Goal: Task Accomplishment & Management: Use online tool/utility

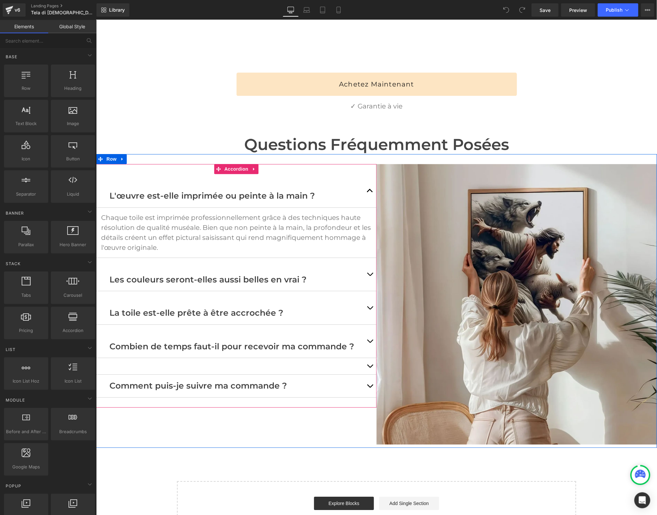
scroll to position [2095, 0]
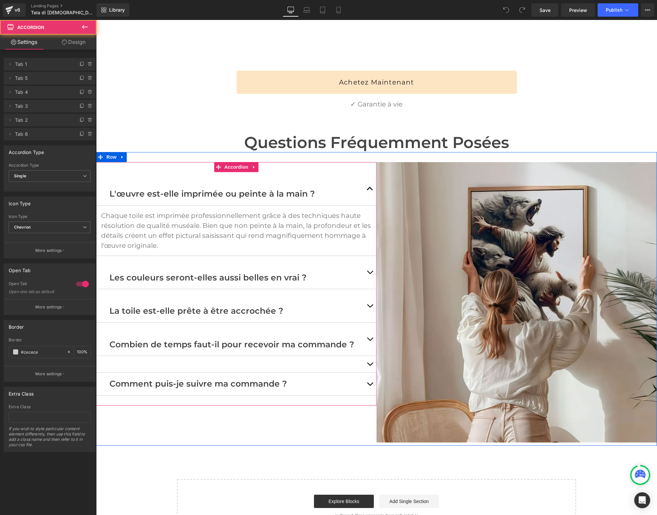
click at [371, 172] on button "button" at bounding box center [369, 188] width 13 height 33
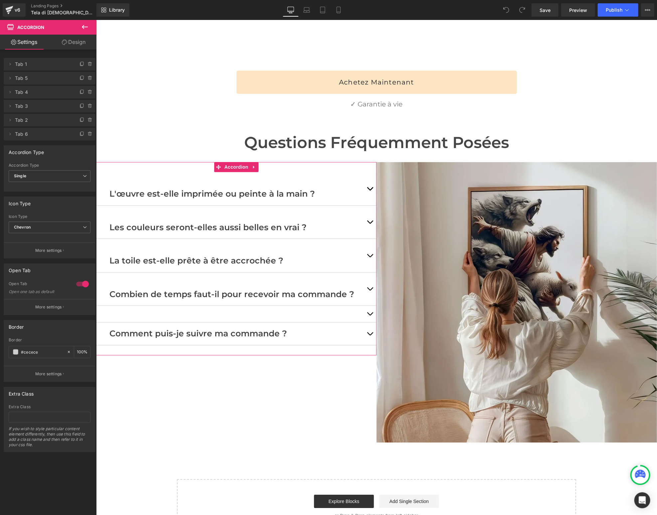
click at [90, 120] on icon at bounding box center [89, 119] width 5 height 5
click at [82, 121] on button "Delete" at bounding box center [83, 120] width 21 height 9
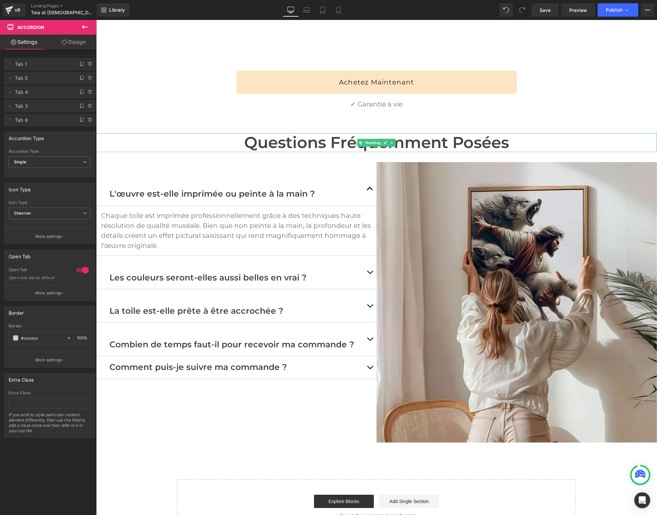
click at [134, 133] on h1 "Questions fréquemment posées" at bounding box center [376, 142] width 561 height 19
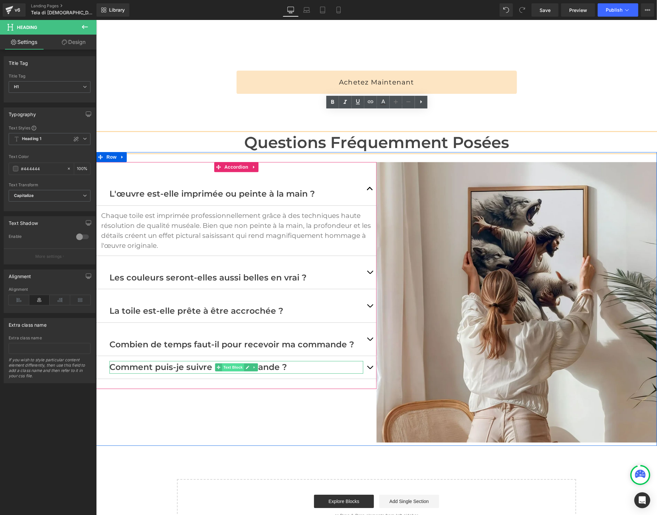
click at [231, 363] on span "Text Block" at bounding box center [233, 367] width 22 height 8
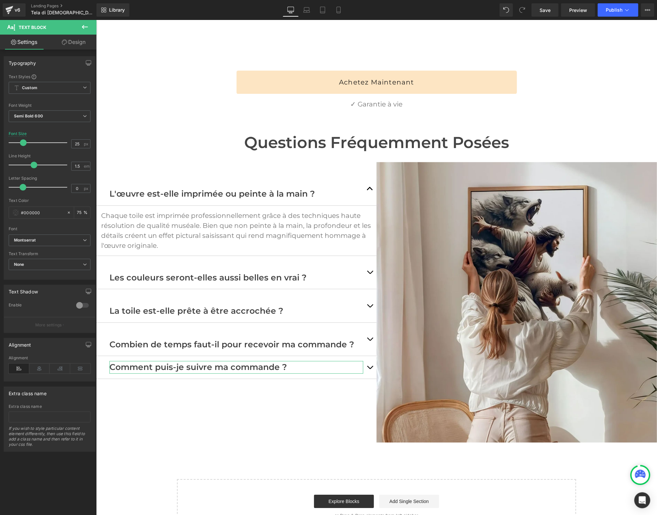
click at [81, 42] on link "Design" at bounding box center [74, 42] width 48 height 15
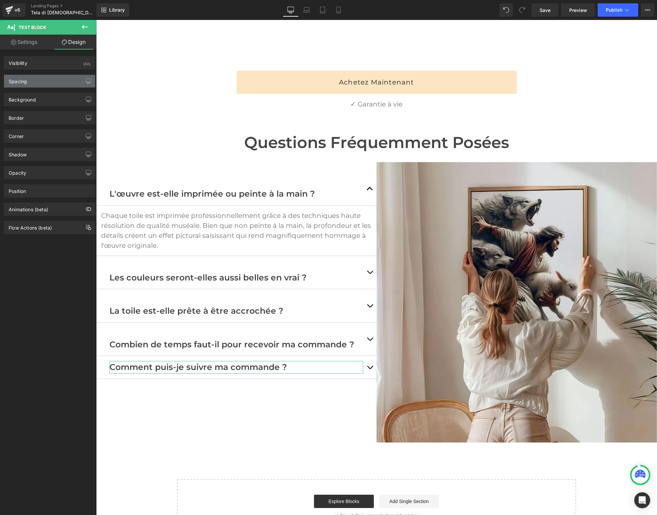
click at [33, 84] on div "Spacing" at bounding box center [49, 81] width 91 height 13
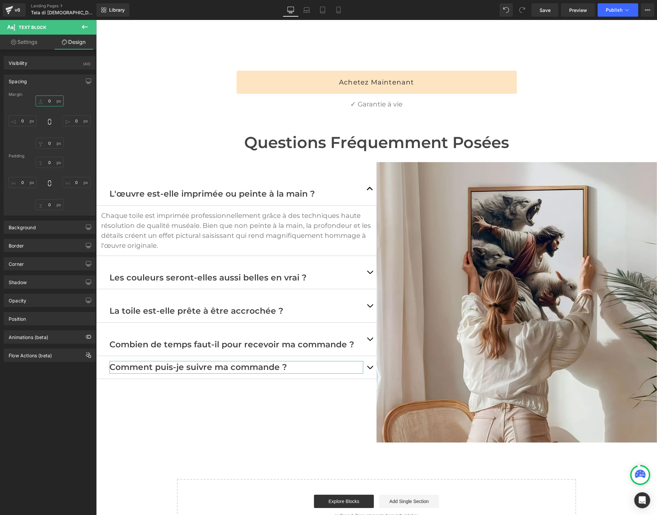
click at [49, 99] on input "0" at bounding box center [50, 100] width 28 height 11
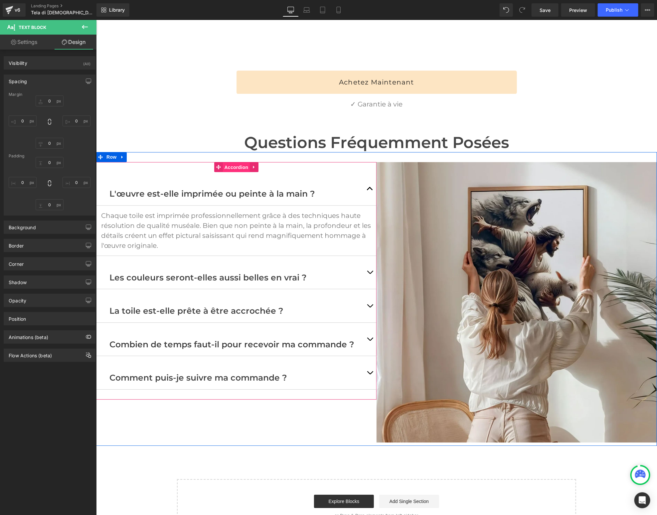
click at [236, 162] on span "Accordion" at bounding box center [236, 167] width 27 height 10
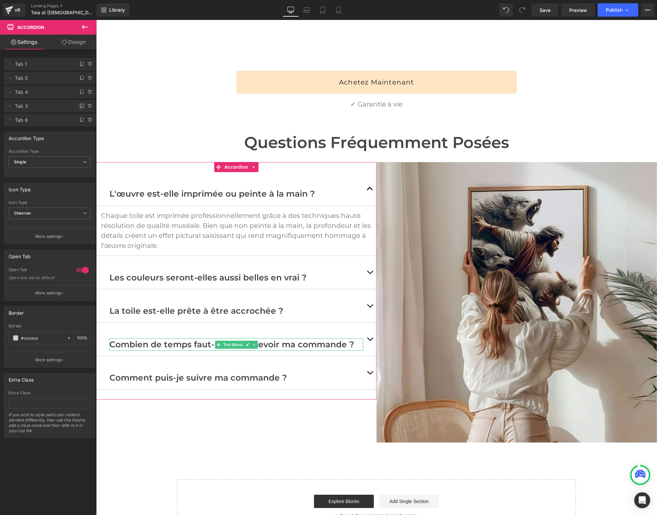
click at [80, 106] on icon at bounding box center [82, 105] width 5 height 5
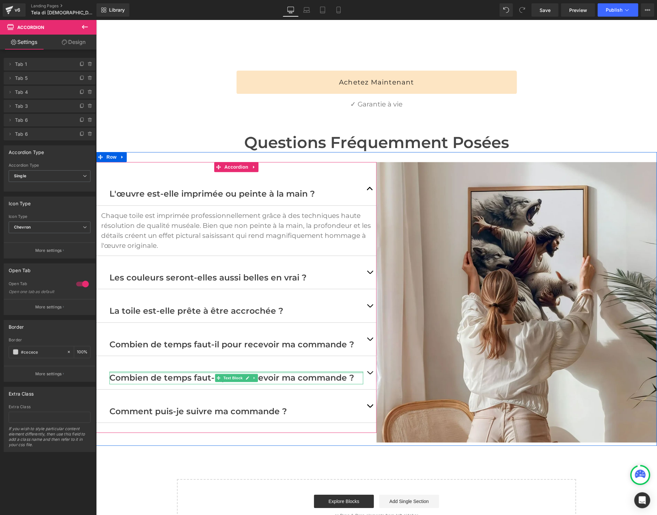
click at [161, 371] on div at bounding box center [236, 372] width 254 height 2
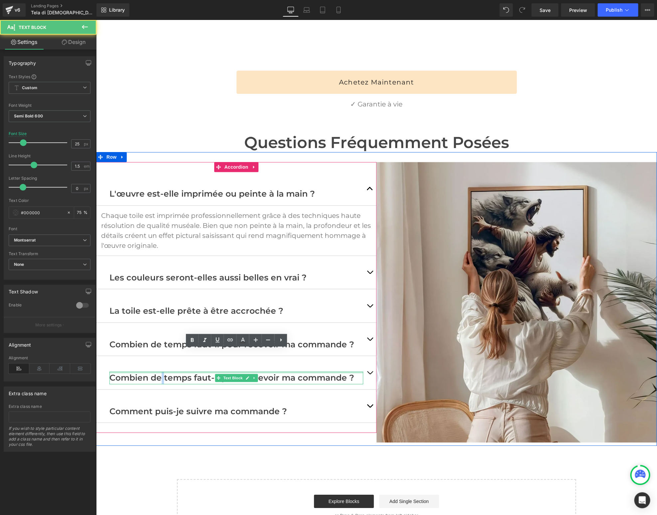
click at [161, 371] on p "Combien de temps faut-il pour recevoir ma commande ?" at bounding box center [236, 377] width 254 height 13
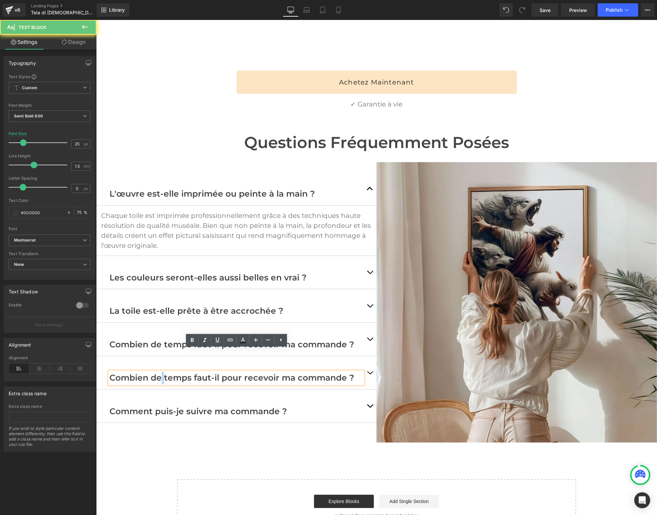
click at [160, 371] on p "Combien de temps faut-il pour recevoir ma commande ?" at bounding box center [236, 377] width 254 height 13
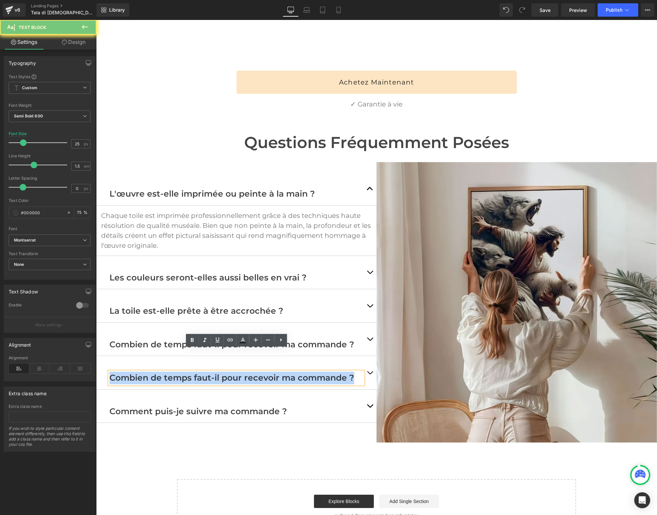
click at [160, 371] on p "Combien de temps faut-il pour recevoir ma commande ?" at bounding box center [236, 377] width 254 height 13
paste div
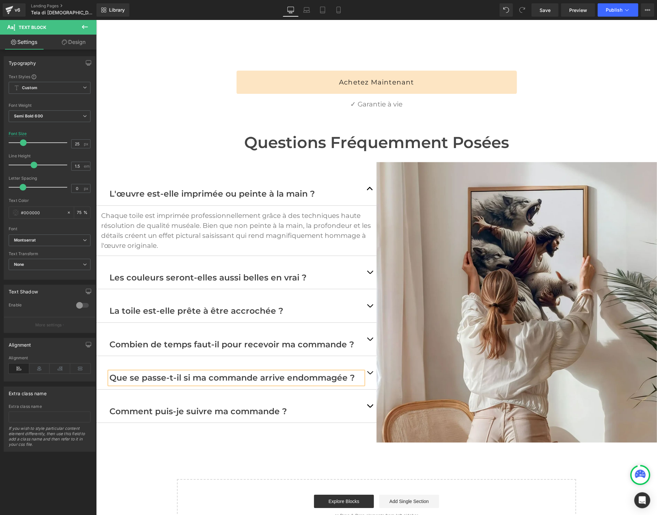
click at [370, 374] on span "button" at bounding box center [370, 374] width 0 height 0
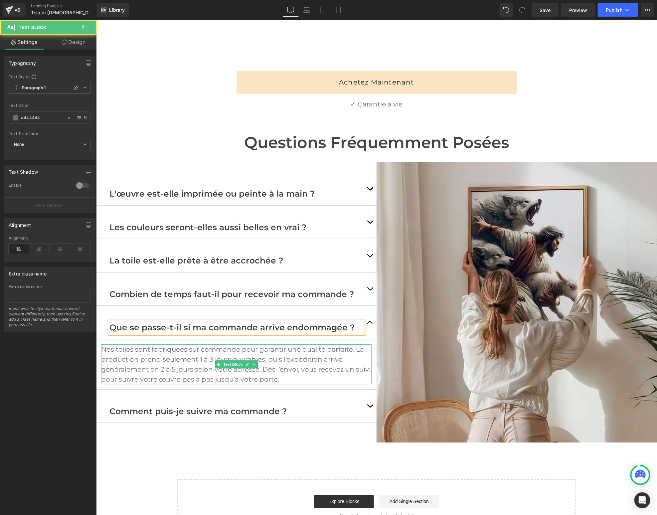
click at [162, 344] on p "Nos toiles sont fabriquées sur commande pour garantir une qualité parfaite. La …" at bounding box center [236, 364] width 270 height 40
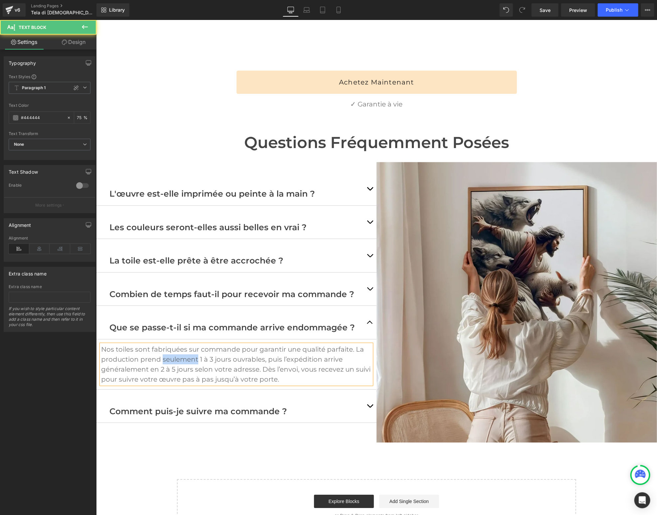
click at [162, 344] on p "Nos toiles sont fabriquées sur commande pour garantir une qualité parfaite. La …" at bounding box center [236, 364] width 270 height 40
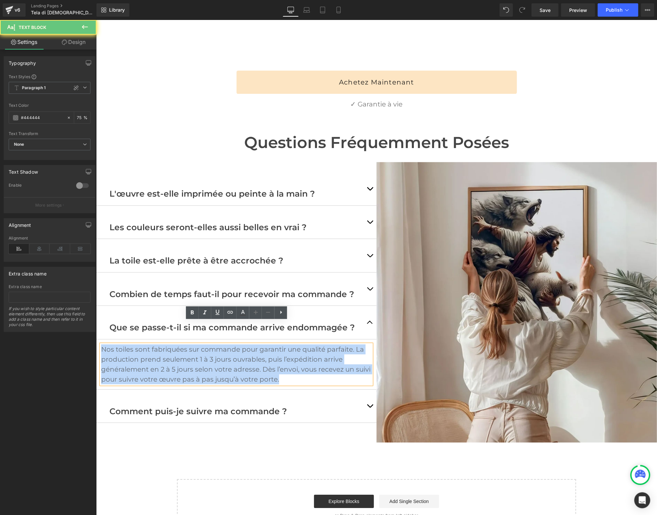
click at [162, 344] on p "Nos toiles sont fabriquées sur commande pour garantir une qualité parfaite. La …" at bounding box center [236, 364] width 270 height 40
paste div
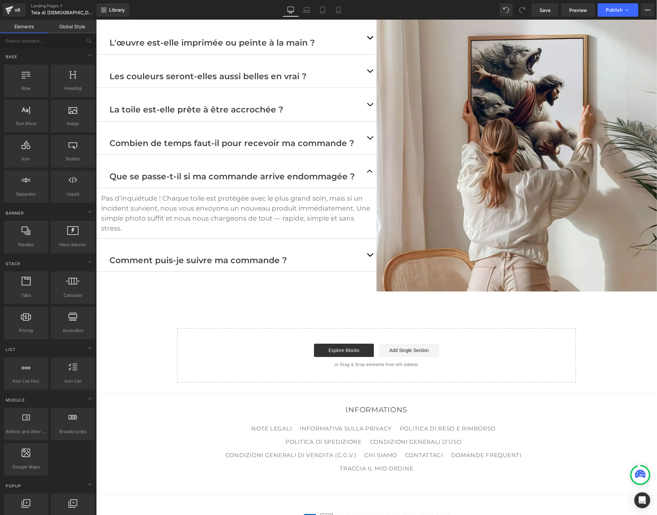
scroll to position [2255, 0]
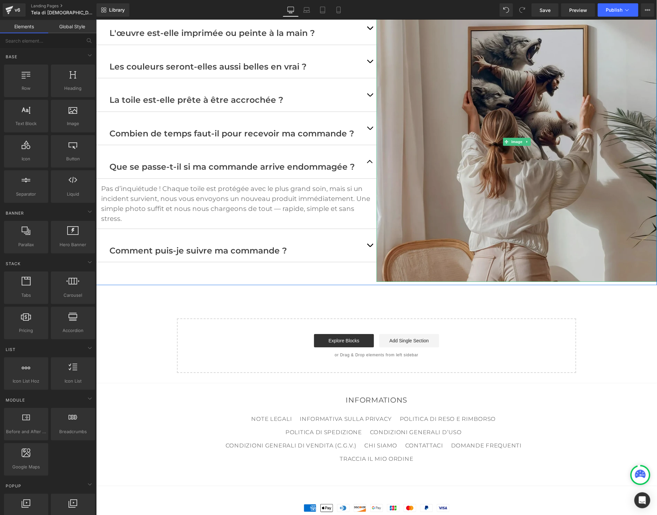
click at [557, 199] on img at bounding box center [516, 141] width 280 height 280
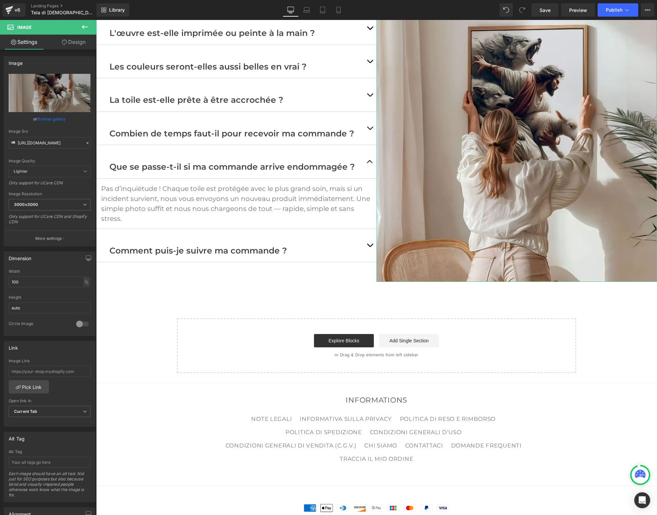
click at [79, 41] on link "Design" at bounding box center [74, 42] width 48 height 15
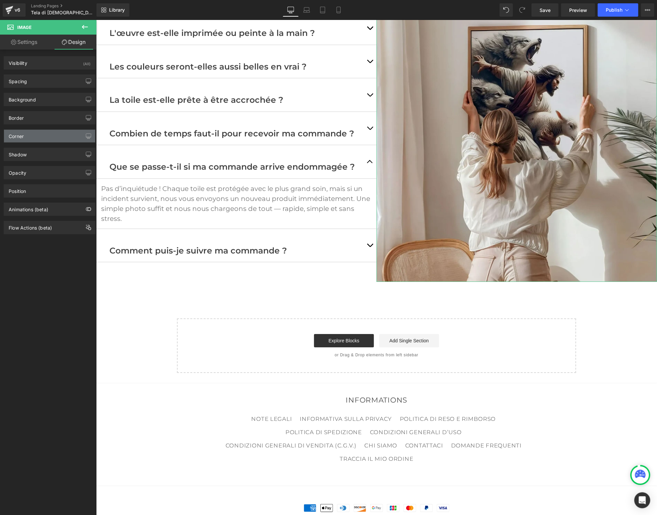
click at [19, 135] on div "Corner" at bounding box center [16, 134] width 15 height 9
click at [21, 121] on div "Border" at bounding box center [49, 117] width 91 height 13
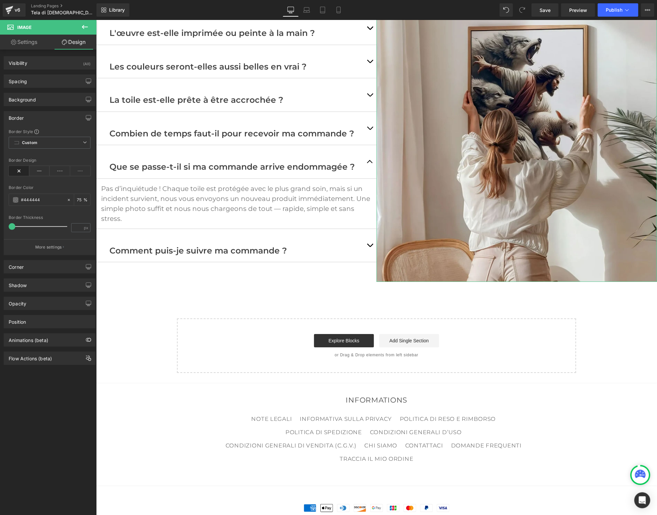
click at [20, 120] on div "Border" at bounding box center [49, 117] width 91 height 13
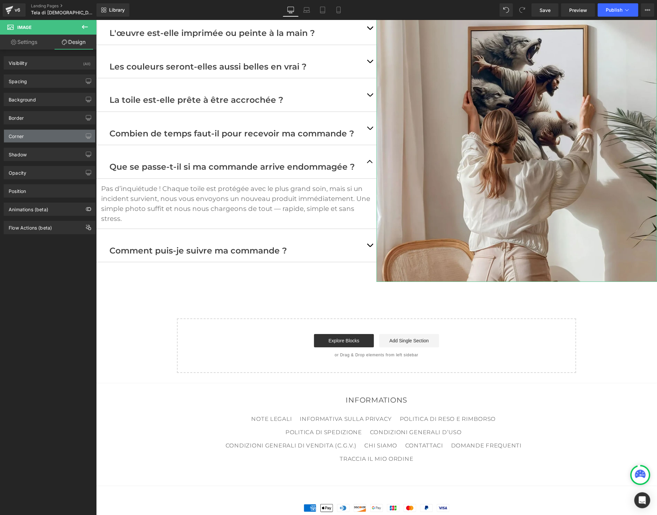
click at [18, 133] on div "Corner" at bounding box center [16, 134] width 15 height 9
click at [18, 151] on div "Shadow" at bounding box center [18, 152] width 18 height 9
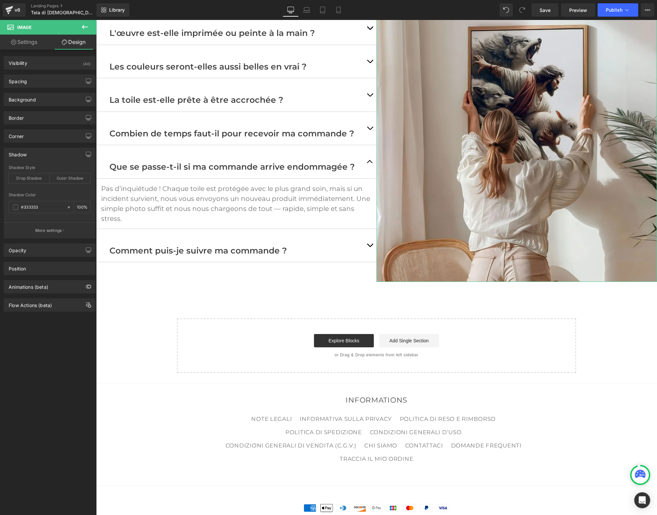
drag, startPoint x: 19, startPoint y: 154, endPoint x: 19, endPoint y: 143, distance: 10.6
click at [19, 153] on div "Shadow" at bounding box center [18, 152] width 18 height 9
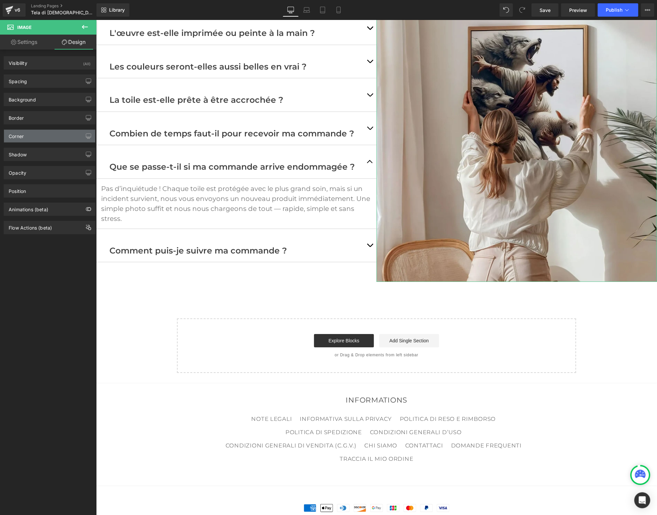
click at [19, 137] on div "Corner" at bounding box center [16, 134] width 15 height 9
click at [47, 136] on div "Corner" at bounding box center [49, 136] width 91 height 13
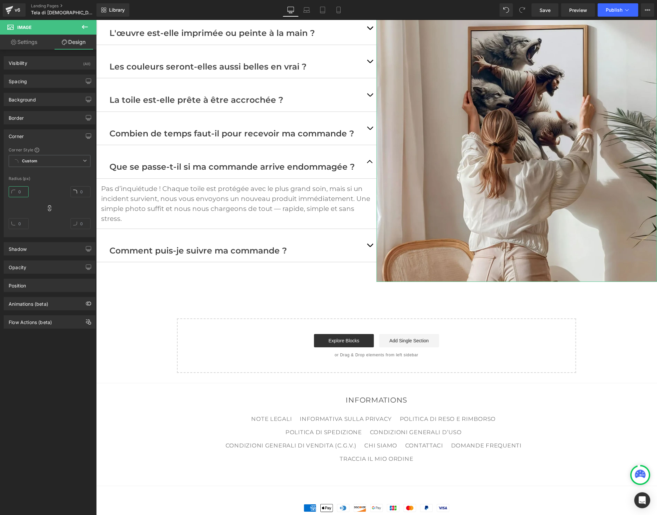
click at [23, 189] on input "text" at bounding box center [19, 191] width 20 height 11
type input "10"
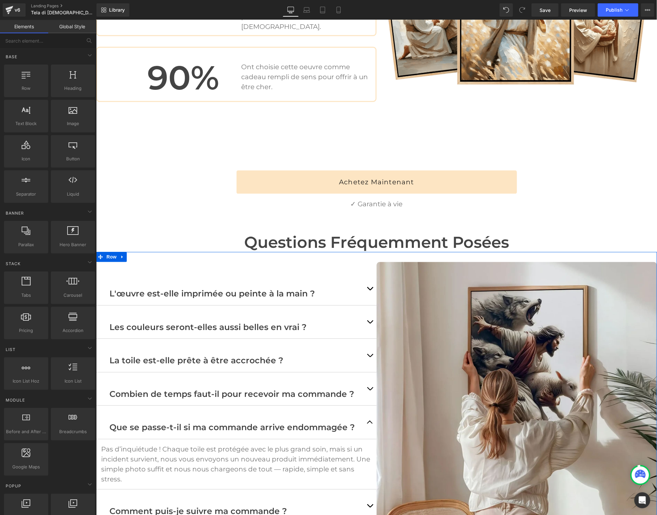
scroll to position [1989, 0]
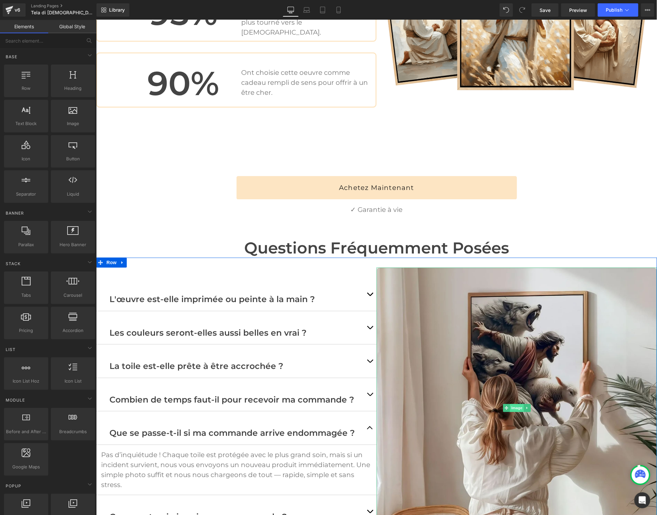
click at [518, 404] on span "Image" at bounding box center [517, 408] width 14 height 8
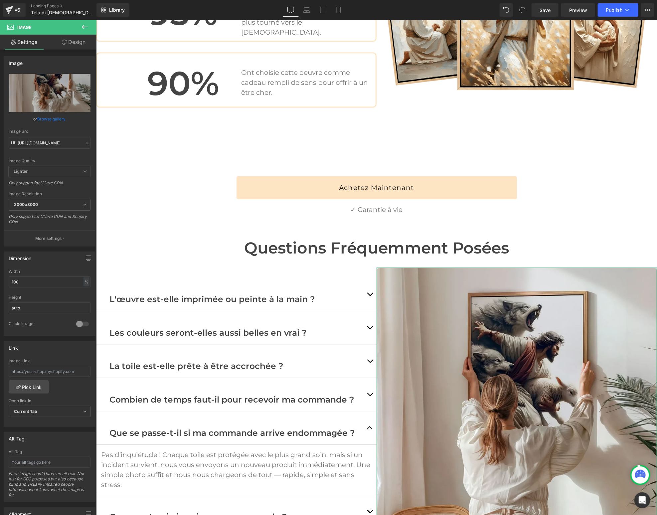
click at [78, 41] on link "Design" at bounding box center [74, 42] width 48 height 15
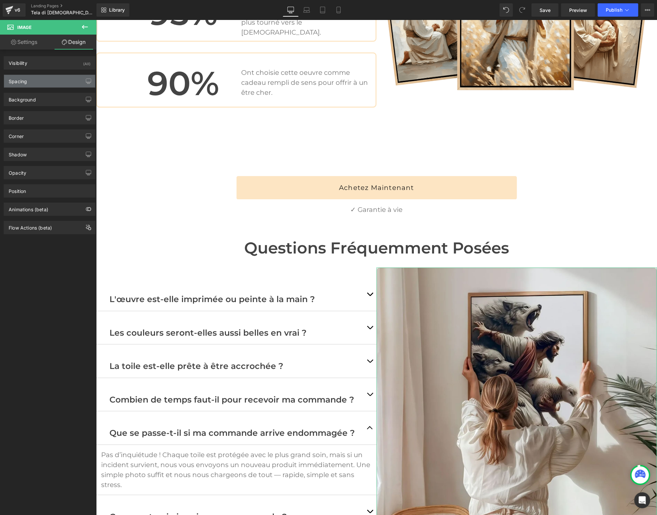
click at [26, 82] on div "Spacing" at bounding box center [18, 79] width 18 height 9
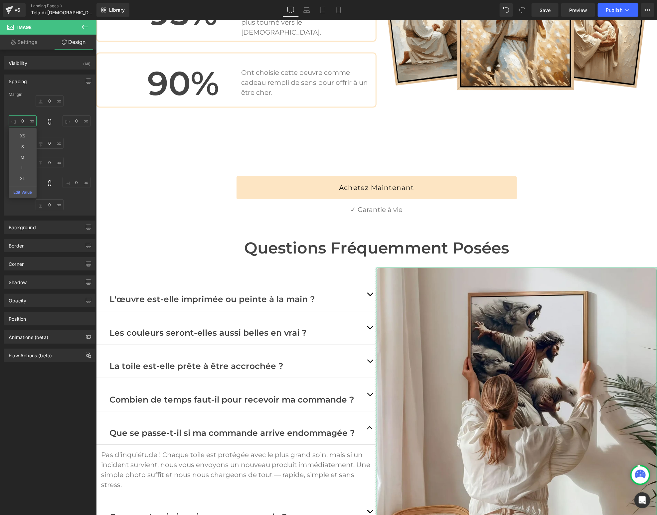
click at [22, 120] on input "0" at bounding box center [23, 120] width 28 height 11
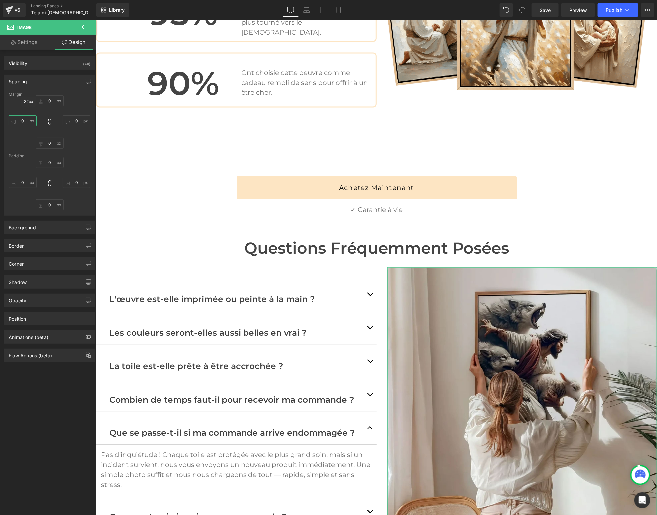
click at [21, 122] on input "0" at bounding box center [23, 120] width 28 height 11
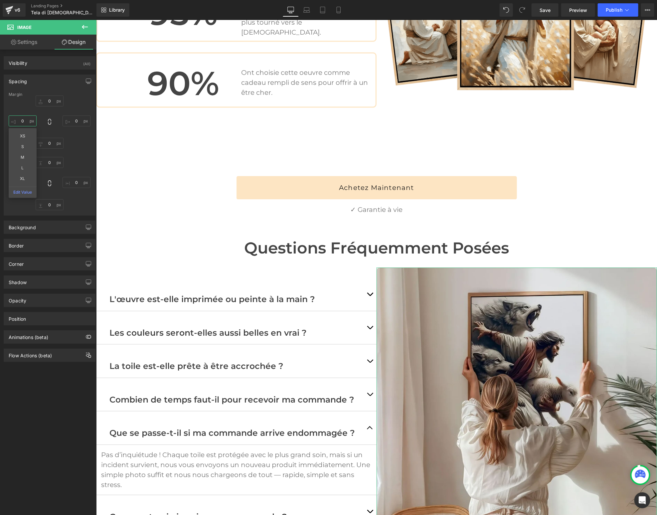
type input "0"
click at [87, 106] on div "0 0 0 0 XS S M L XL Edit Value" at bounding box center [50, 121] width 82 height 53
click at [24, 184] on input "0" at bounding box center [23, 182] width 28 height 11
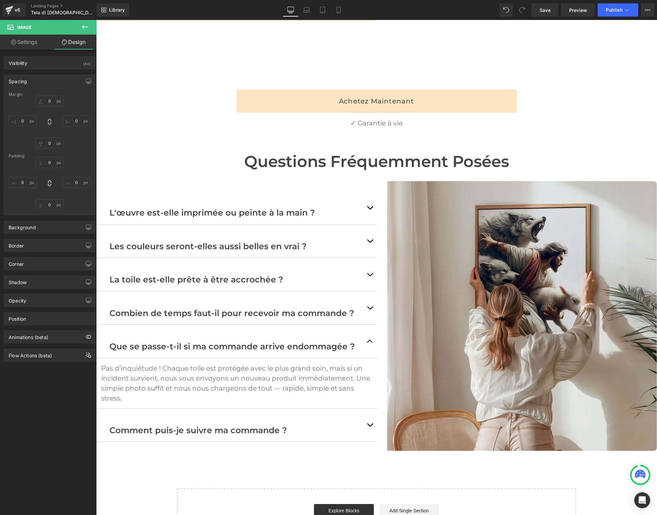
scroll to position [2076, 0]
click at [25, 182] on input "0" at bounding box center [23, 182] width 28 height 11
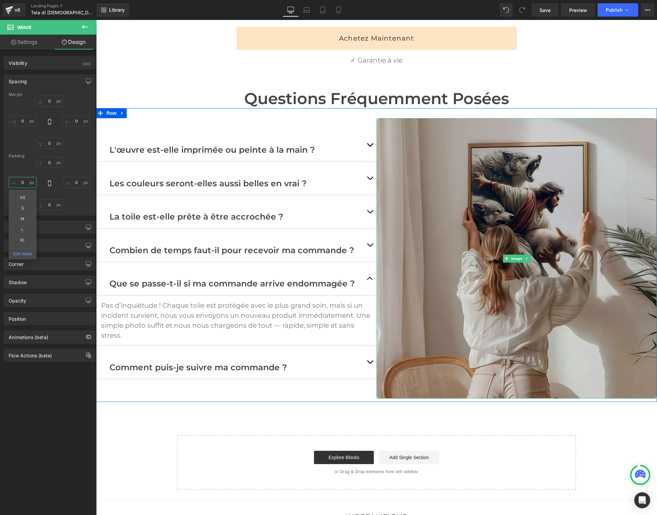
scroll to position [2179, 0]
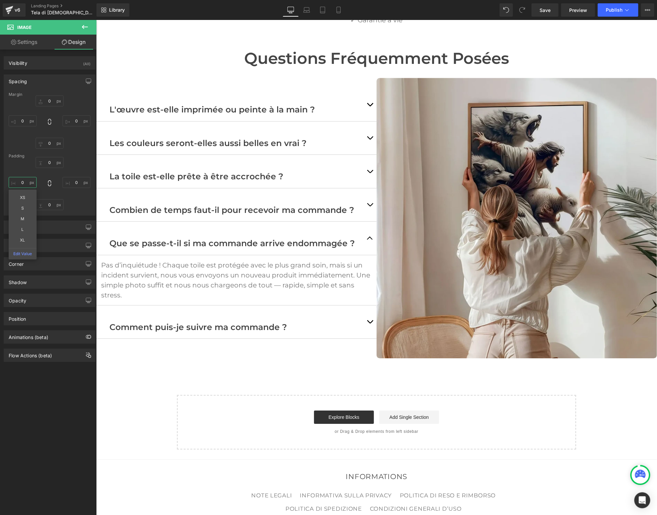
type input "0"
click at [87, 26] on icon at bounding box center [85, 27] width 8 height 8
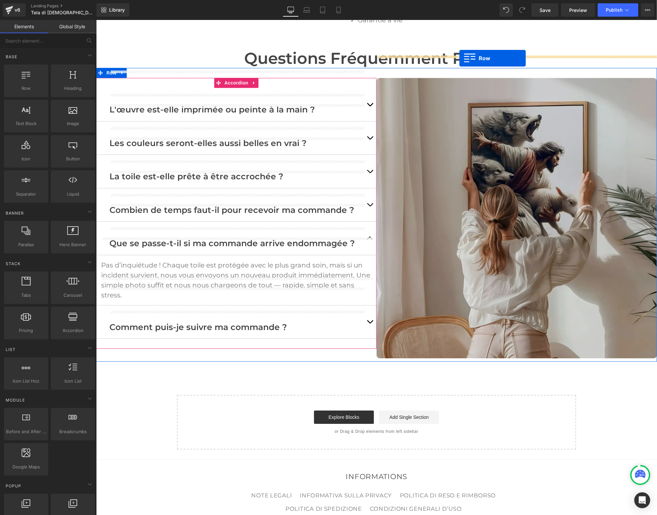
drag, startPoint x: 119, startPoint y: 103, endPoint x: 459, endPoint y: 58, distance: 343.0
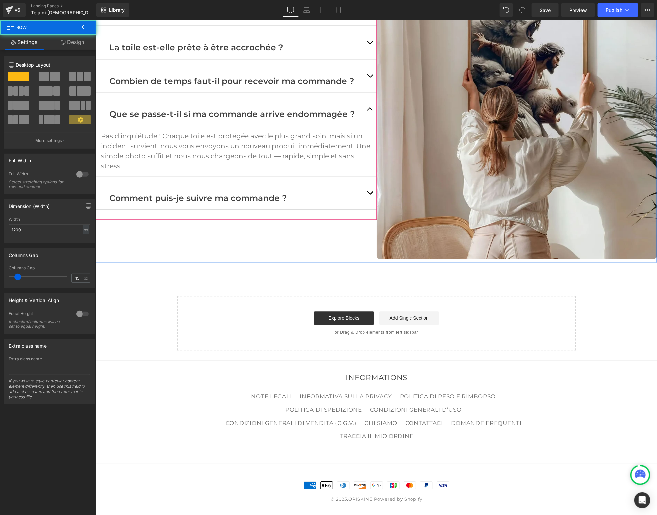
scroll to position [1888, 0]
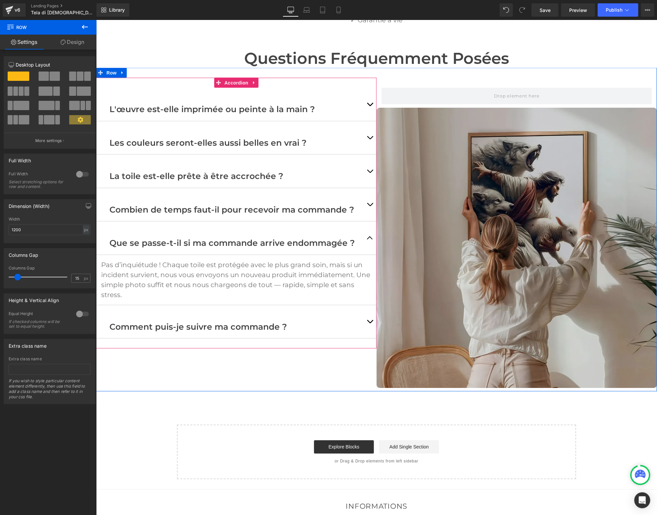
click at [522, 199] on img at bounding box center [516, 247] width 280 height 280
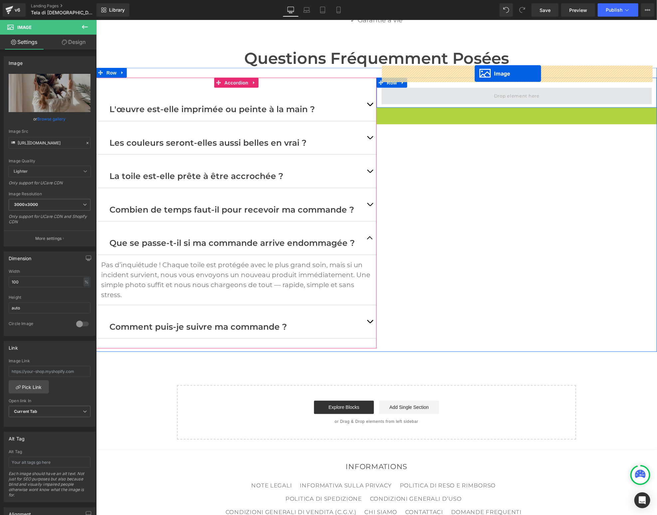
drag, startPoint x: 505, startPoint y: 224, endPoint x: 474, endPoint y: 73, distance: 154.1
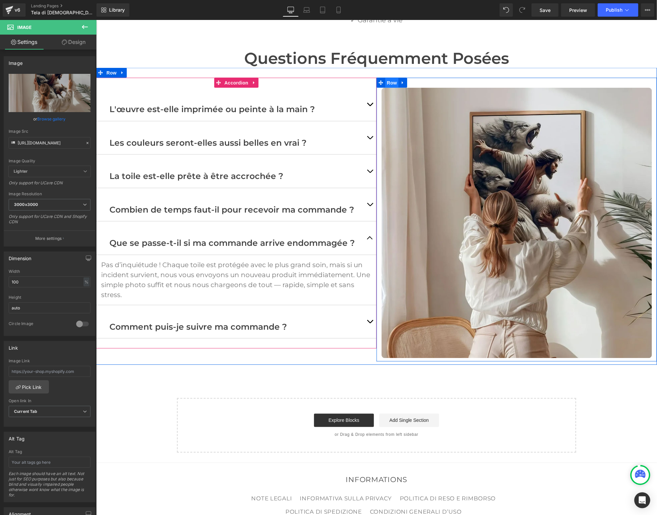
click at [392, 78] on span "Row" at bounding box center [391, 83] width 13 height 10
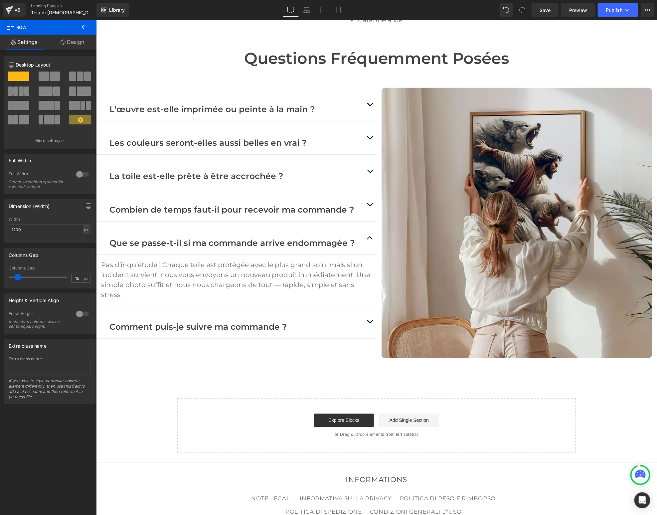
click at [84, 24] on icon at bounding box center [85, 27] width 8 height 8
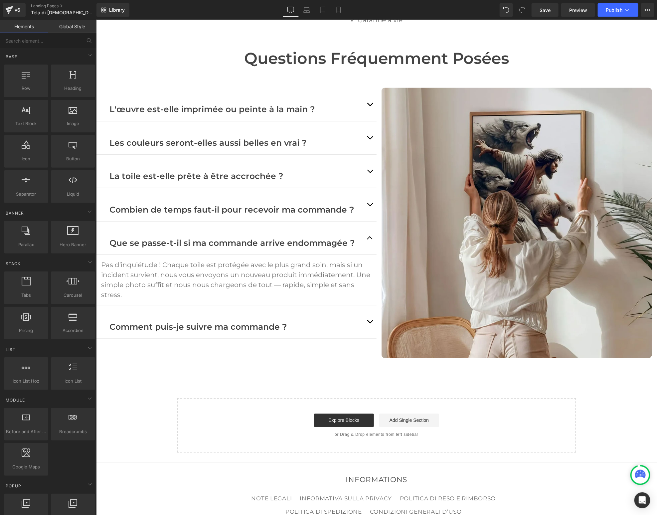
click at [74, 29] on link "Global Style" at bounding box center [72, 26] width 48 height 13
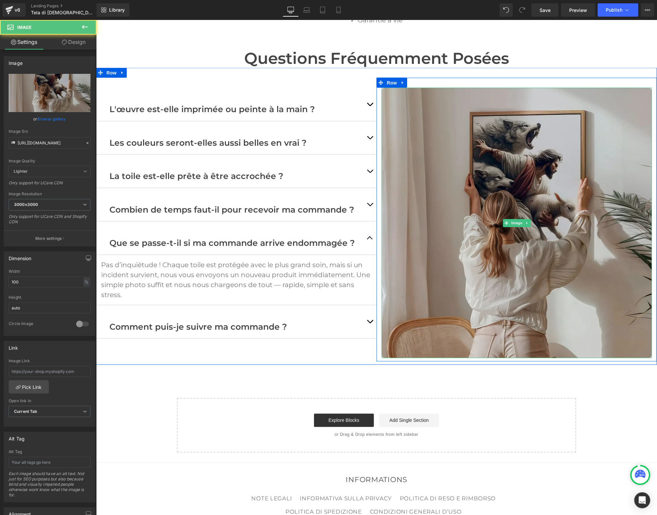
click at [473, 126] on img at bounding box center [516, 222] width 270 height 270
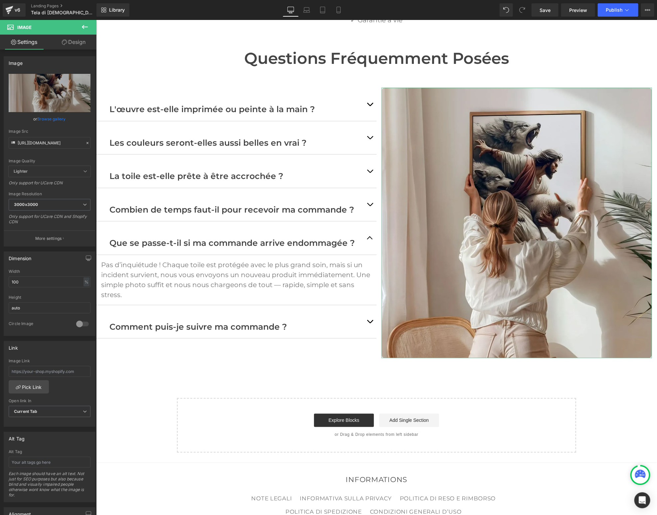
click at [77, 41] on link "Design" at bounding box center [74, 42] width 48 height 15
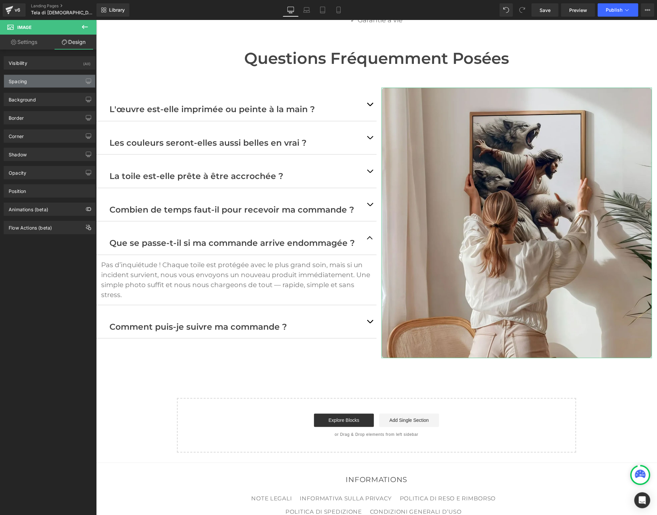
click at [34, 80] on div "Spacing" at bounding box center [49, 81] width 91 height 13
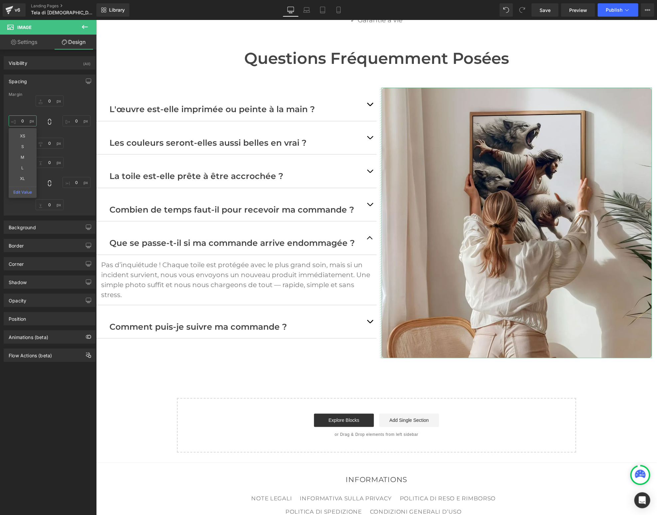
click at [22, 120] on input "0" at bounding box center [23, 120] width 28 height 11
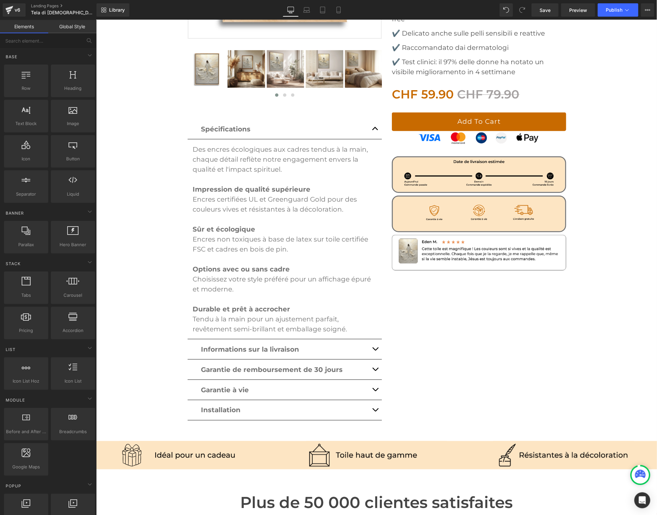
scroll to position [219, 0]
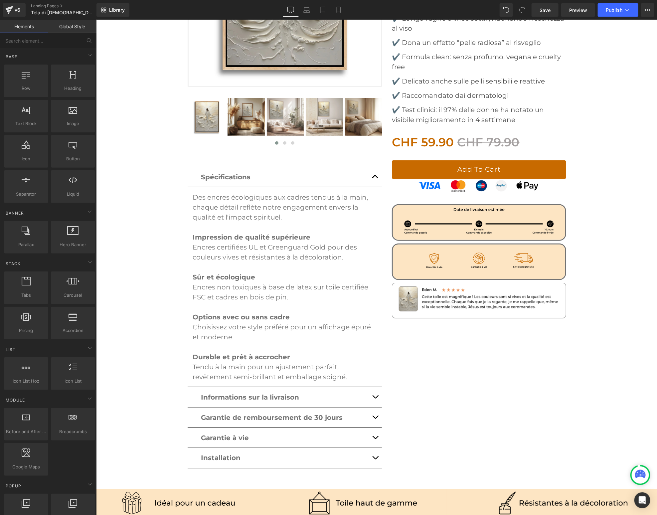
click at [70, 29] on link "Global Style" at bounding box center [72, 26] width 48 height 13
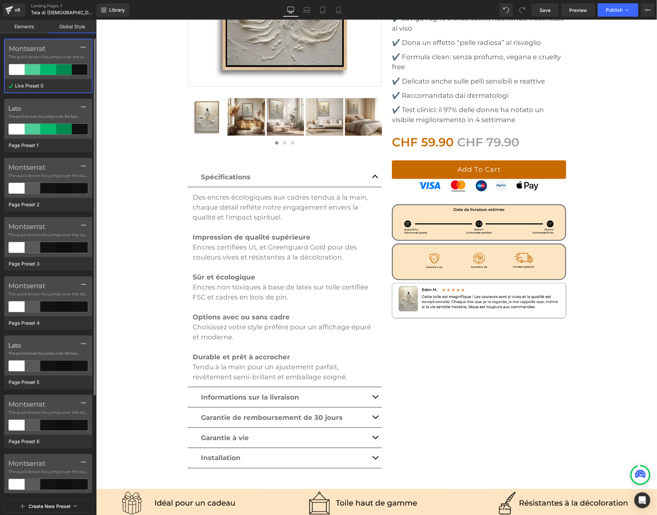
click at [40, 53] on div "Montserrat The quick brown fox jumps over the lazy..." at bounding box center [48, 59] width 87 height 40
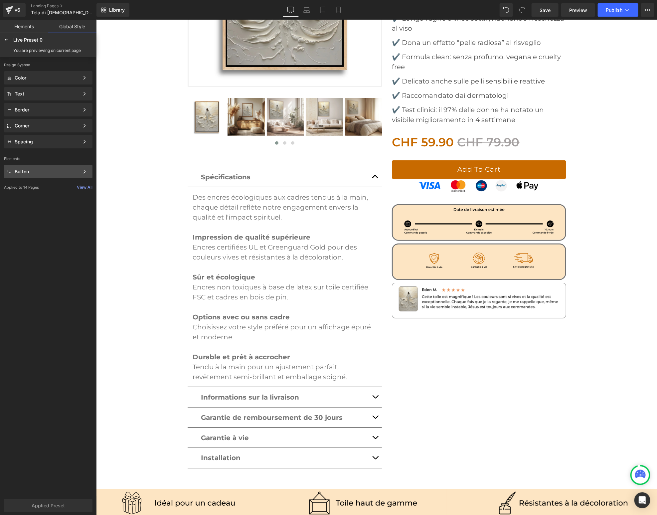
click at [25, 169] on div "Button" at bounding box center [47, 171] width 65 height 5
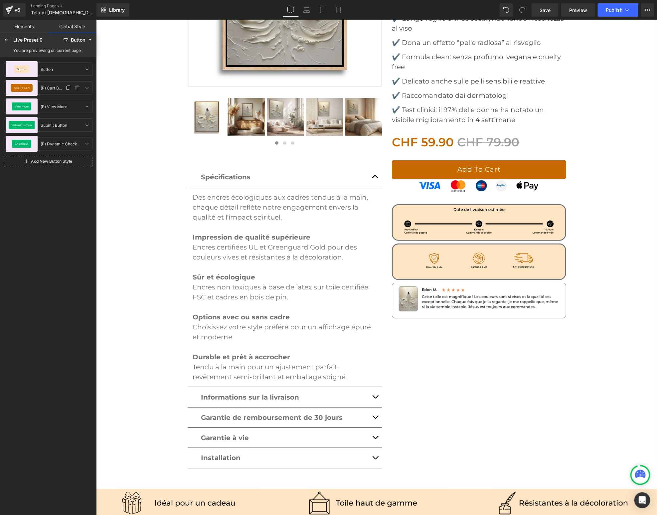
click at [24, 86] on div "Add To Cart" at bounding box center [22, 88] width 22 height 8
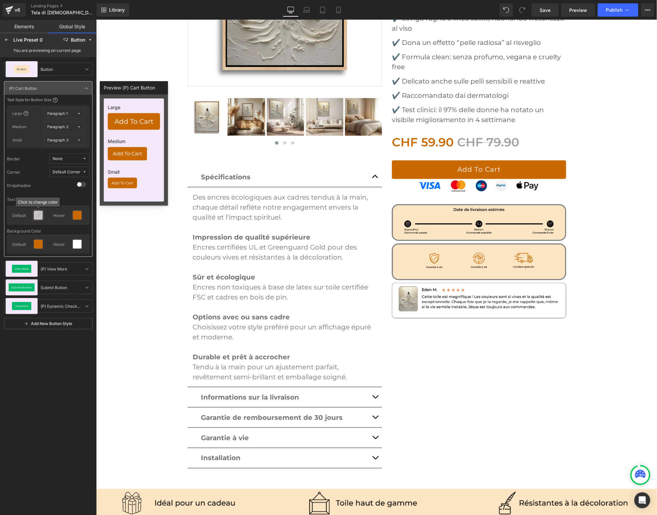
click at [35, 218] on div at bounding box center [38, 215] width 9 height 9
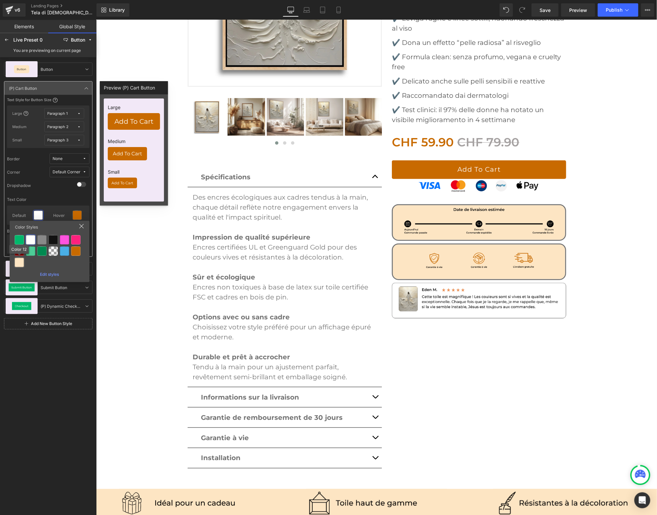
click at [16, 262] on div at bounding box center [19, 262] width 9 height 9
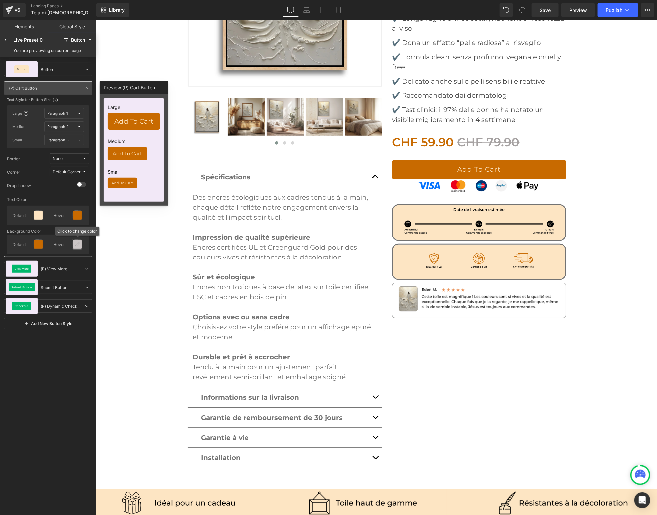
click at [76, 243] on icon at bounding box center [77, 244] width 5 height 5
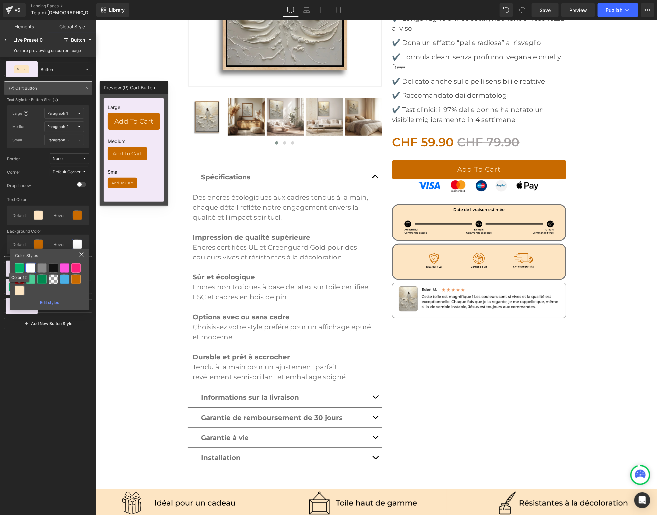
click at [20, 287] on div at bounding box center [19, 290] width 9 height 9
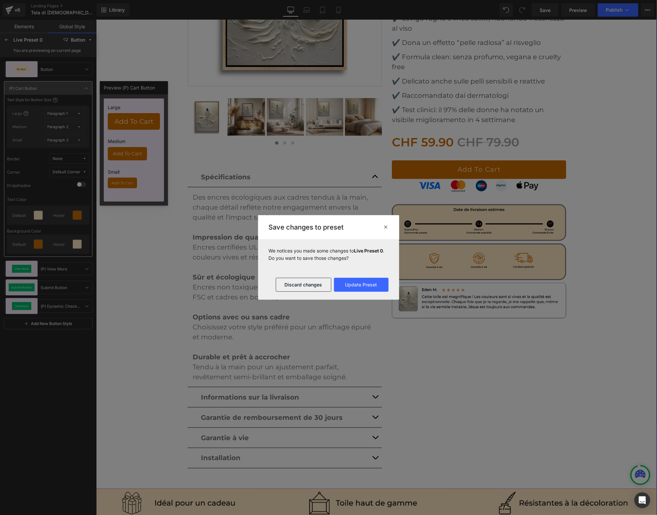
click at [150, 254] on div "Sale Off (P) Image" at bounding box center [376, 185] width 554 height 586
click at [350, 282] on button "Update Preset" at bounding box center [361, 285] width 55 height 14
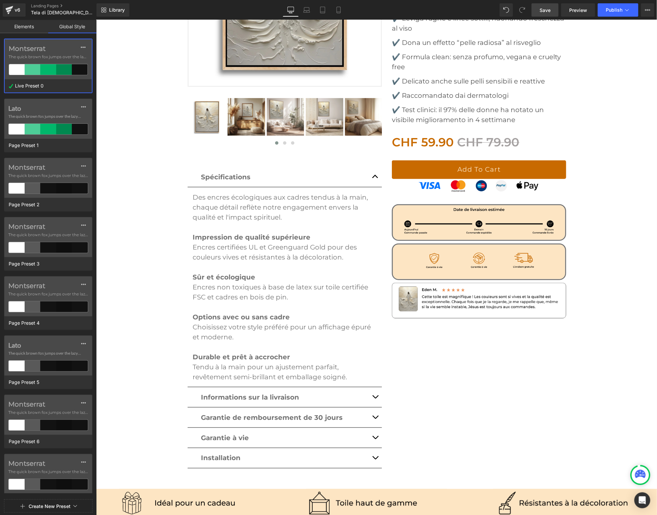
drag, startPoint x: 541, startPoint y: 8, endPoint x: 552, endPoint y: 11, distance: 10.6
click at [541, 8] on span "Save" at bounding box center [545, 10] width 11 height 7
click at [620, 7] on span "Publish" at bounding box center [614, 9] width 17 height 5
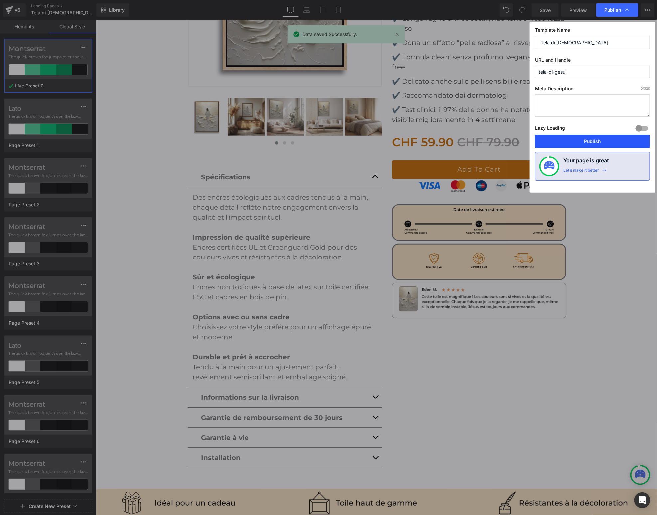
drag, startPoint x: 594, startPoint y: 139, endPoint x: 228, endPoint y: 113, distance: 366.9
click at [594, 139] on button "Publish" at bounding box center [592, 141] width 115 height 13
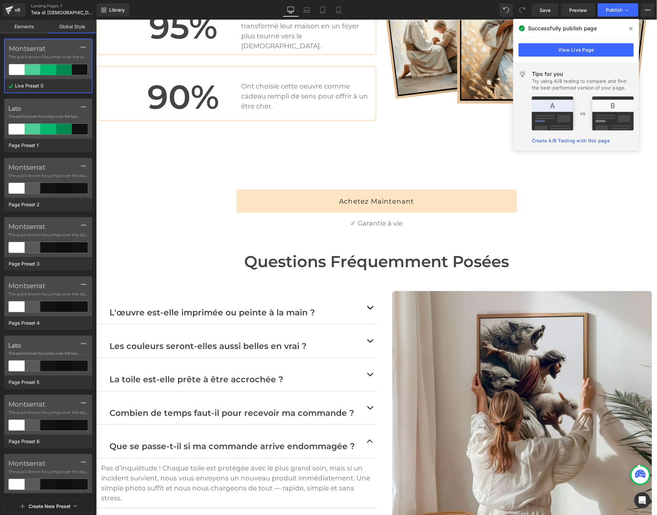
scroll to position [1655, 0]
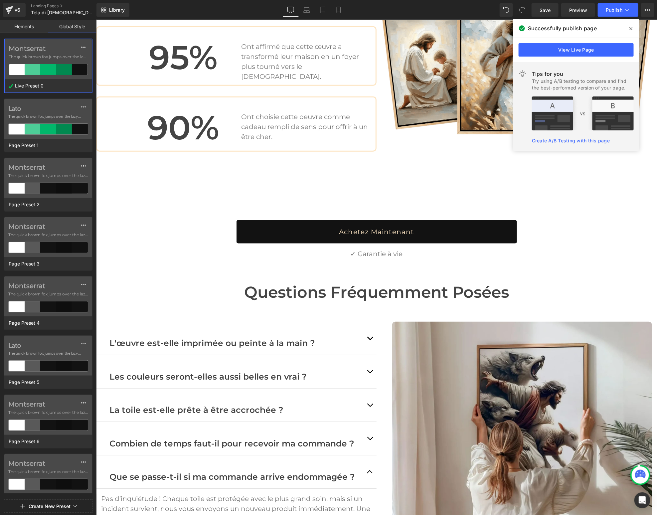
click at [304, 220] on link "Achetez Maintenant" at bounding box center [376, 231] width 280 height 23
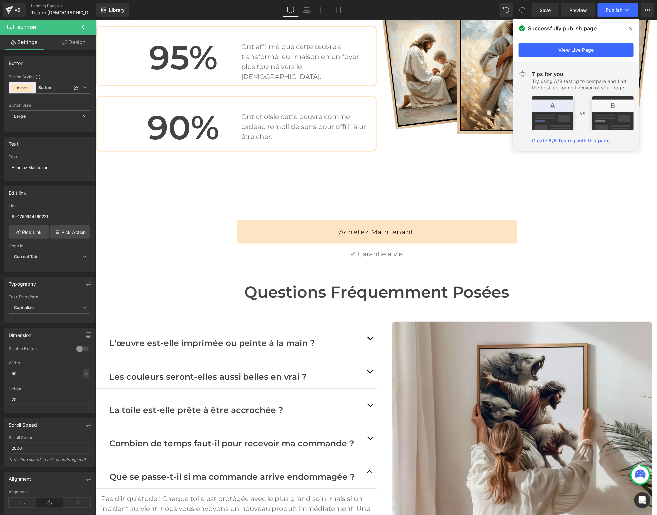
click at [81, 27] on icon at bounding box center [85, 27] width 8 height 8
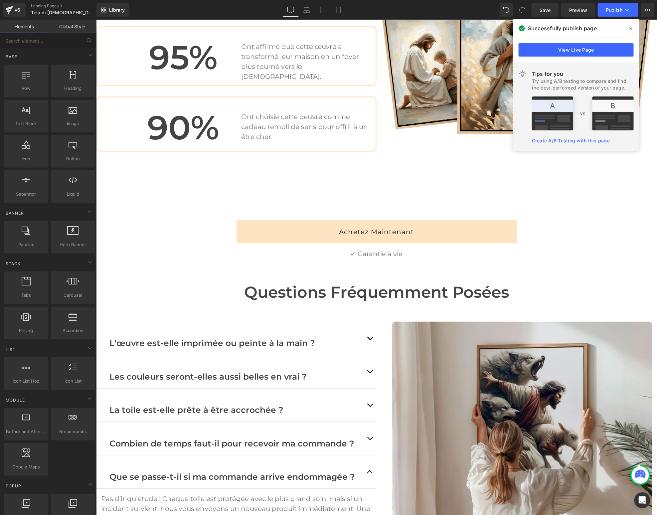
click at [64, 26] on link "Global Style" at bounding box center [72, 26] width 48 height 13
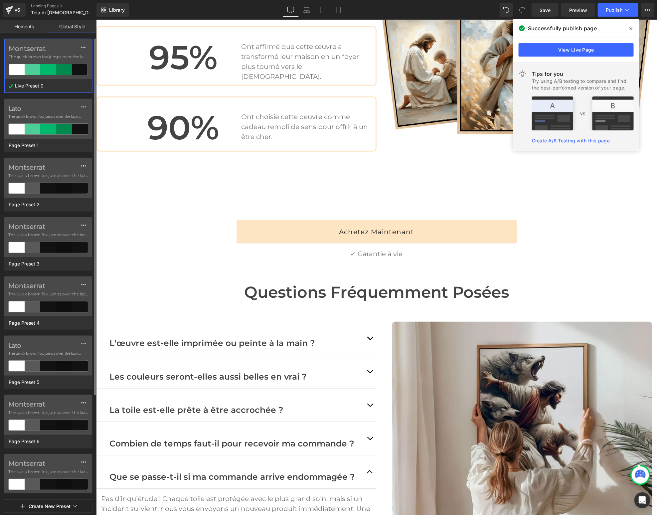
click at [41, 57] on span "The quick brown fox jumps over the lazy..." at bounding box center [48, 57] width 79 height 6
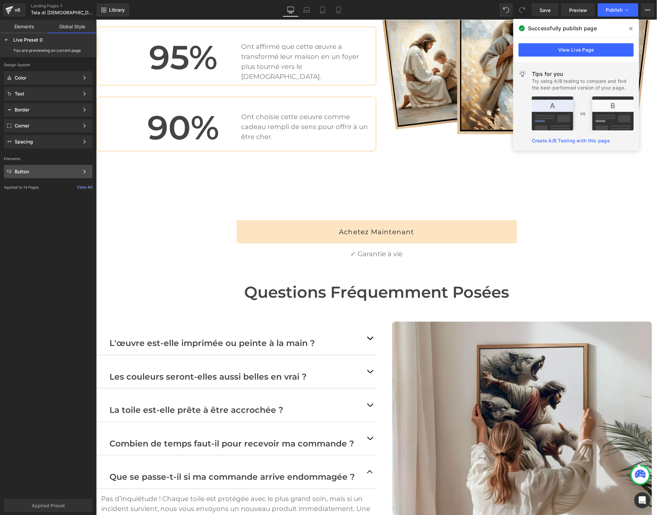
click at [40, 168] on div "Button Color Style Define a color palette and apply it to your pages 1 of 3 Next" at bounding box center [48, 171] width 88 height 13
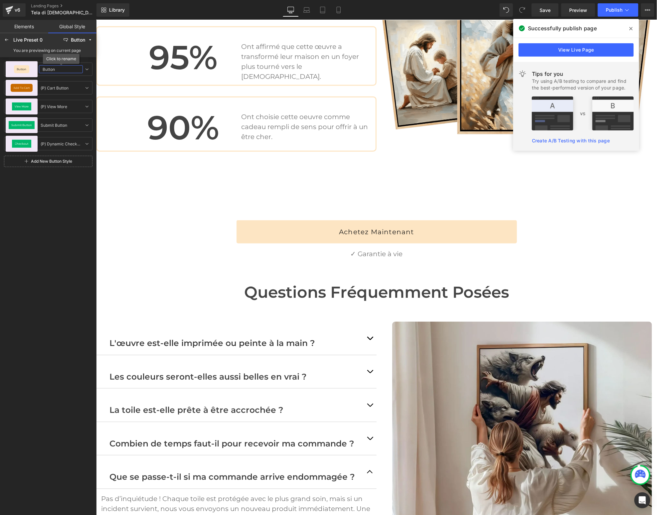
click at [44, 67] on input "Button" at bounding box center [61, 69] width 44 height 8
click at [24, 68] on span "Button" at bounding box center [22, 69] width 10 height 3
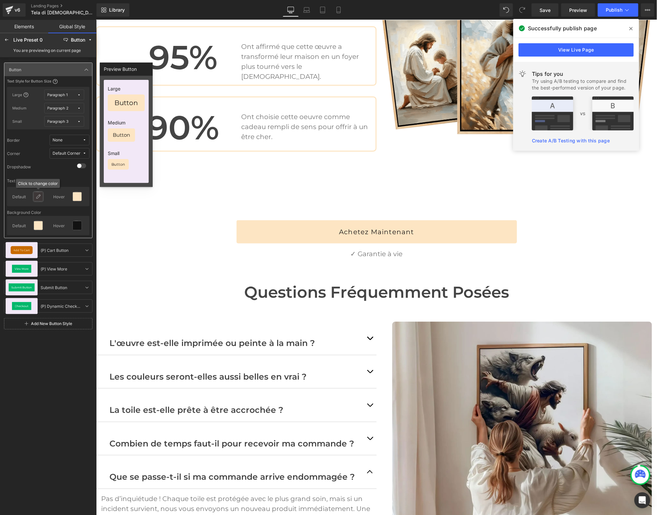
click at [39, 197] on icon at bounding box center [38, 196] width 5 height 5
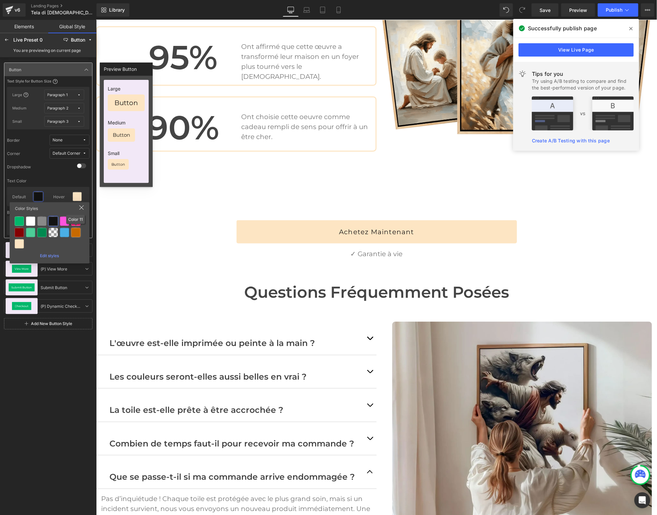
click at [79, 235] on div at bounding box center [75, 232] width 9 height 9
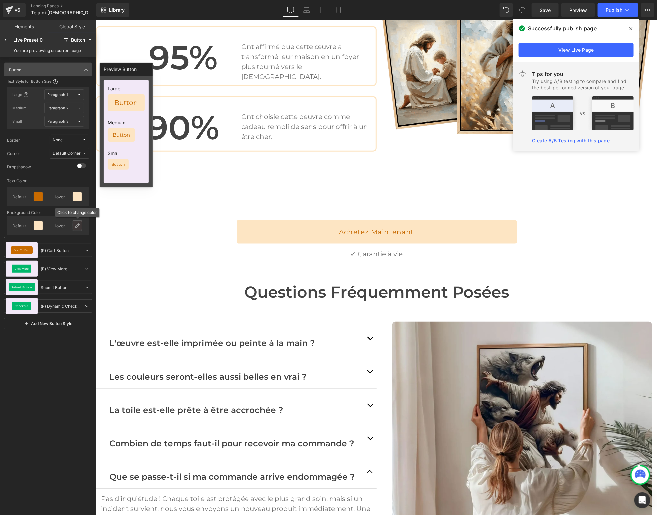
click at [78, 229] on div at bounding box center [77, 225] width 9 height 9
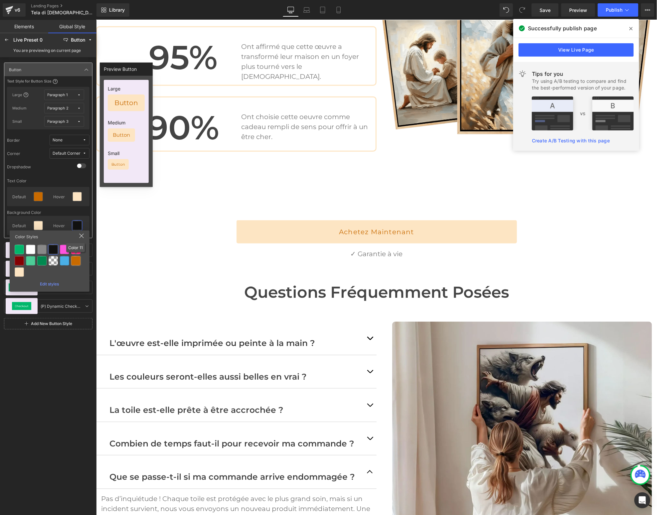
click at [79, 263] on div at bounding box center [75, 260] width 9 height 9
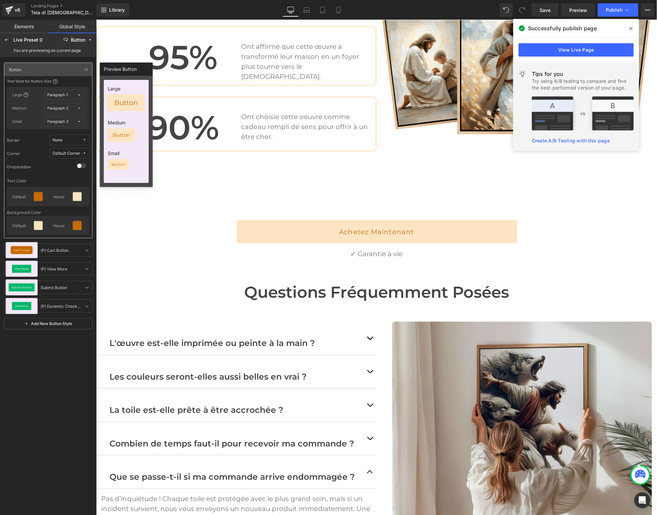
click at [553, 9] on link "Save" at bounding box center [545, 9] width 27 height 13
click at [613, 9] on span "Publish" at bounding box center [614, 9] width 17 height 5
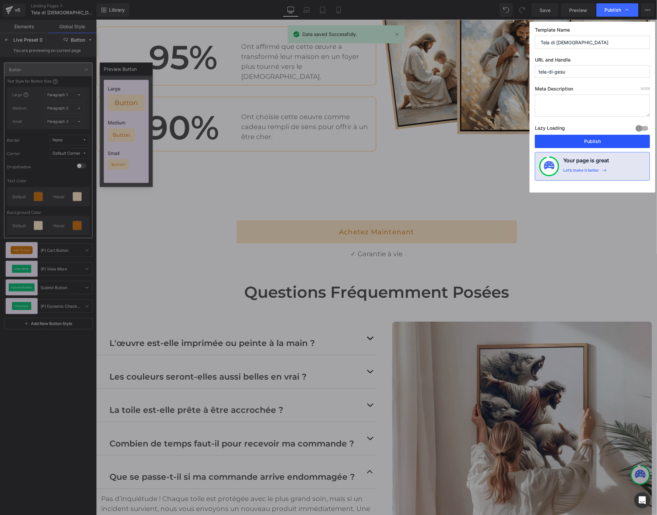
drag, startPoint x: 559, startPoint y: 138, endPoint x: 322, endPoint y: 151, distance: 237.5
click at [559, 138] on button "Publish" at bounding box center [592, 141] width 115 height 13
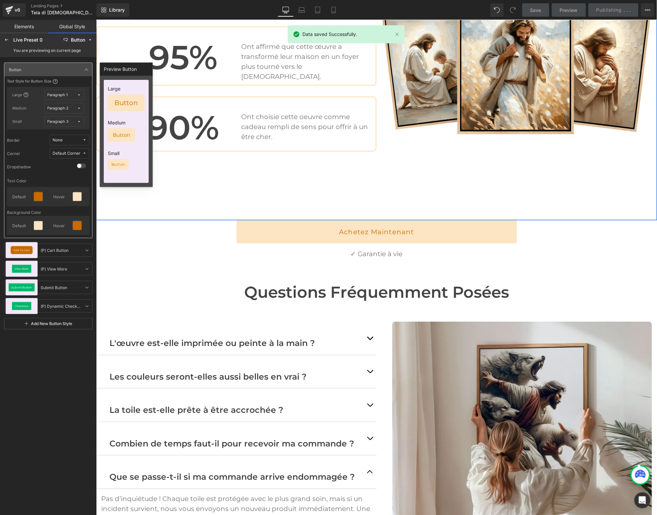
click at [240, 181] on div "97% Heading Affirment que cette œuvre leur a apporté réconfort et paix dans les…" at bounding box center [376, 73] width 561 height 294
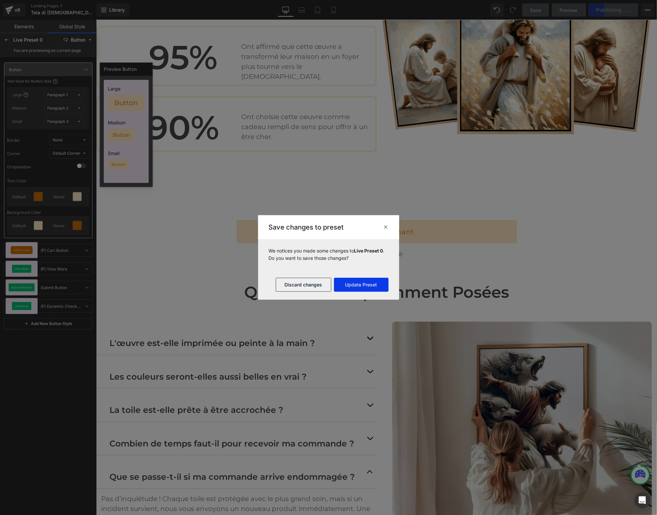
click at [347, 284] on button "Update Preset" at bounding box center [361, 285] width 55 height 14
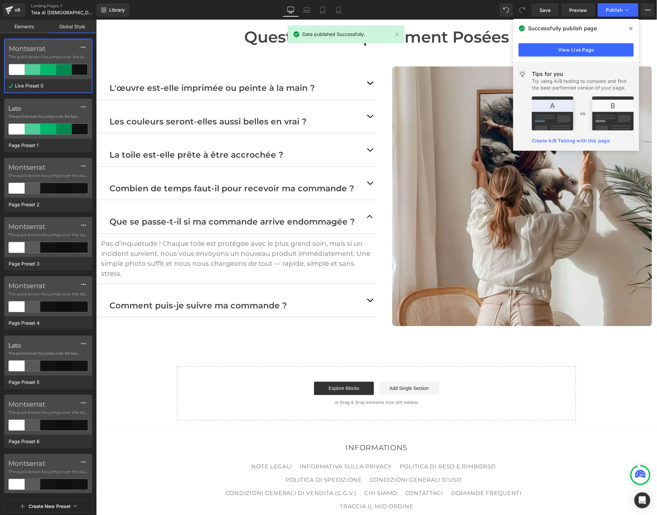
scroll to position [1958, 0]
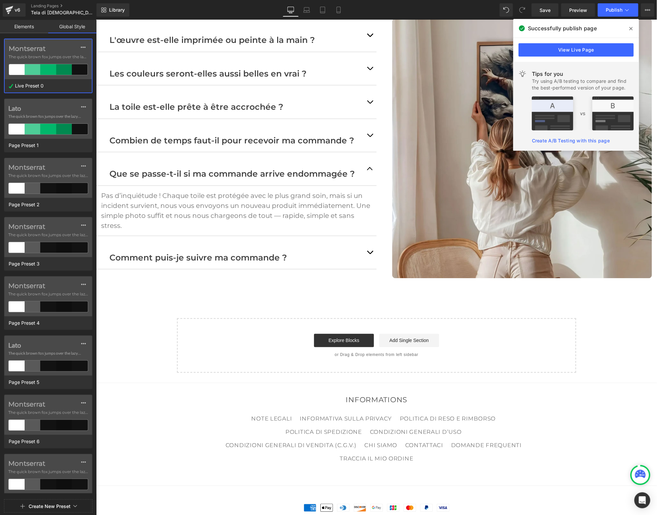
click at [630, 29] on icon at bounding box center [630, 28] width 3 height 5
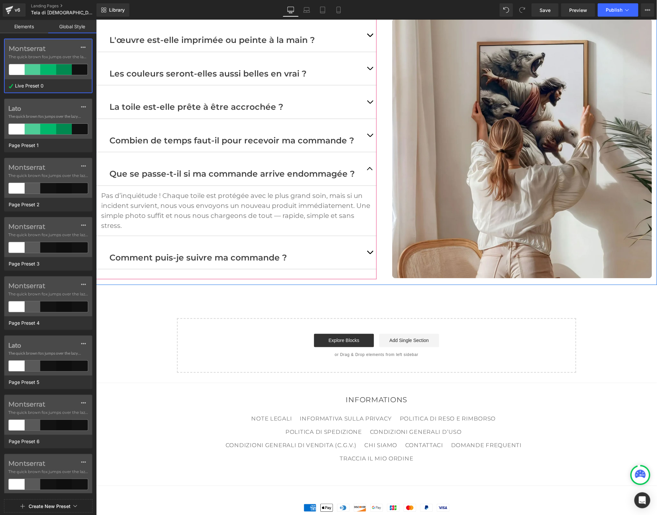
scroll to position [1957, 0]
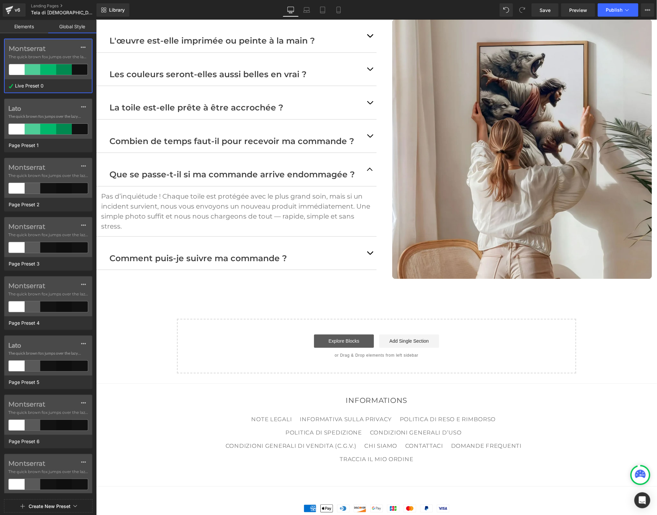
click at [329, 334] on link "Explore Blocks" at bounding box center [344, 340] width 60 height 13
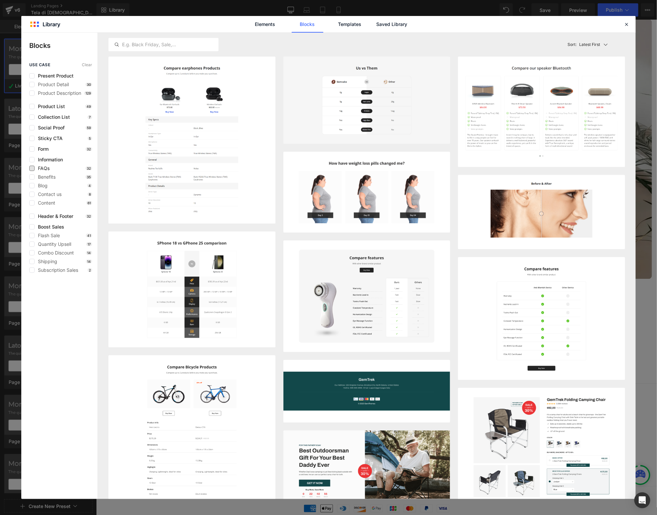
click at [35, 168] on span "FAQs" at bounding box center [42, 168] width 15 height 5
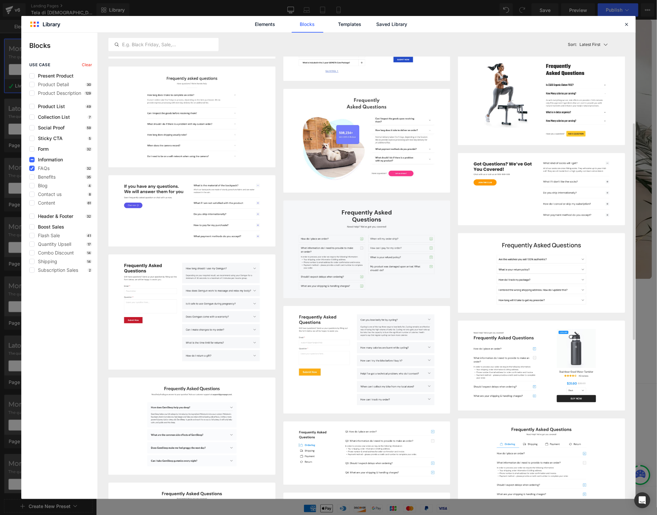
scroll to position [192, 0]
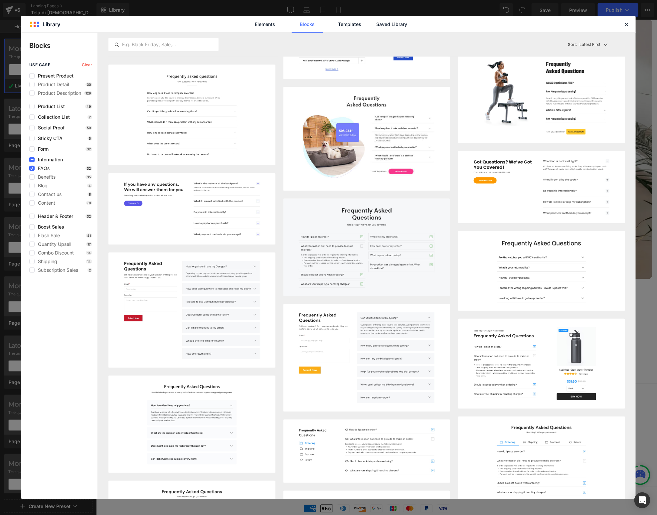
click at [35, 167] on span "FAQs" at bounding box center [42, 168] width 15 height 5
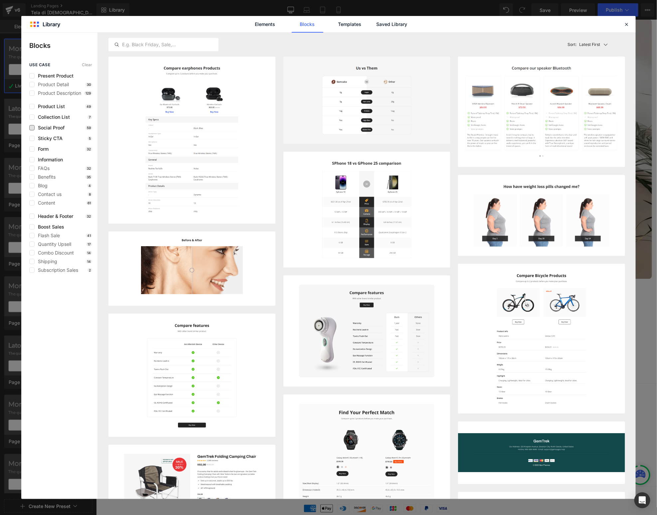
click at [35, 127] on span "Social Proof" at bounding box center [50, 127] width 30 height 5
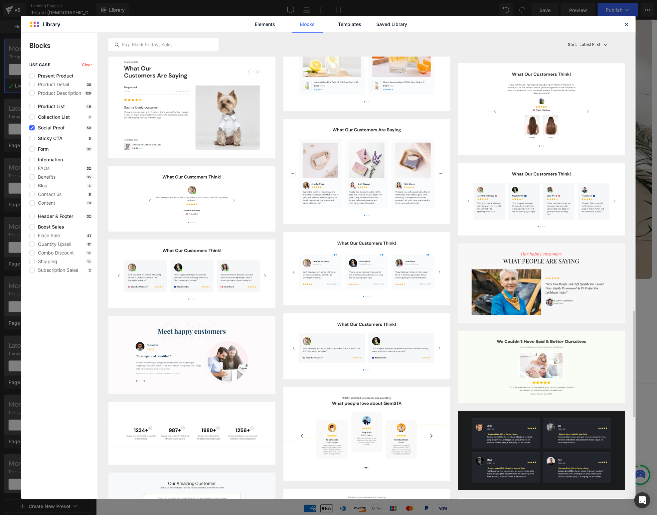
scroll to position [1229, 0]
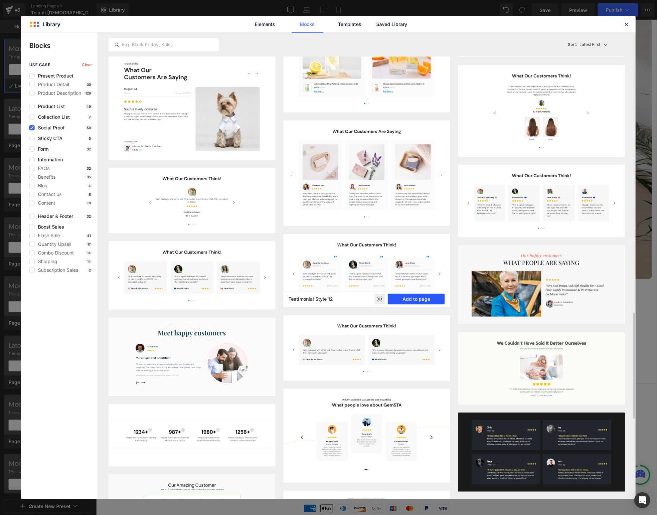
click at [400, 296] on button "Add to page" at bounding box center [416, 299] width 57 height 11
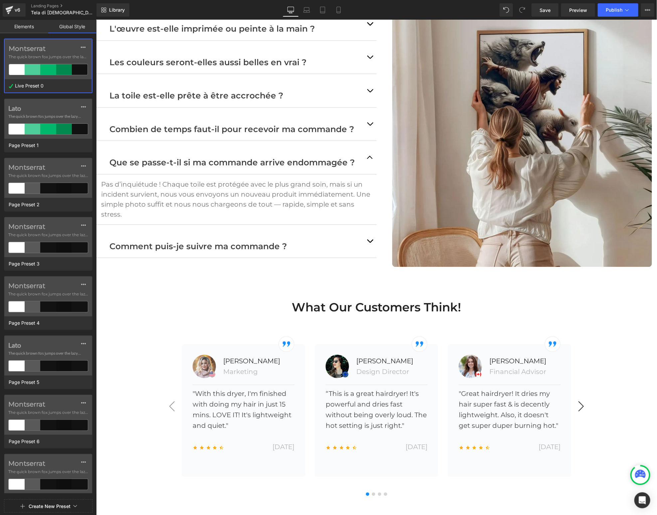
scroll to position [1966, 0]
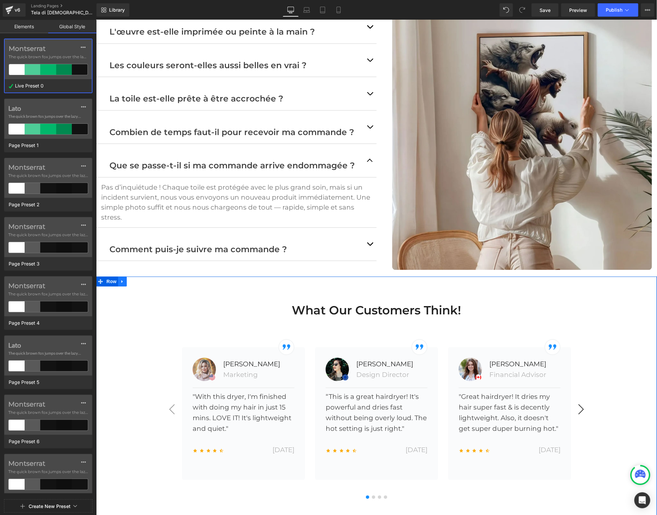
click at [122, 279] on icon at bounding box center [122, 281] width 5 height 5
click at [139, 279] on icon at bounding box center [139, 281] width 5 height 5
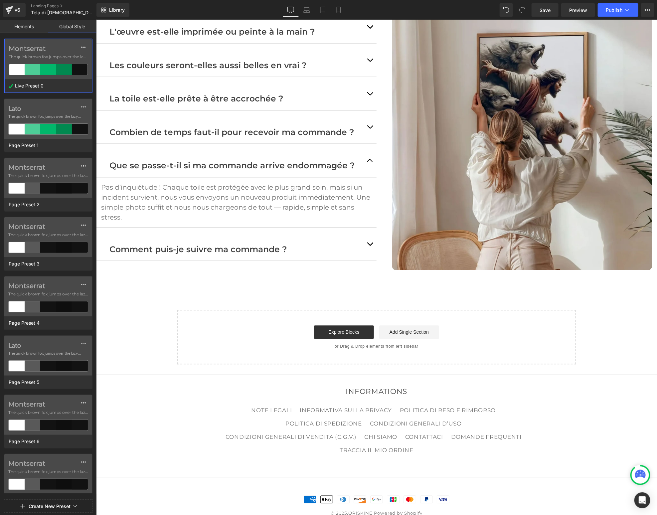
scroll to position [1954, 0]
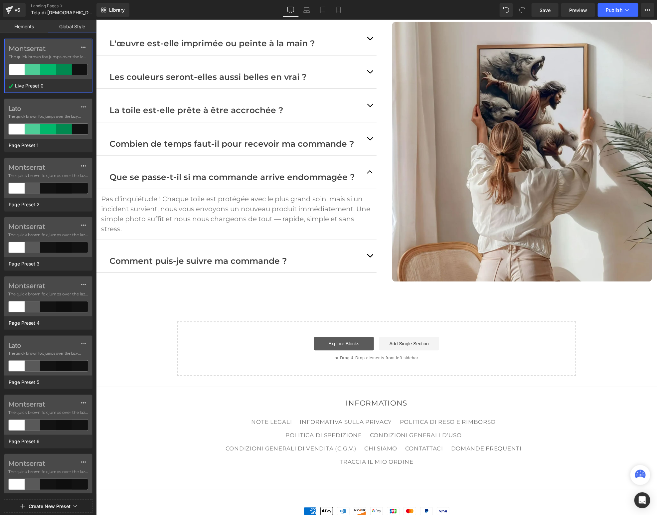
click at [333, 337] on link "Explore Blocks" at bounding box center [344, 343] width 60 height 13
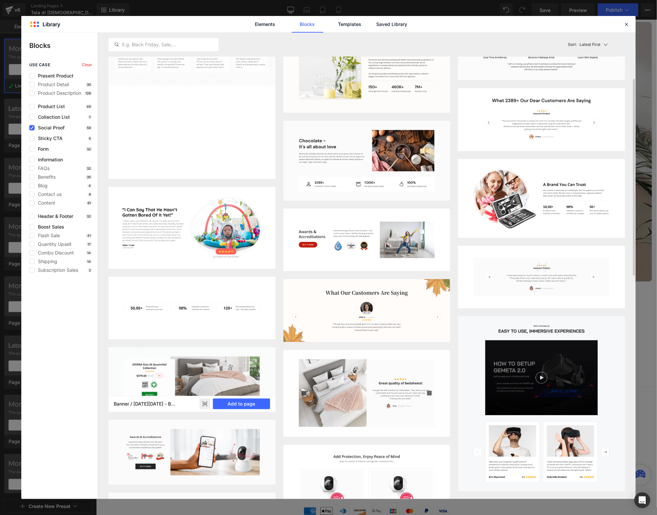
scroll to position [108, 0]
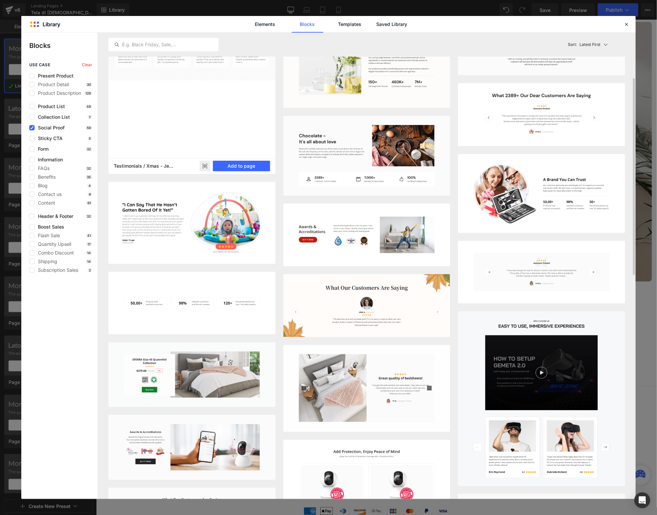
click at [186, 120] on div at bounding box center [191, 104] width 167 height 140
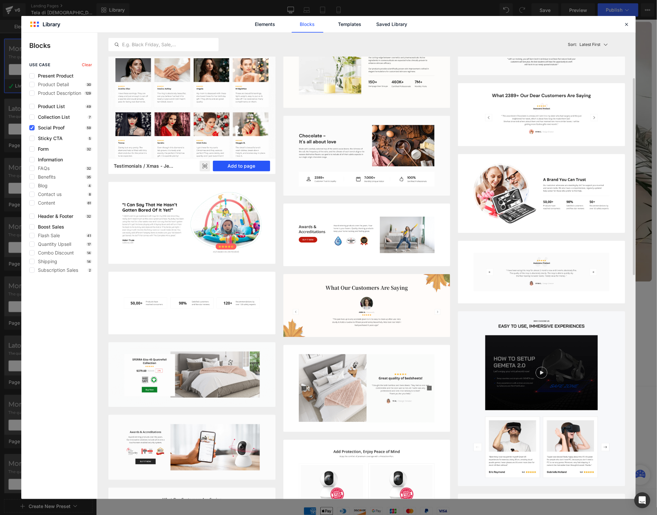
scroll to position [110, 0]
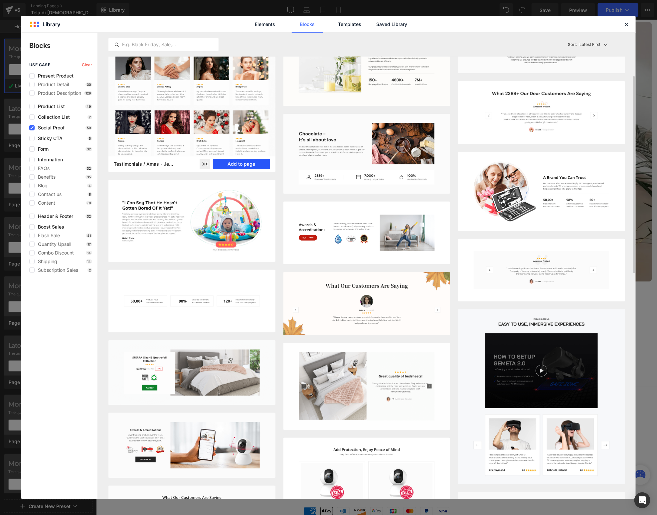
click at [224, 162] on button "Add to page" at bounding box center [241, 164] width 57 height 11
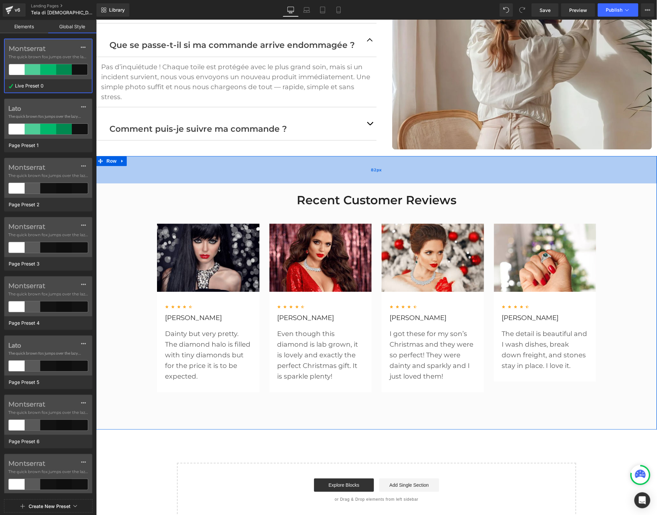
scroll to position [2090, 0]
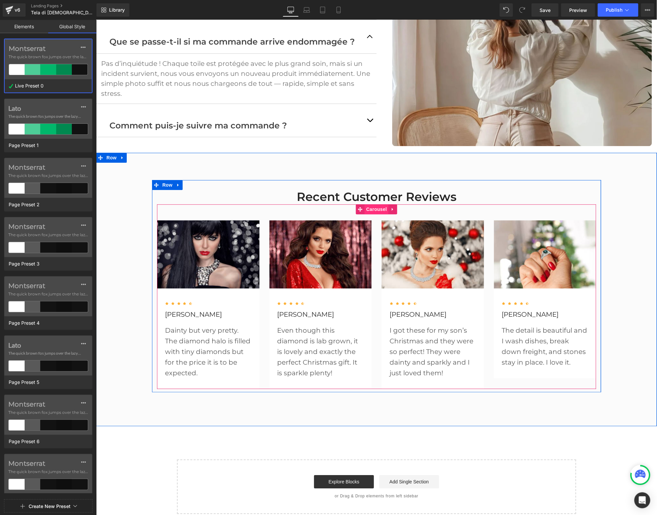
click at [375, 204] on span "Carousel" at bounding box center [376, 209] width 24 height 10
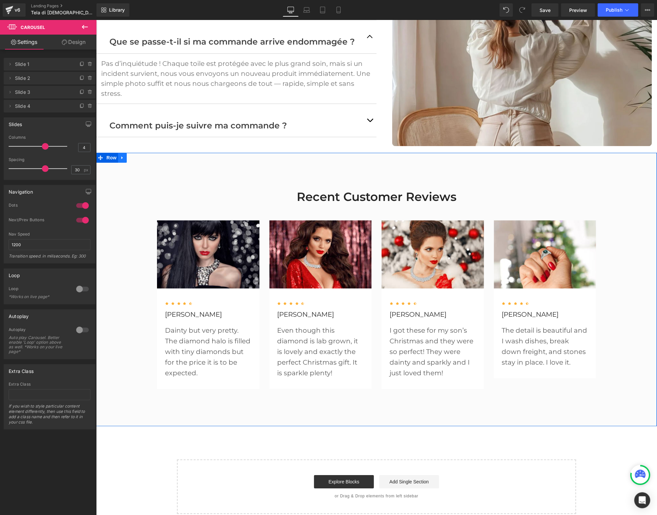
click at [121, 156] on icon at bounding box center [121, 157] width 1 height 3
click at [142, 155] on icon at bounding box center [139, 157] width 5 height 5
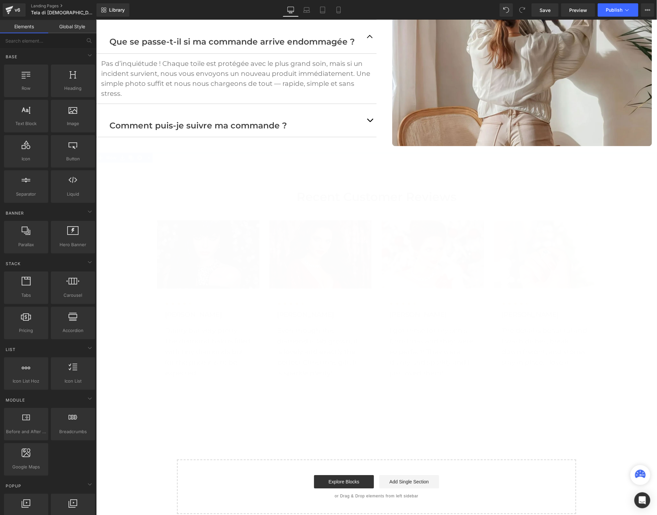
scroll to position [1954, 0]
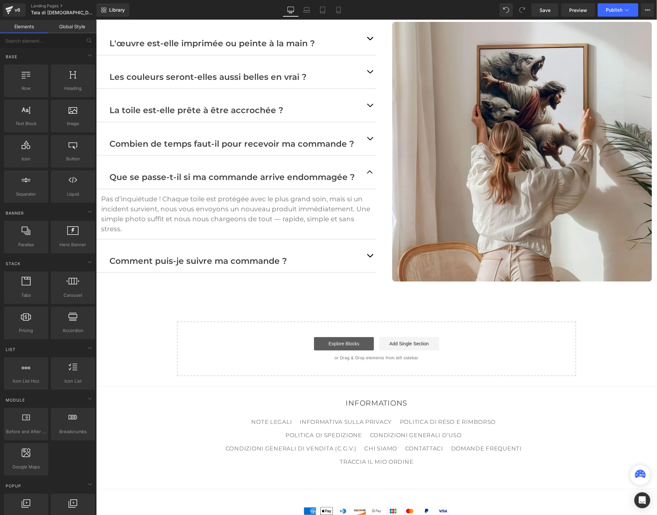
click at [339, 337] on link "Explore Blocks" at bounding box center [344, 343] width 60 height 13
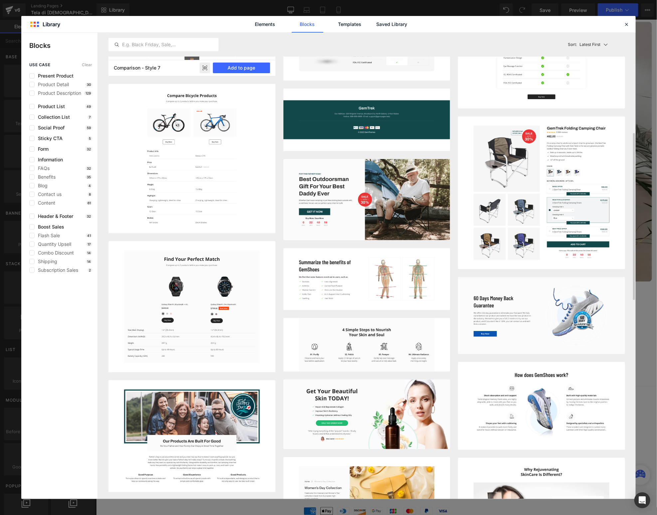
scroll to position [275, 0]
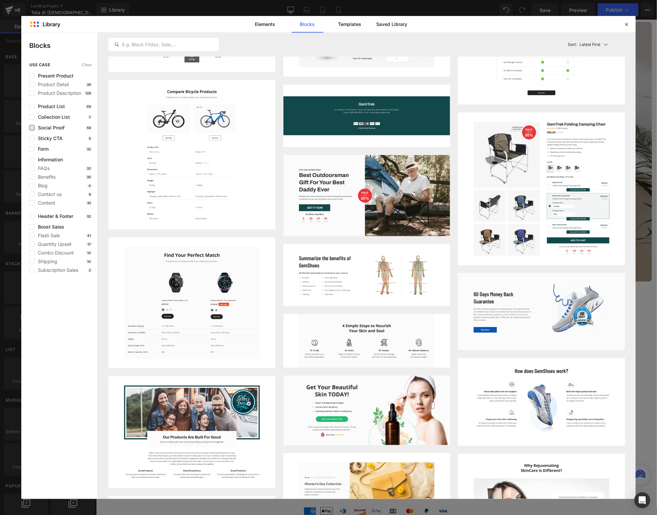
click at [34, 127] on label at bounding box center [31, 127] width 5 height 5
click at [32, 128] on input "checkbox" at bounding box center [32, 128] width 0 height 0
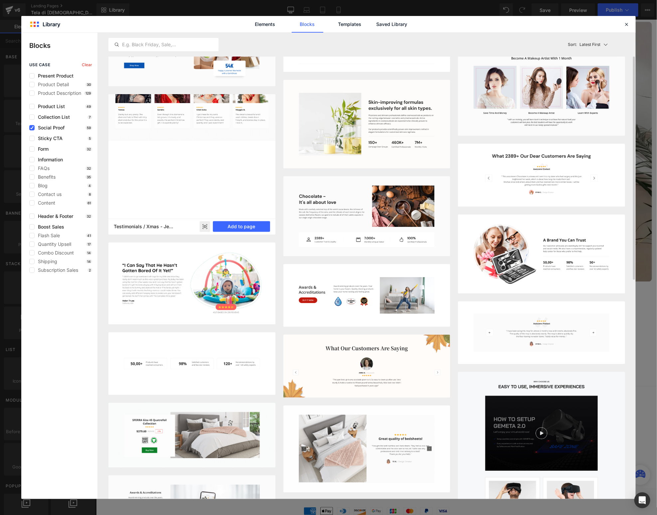
scroll to position [48, 0]
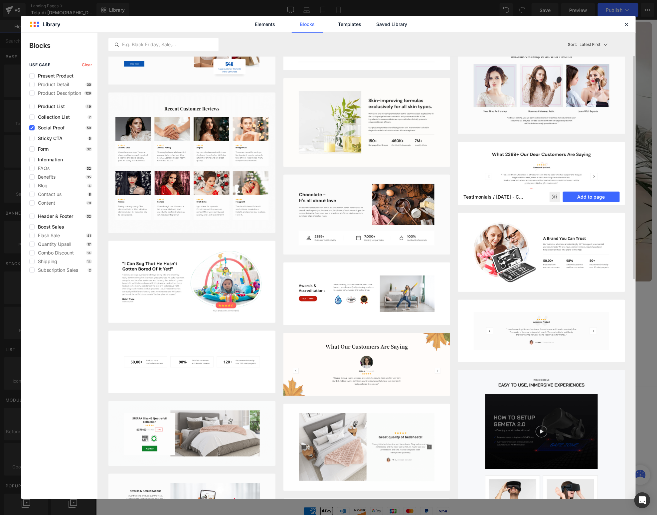
click at [523, 167] on img at bounding box center [541, 173] width 167 height 63
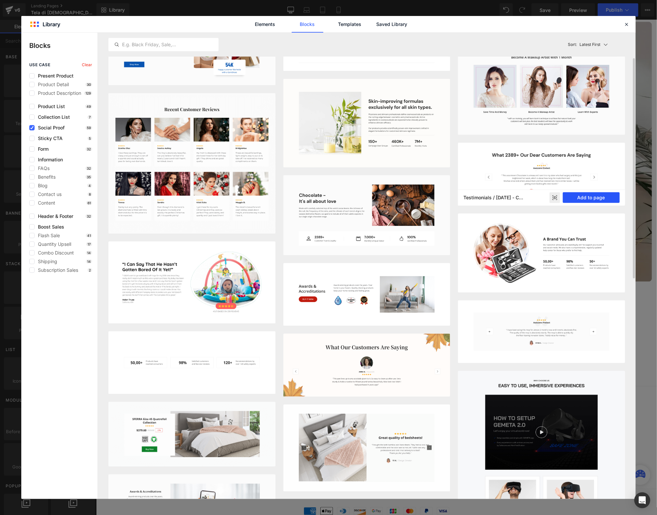
scroll to position [50, 0]
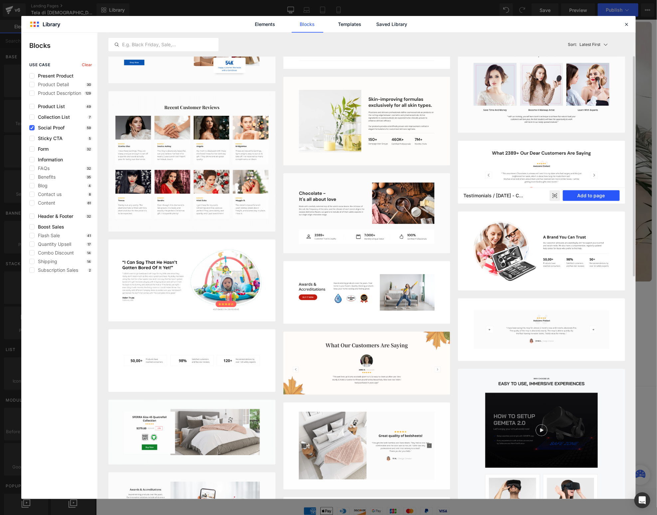
click at [581, 197] on button "Add to page" at bounding box center [591, 195] width 57 height 11
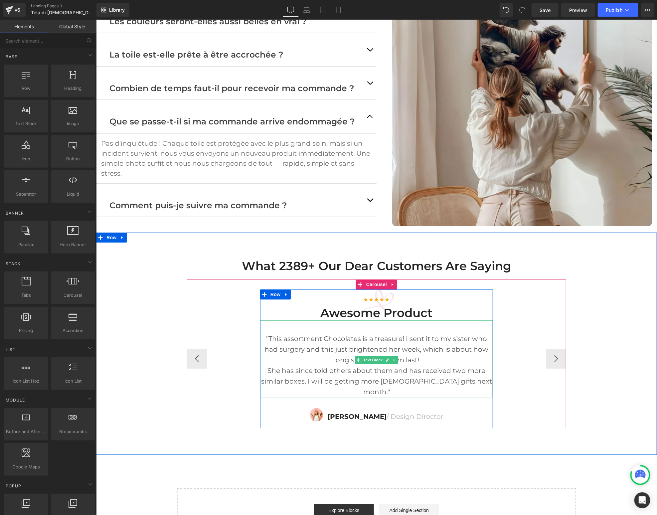
scroll to position [2014, 0]
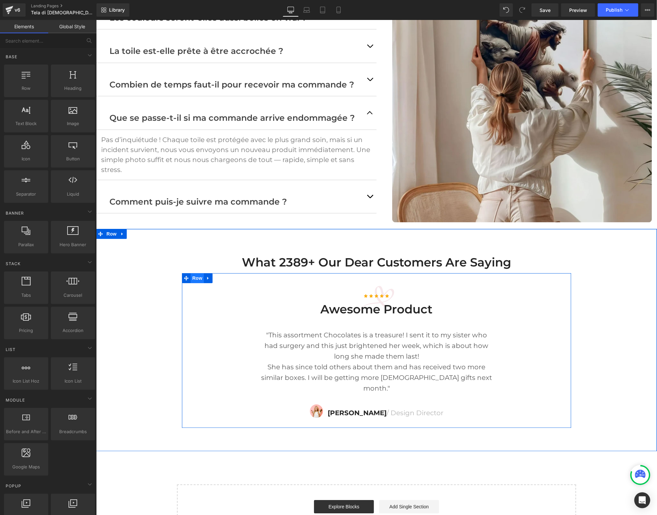
drag, startPoint x: 197, startPoint y: 254, endPoint x: 193, endPoint y: 255, distance: 4.4
click at [197, 273] on span "Row" at bounding box center [196, 278] width 13 height 10
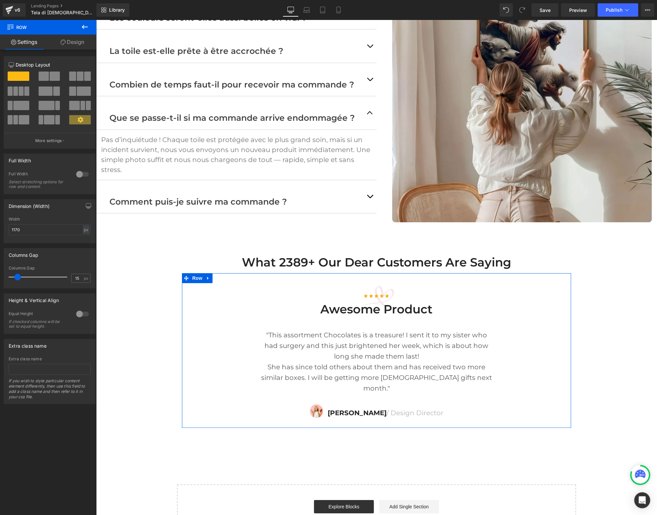
click at [80, 174] on div at bounding box center [83, 174] width 16 height 11
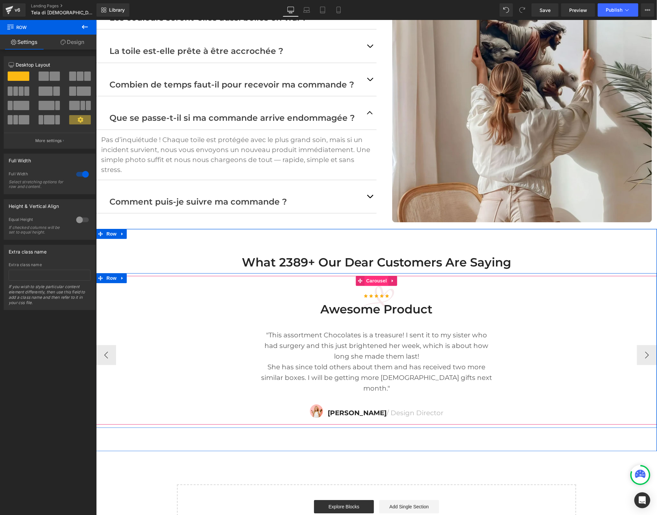
click at [372, 275] on span "Carousel" at bounding box center [376, 280] width 24 height 10
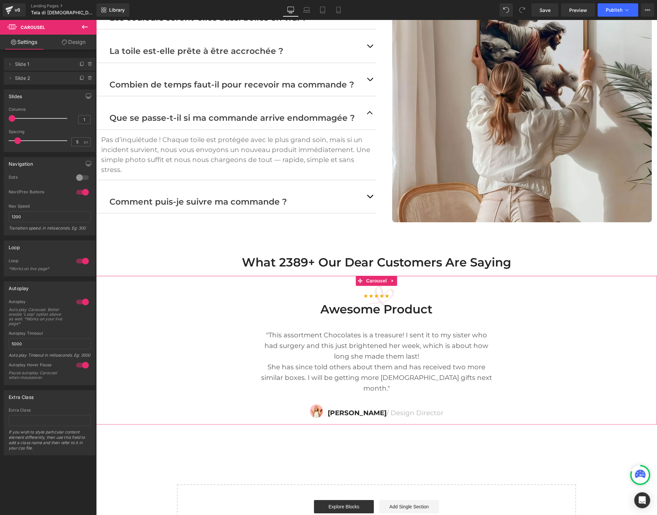
click at [83, 177] on div at bounding box center [83, 177] width 16 height 11
click at [81, 193] on div at bounding box center [83, 192] width 16 height 11
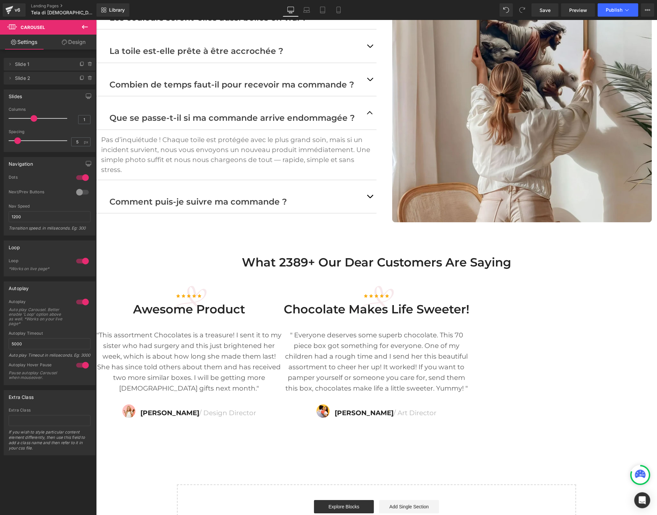
drag, startPoint x: 16, startPoint y: 120, endPoint x: 39, endPoint y: 121, distance: 23.0
click at [39, 121] on div at bounding box center [39, 118] width 55 height 13
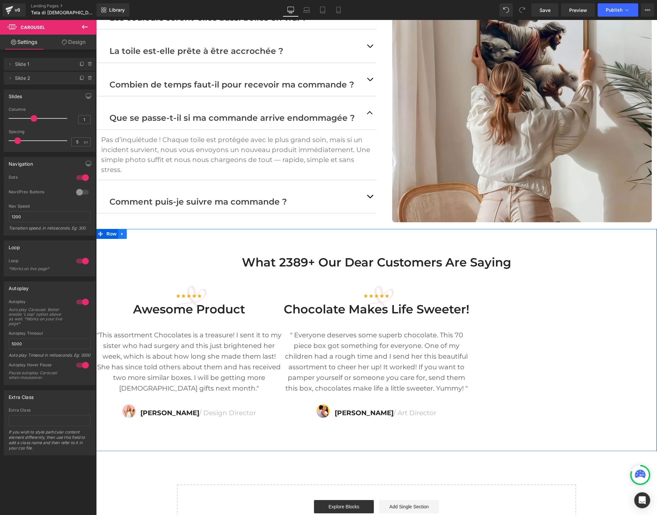
click at [121, 231] on icon at bounding box center [122, 233] width 5 height 5
click at [141, 231] on icon at bounding box center [139, 233] width 5 height 5
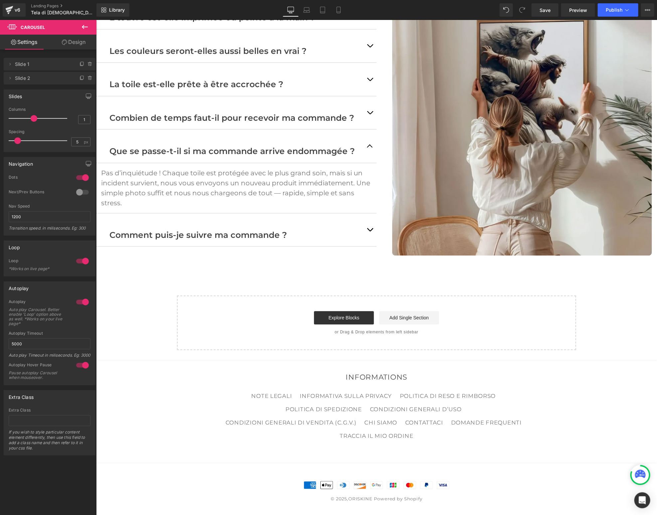
scroll to position [1954, 0]
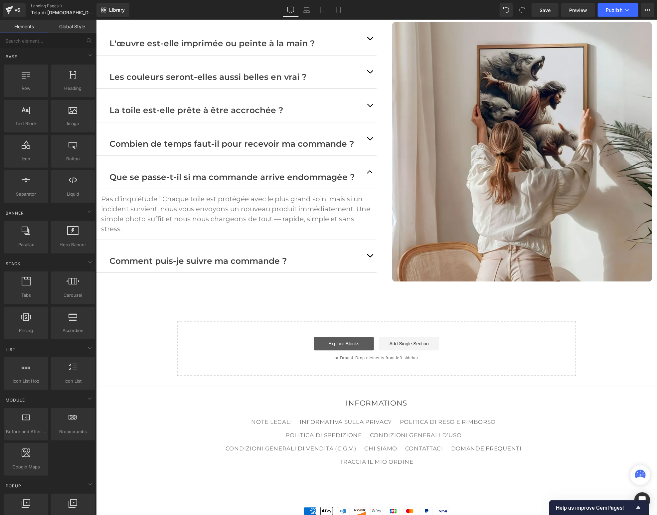
click at [339, 337] on link "Explore Blocks" at bounding box center [344, 343] width 60 height 13
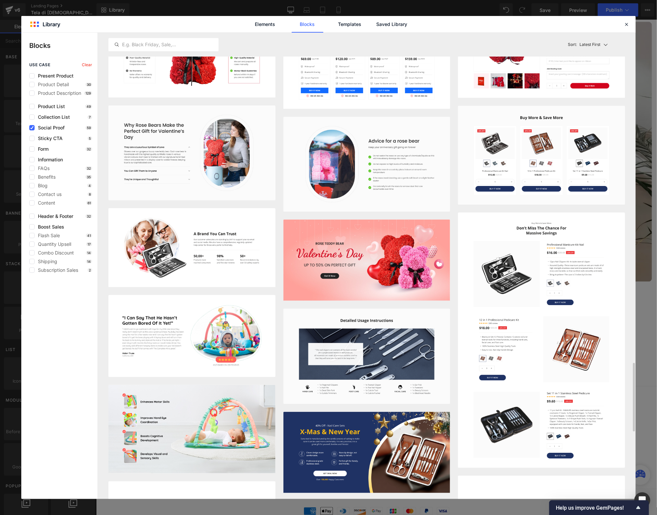
scroll to position [2245, 0]
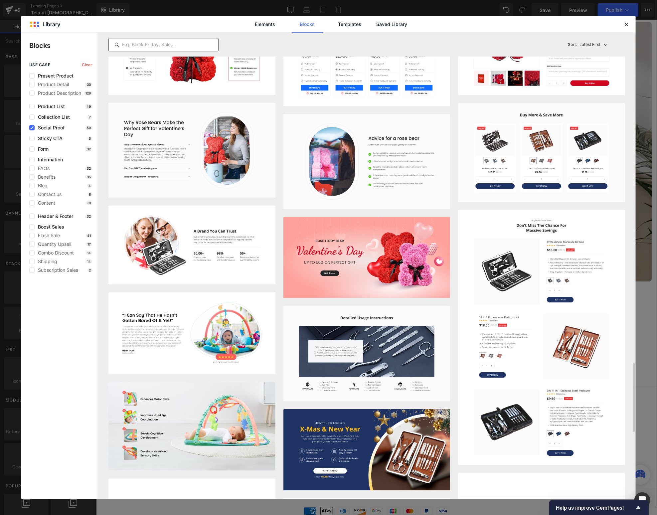
click at [153, 45] on input "text" at bounding box center [163, 45] width 109 height 8
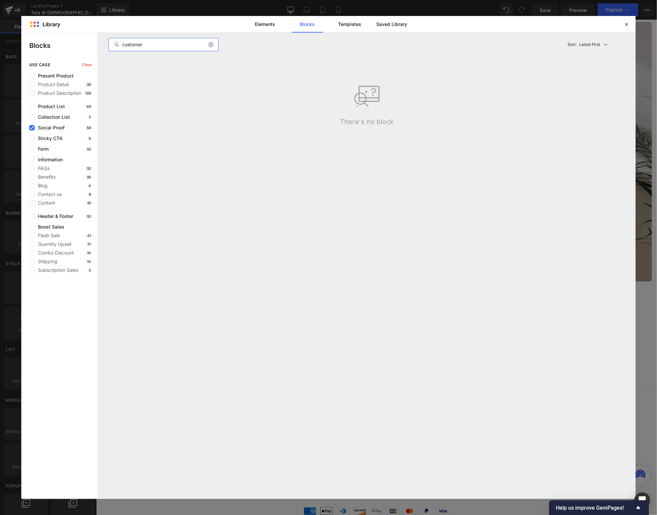
drag, startPoint x: 155, startPoint y: 45, endPoint x: 94, endPoint y: 39, distance: 61.5
click at [94, 39] on div "Blocks use case Clear Present Product Product Detail 30 Product Description 129…" at bounding box center [328, 266] width 614 height 466
type input "q"
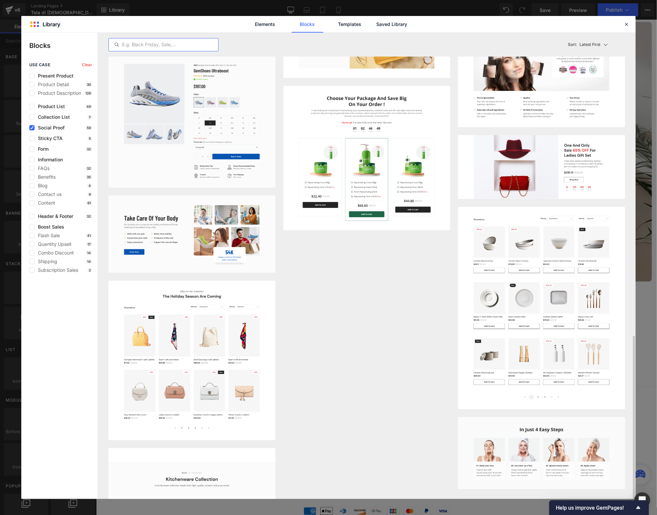
scroll to position [773, 0]
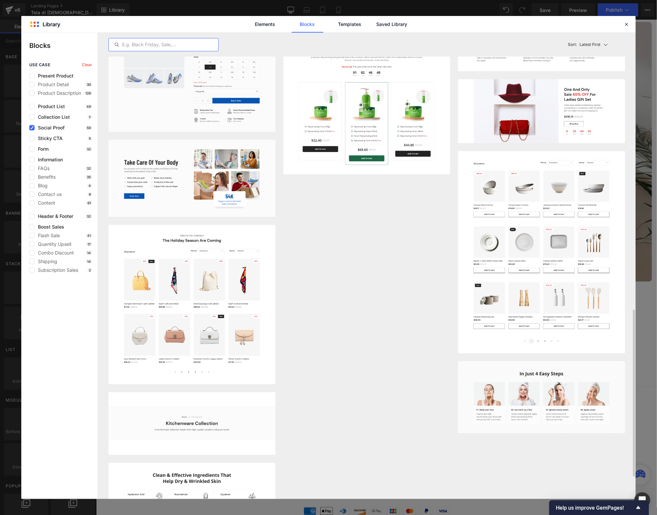
click at [265, 33] on div "Latest First Most View Latest First Sort: Latest First" at bounding box center [366, 45] width 517 height 24
click at [267, 27] on link "Elements" at bounding box center [265, 24] width 32 height 17
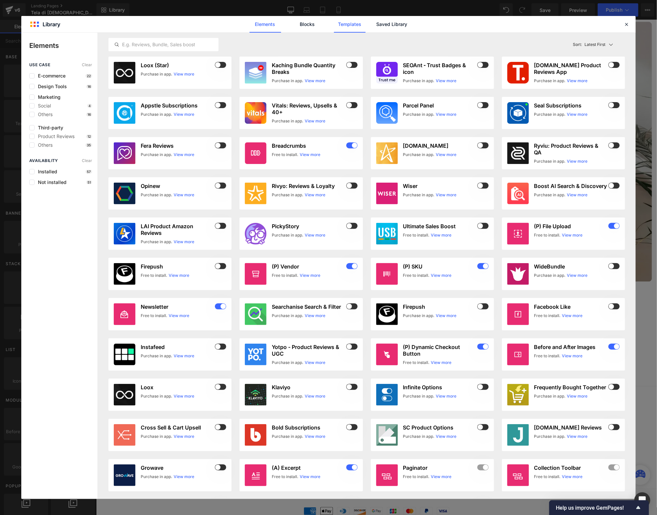
click at [349, 24] on link "Templates" at bounding box center [350, 24] width 32 height 17
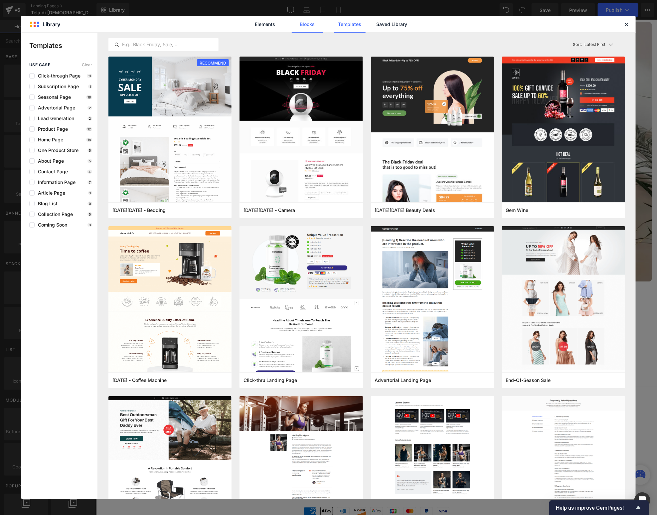
click at [306, 24] on link "Blocks" at bounding box center [308, 24] width 32 height 17
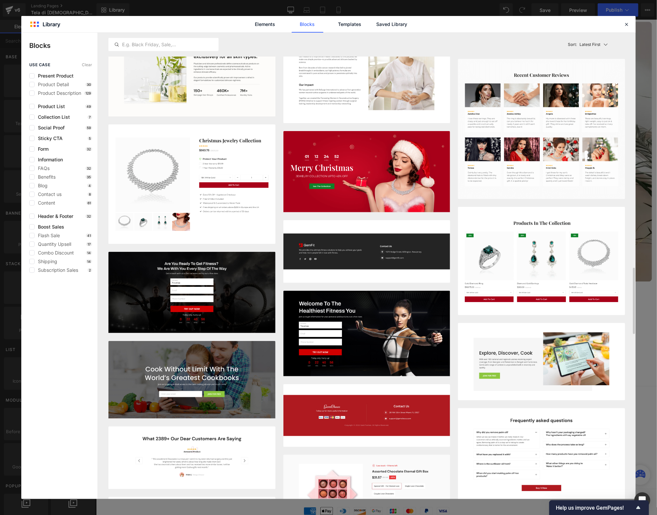
scroll to position [1667, 0]
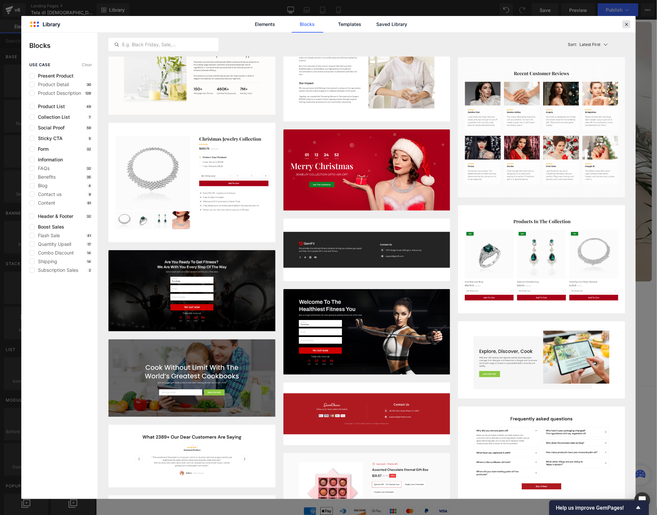
click at [627, 24] on icon at bounding box center [626, 24] width 6 height 6
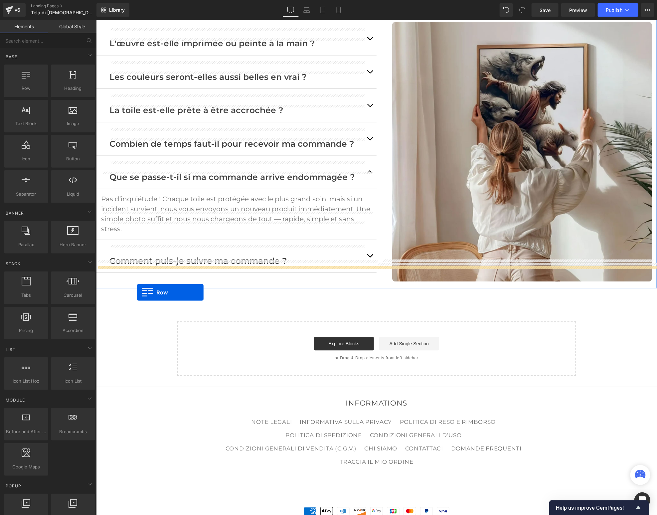
drag, startPoint x: 130, startPoint y: 105, endPoint x: 136, endPoint y: 292, distance: 187.1
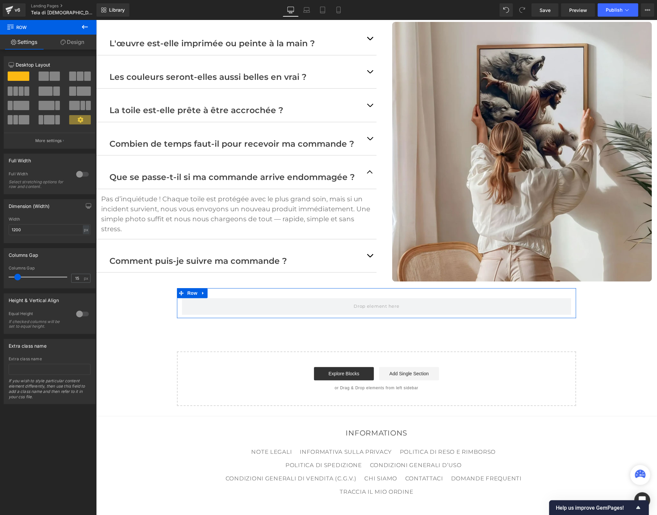
click at [80, 174] on div at bounding box center [83, 174] width 16 height 11
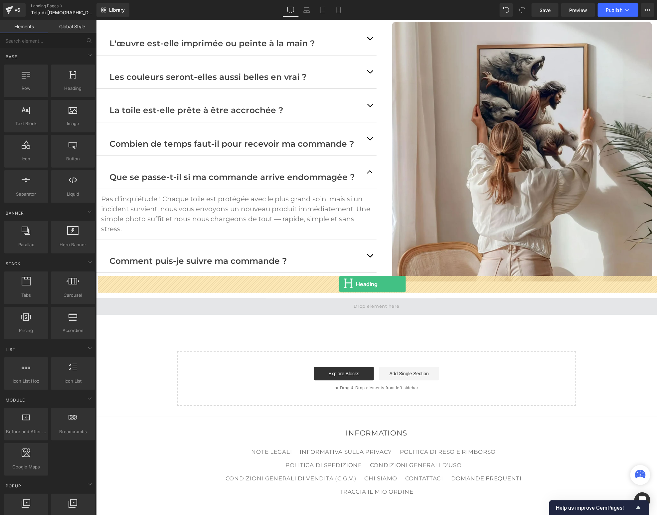
drag, startPoint x: 166, startPoint y: 105, endPoint x: 338, endPoint y: 283, distance: 247.7
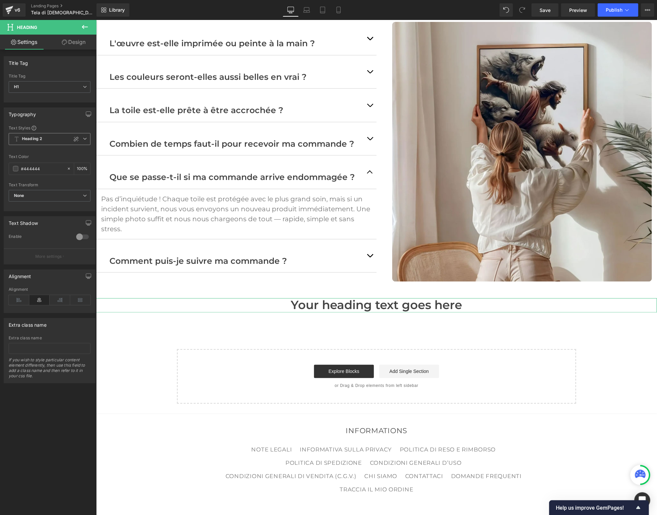
click at [83, 137] on icon at bounding box center [85, 139] width 4 height 4
click at [36, 159] on li "Heading 1" at bounding box center [50, 164] width 82 height 12
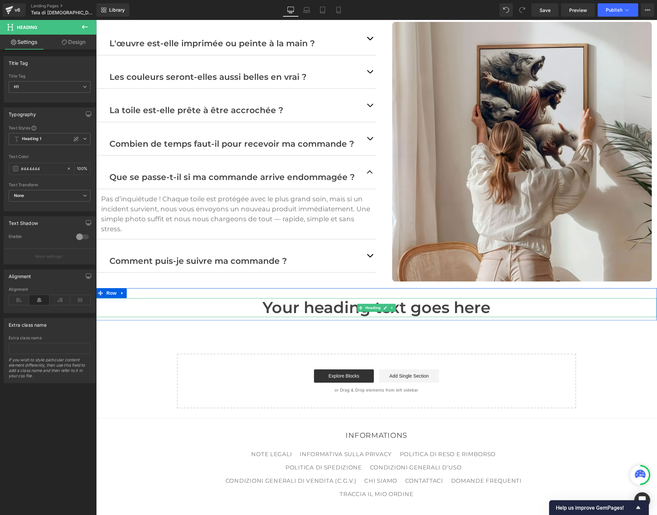
click at [323, 298] on h1 "Your heading text goes here" at bounding box center [376, 307] width 561 height 19
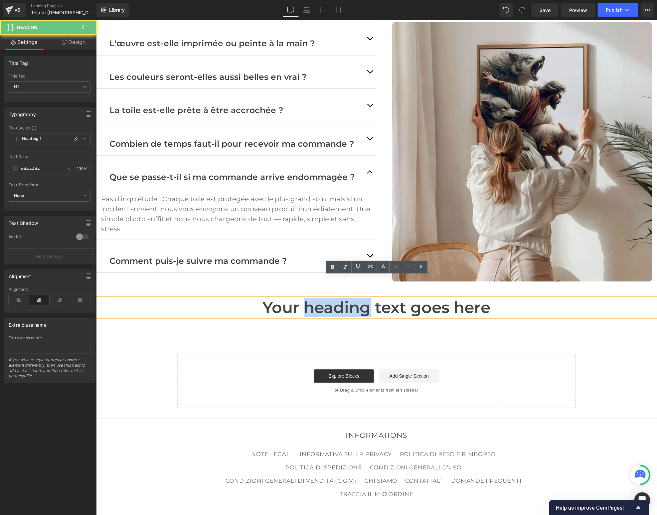
click at [323, 298] on h1 "Your heading text goes here" at bounding box center [376, 307] width 561 height 19
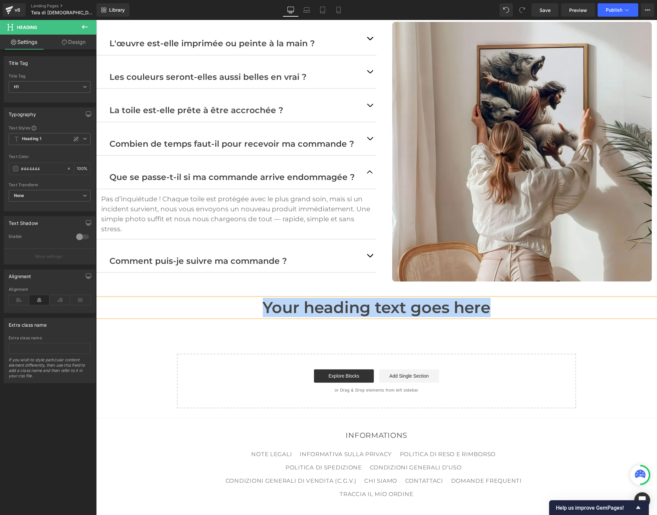
paste div
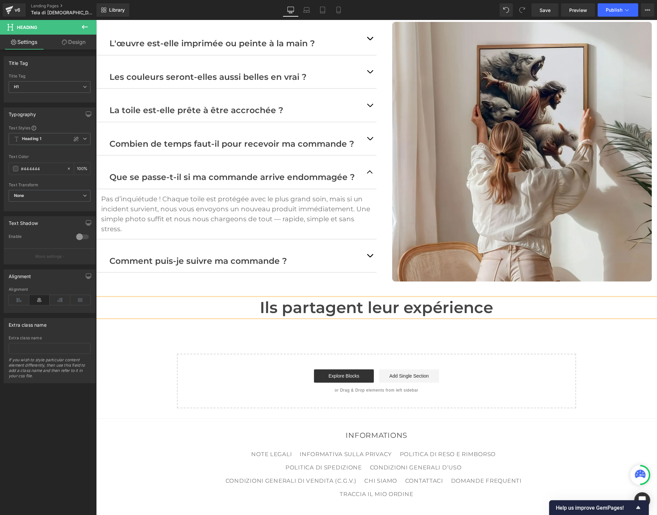
click at [96, 20] on div at bounding box center [96, 20] width 0 height 0
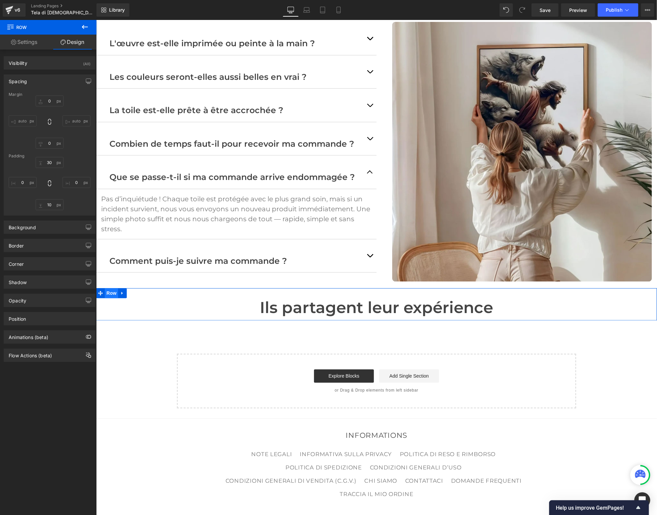
click at [108, 288] on span "Row" at bounding box center [110, 293] width 13 height 10
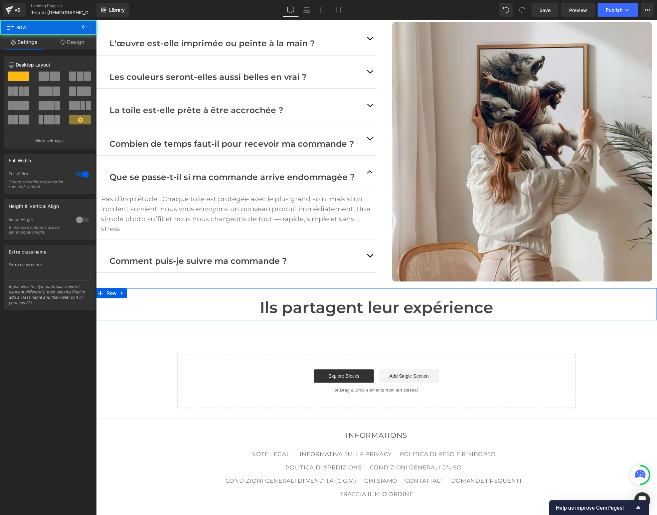
click at [70, 44] on link "Design" at bounding box center [72, 42] width 48 height 15
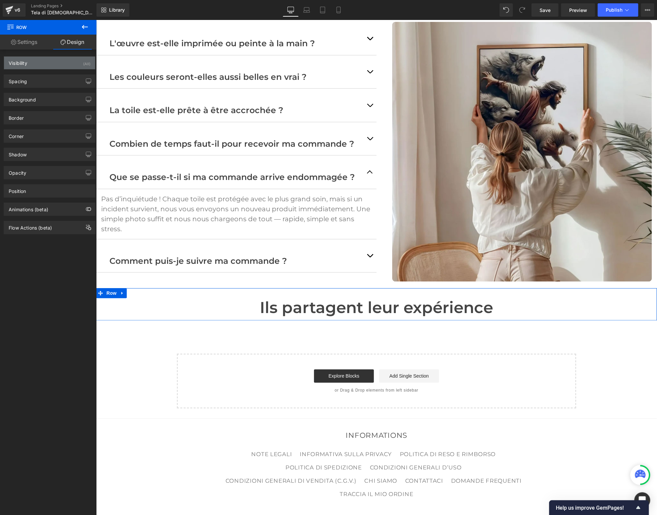
click at [47, 65] on div "Visibility (All)" at bounding box center [49, 63] width 91 height 13
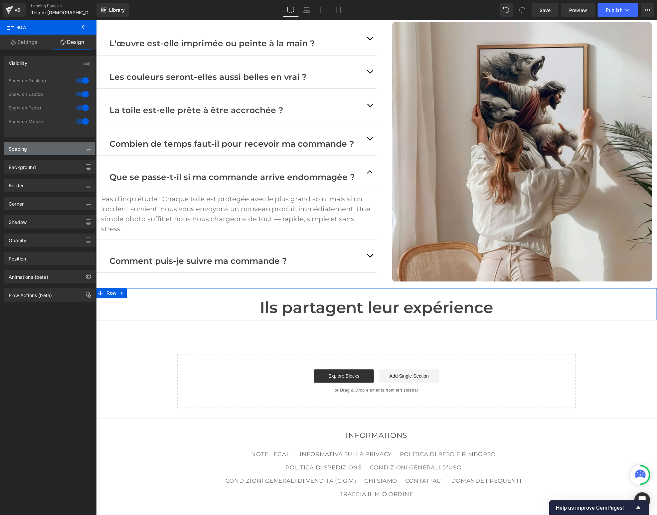
click at [28, 153] on div "Spacing" at bounding box center [49, 148] width 91 height 13
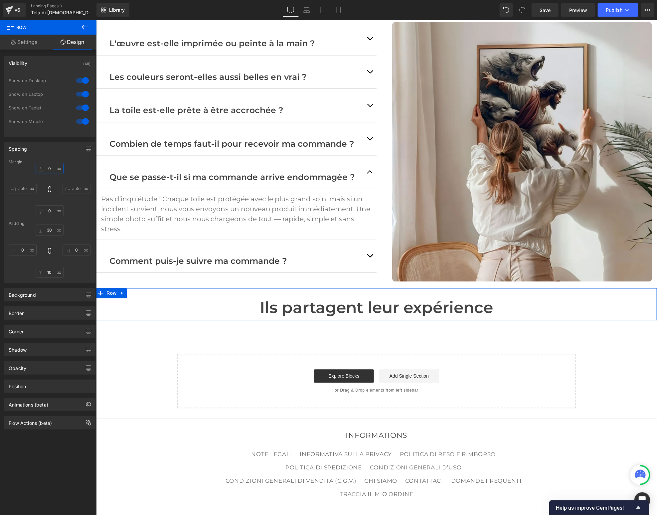
click at [47, 168] on input "0" at bounding box center [50, 168] width 28 height 11
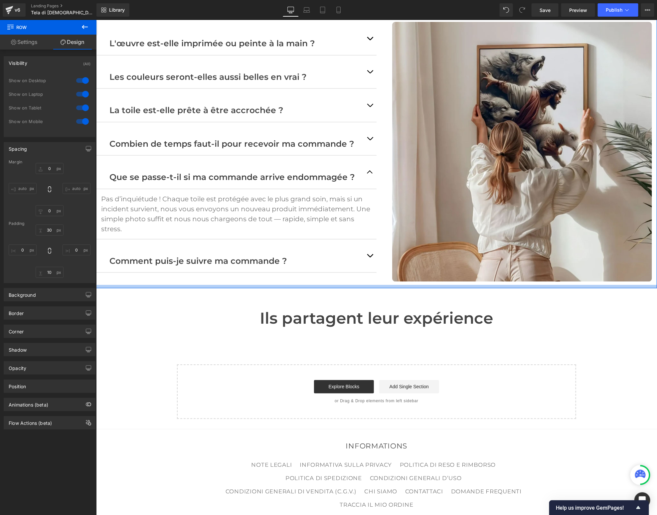
click at [332, 285] on div at bounding box center [376, 286] width 561 height 3
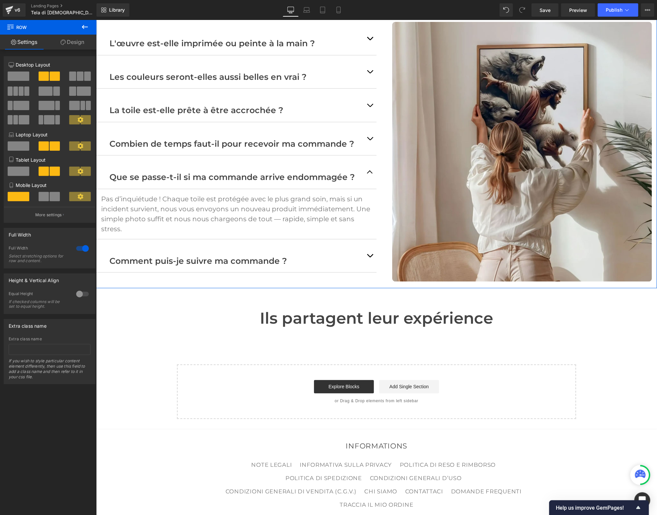
click at [71, 44] on link "Design" at bounding box center [72, 42] width 48 height 15
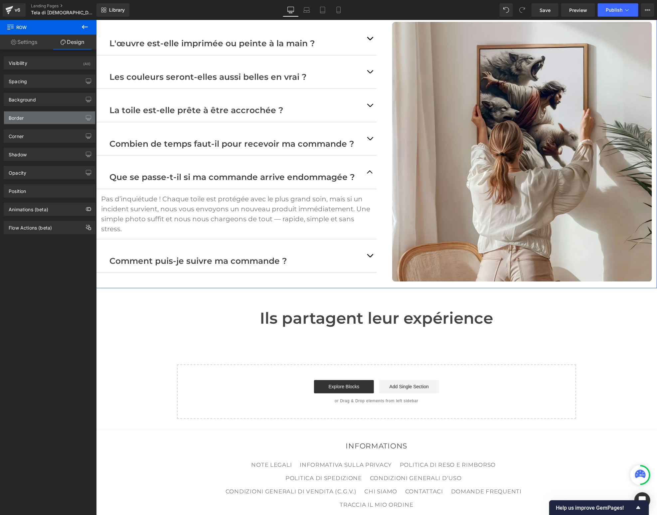
click at [16, 121] on div "Border" at bounding box center [49, 117] width 91 height 13
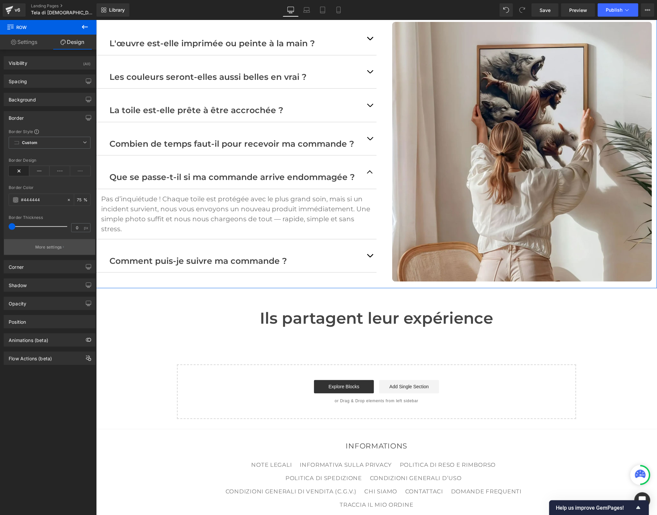
click at [39, 245] on p "More settings" at bounding box center [48, 247] width 27 height 6
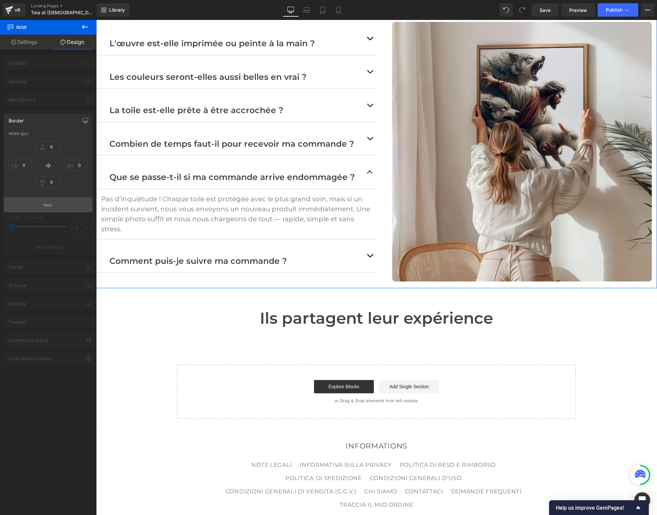
click at [47, 208] on button "Back" at bounding box center [48, 204] width 89 height 15
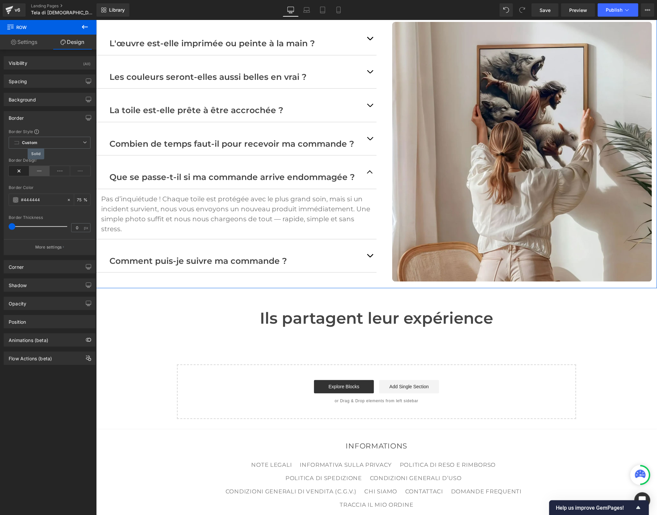
click at [39, 170] on icon at bounding box center [39, 171] width 21 height 10
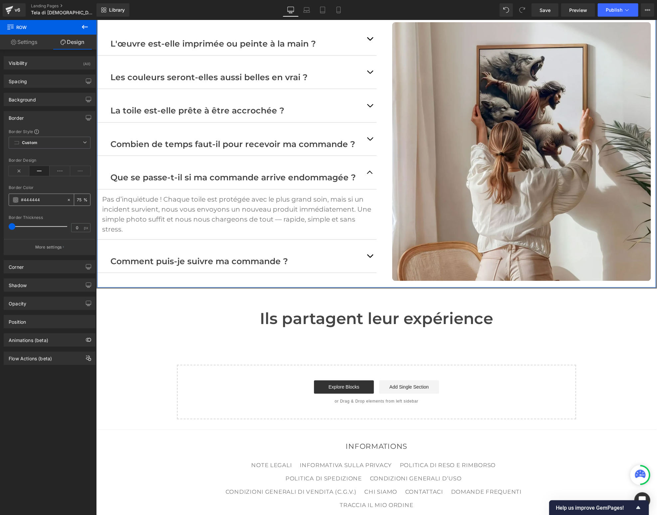
click at [14, 198] on span at bounding box center [15, 199] width 5 height 5
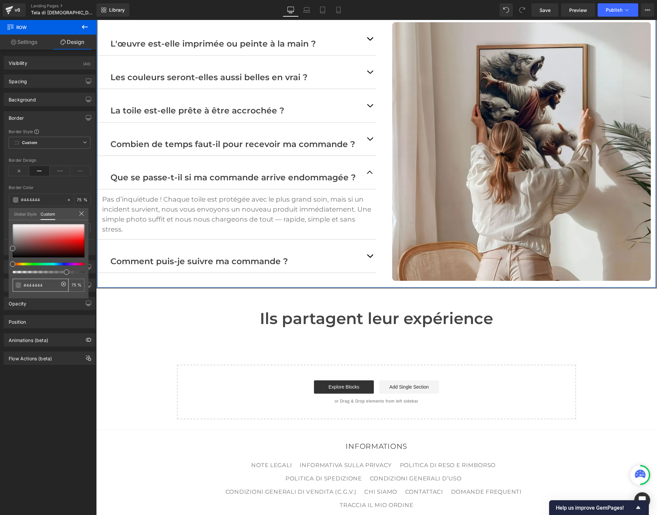
click at [16, 284] on span at bounding box center [18, 284] width 5 height 5
click at [18, 285] on span at bounding box center [18, 284] width 5 height 5
click at [32, 211] on link "Global Style" at bounding box center [25, 213] width 23 height 11
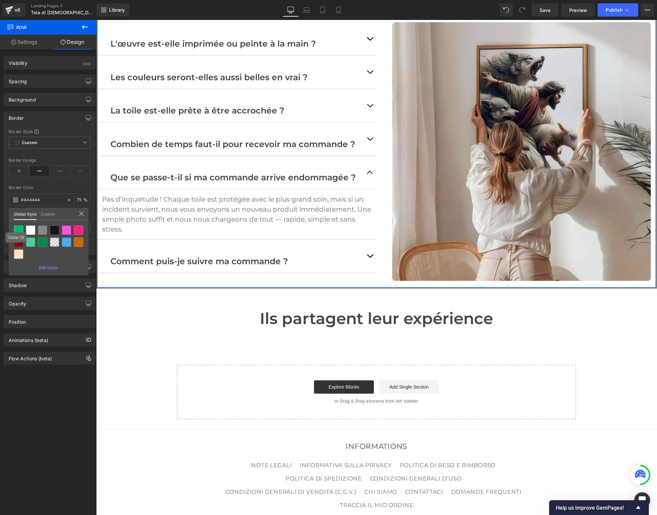
click at [18, 255] on div at bounding box center [18, 253] width 9 height 9
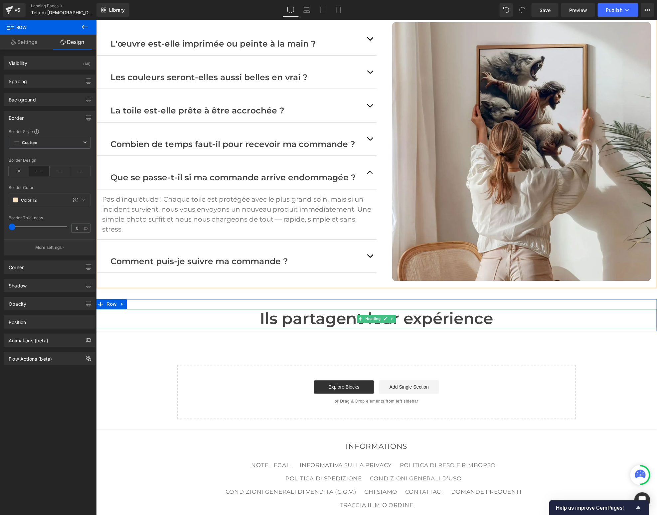
click at [153, 309] on h1 "Ils partagent leur expérience" at bounding box center [376, 318] width 561 height 19
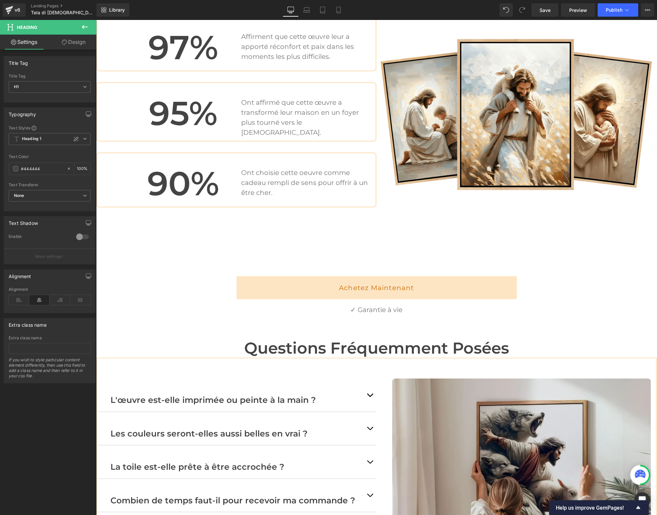
scroll to position [1598, 0]
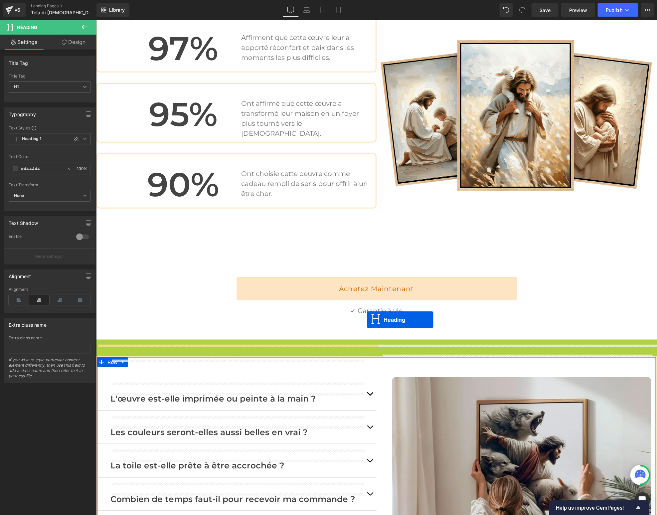
drag, startPoint x: 359, startPoint y: 326, endPoint x: 366, endPoint y: 319, distance: 10.1
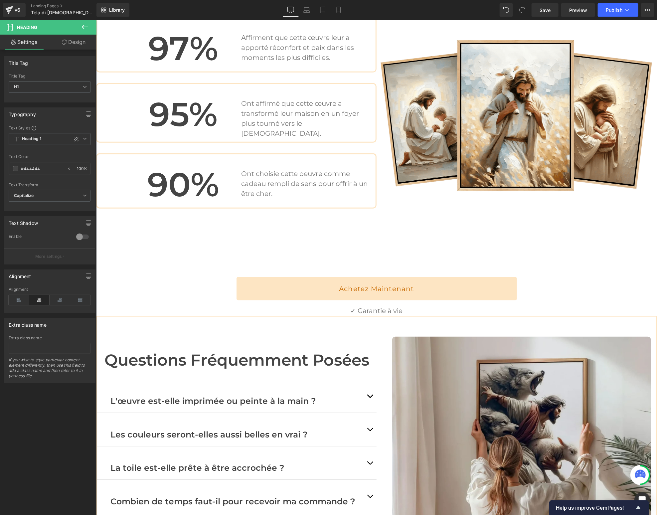
click at [81, 29] on icon at bounding box center [85, 27] width 8 height 8
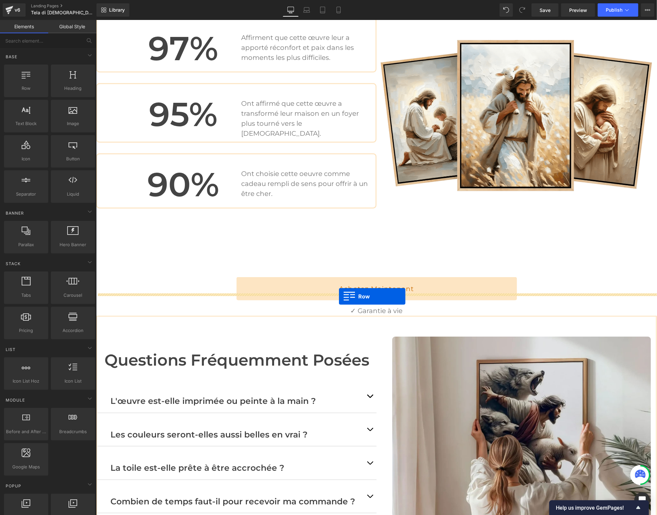
drag, startPoint x: 125, startPoint y: 99, endPoint x: 337, endPoint y: 296, distance: 289.5
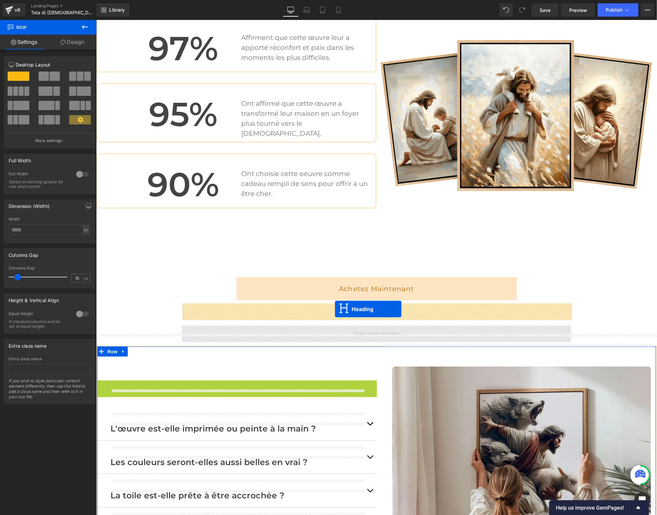
drag, startPoint x: 219, startPoint y: 368, endPoint x: 334, endPoint y: 309, distance: 129.9
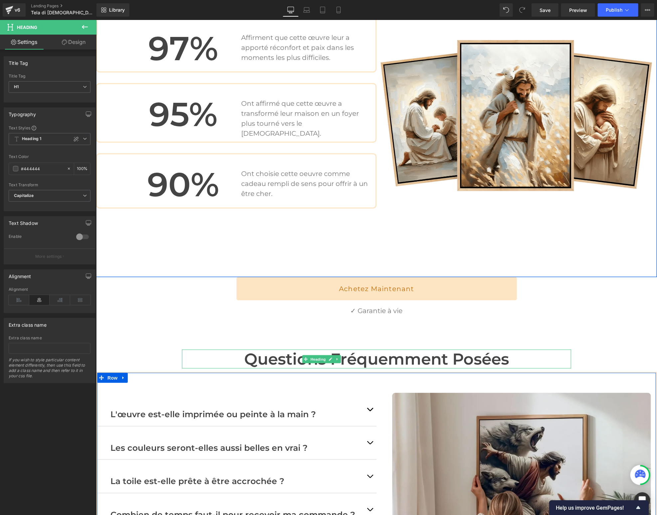
click at [138, 222] on div "97% Heading Affirment que cette œuvre leur a apporté réconfort et paix dans les…" at bounding box center [376, 130] width 561 height 294
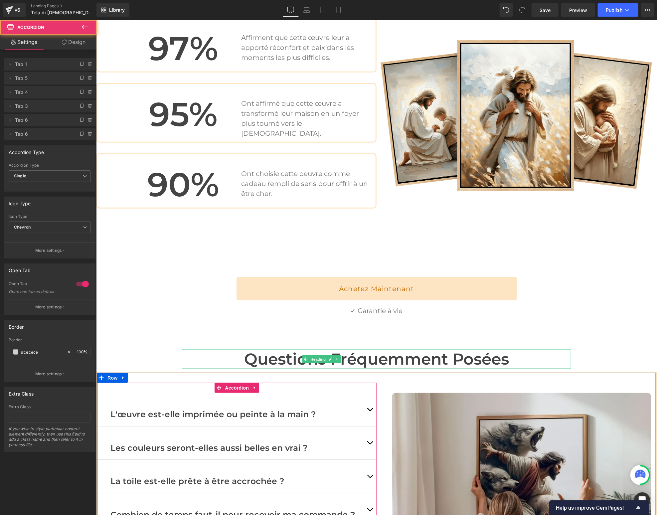
click at [301, 426] on div "Les couleurs seront-elles aussi belles en vrai ? Text Block" at bounding box center [236, 443] width 279 height 34
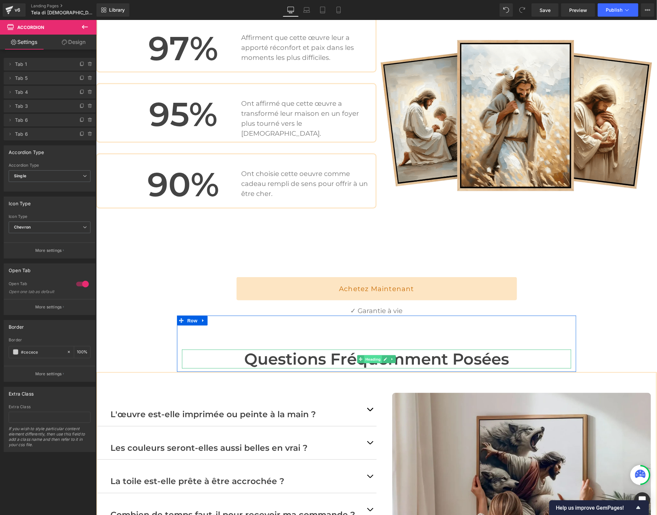
click at [369, 355] on span "Heading" at bounding box center [373, 359] width 18 height 8
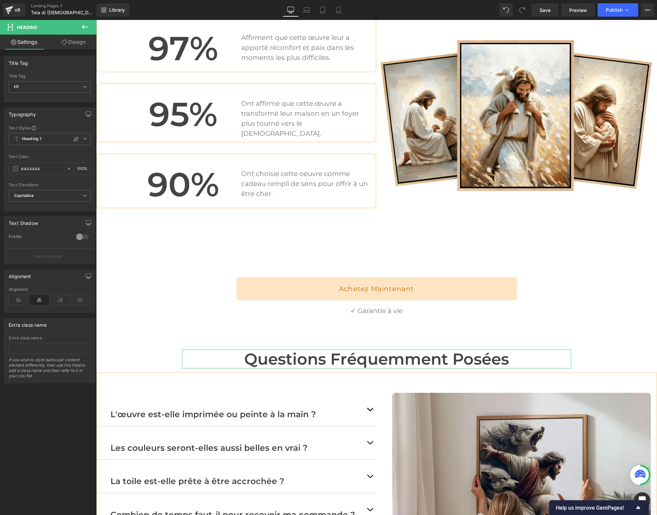
click at [76, 42] on link "Design" at bounding box center [74, 42] width 48 height 15
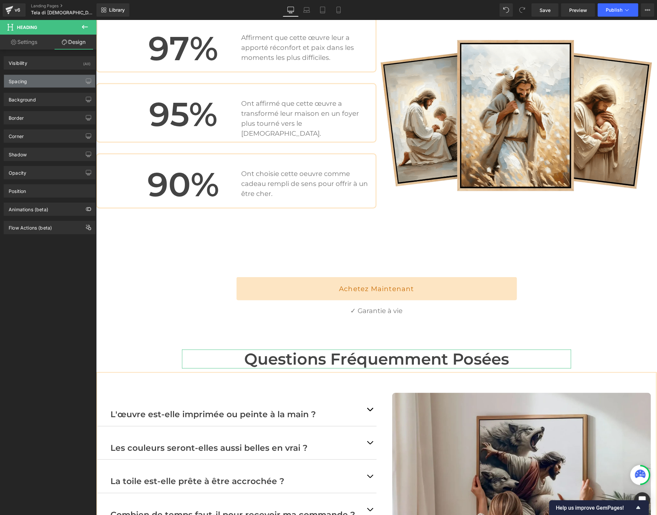
click at [37, 78] on div "Spacing" at bounding box center [49, 81] width 91 height 13
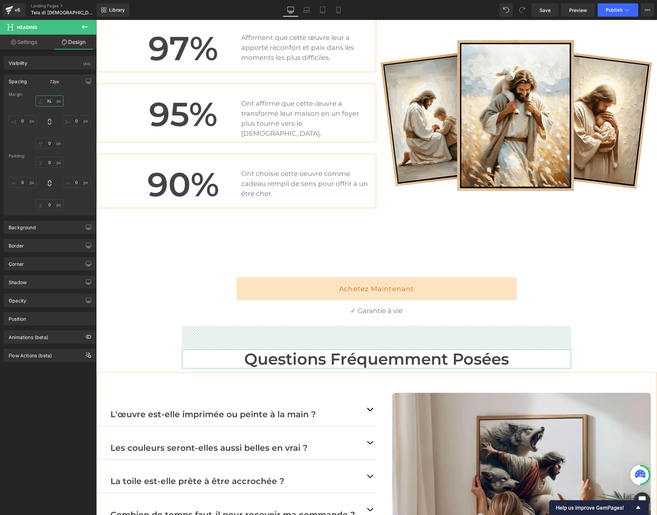
click at [47, 98] on input "XL" at bounding box center [50, 100] width 28 height 11
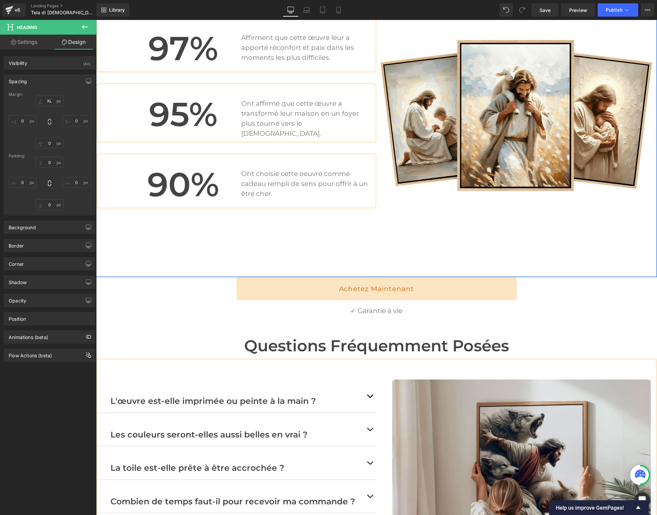
click at [134, 204] on div "97% Heading Affirment que cette œuvre leur a apporté réconfort et paix dans les…" at bounding box center [376, 130] width 561 height 294
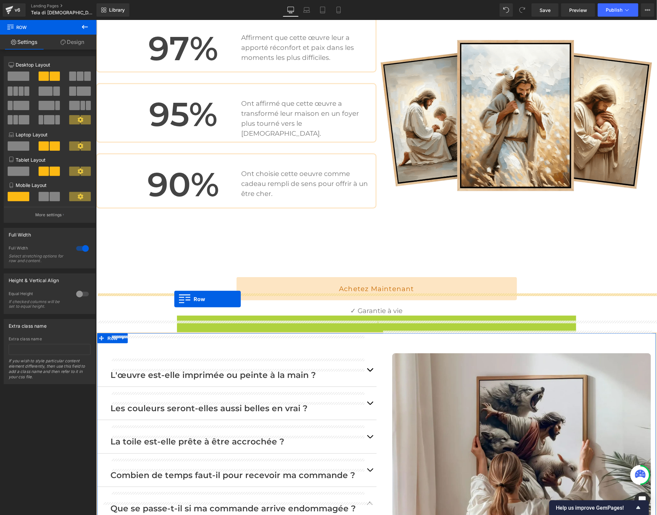
drag, startPoint x: 180, startPoint y: 296, endPoint x: 174, endPoint y: 299, distance: 7.0
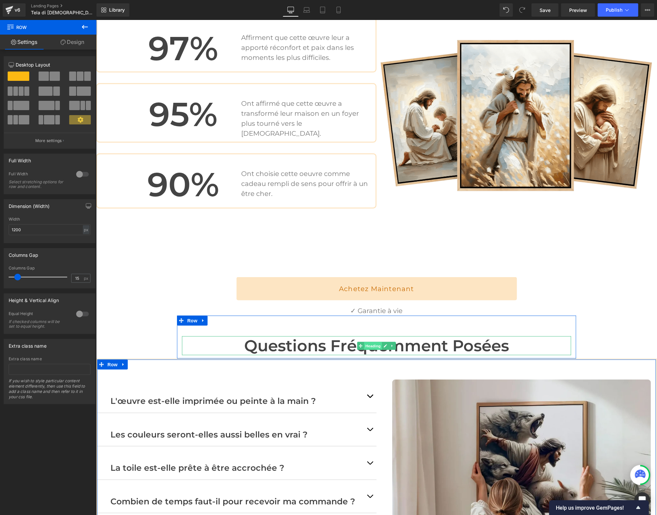
click at [366, 342] on span "Heading" at bounding box center [373, 346] width 18 height 8
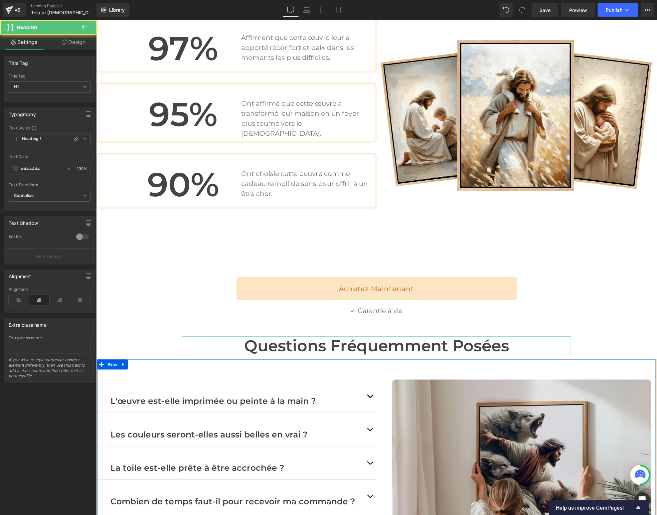
click at [68, 35] on link "Design" at bounding box center [74, 42] width 48 height 15
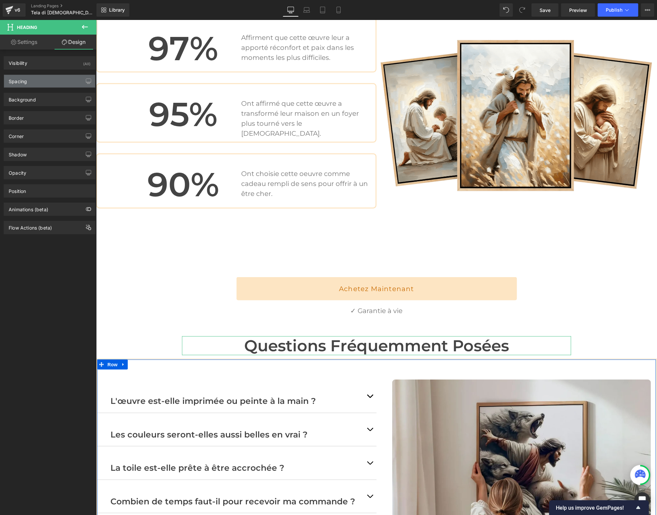
click at [36, 77] on div "Spacing" at bounding box center [49, 81] width 91 height 13
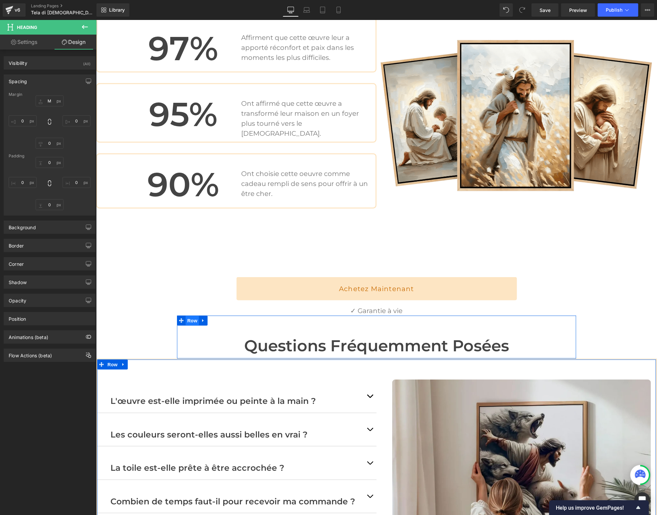
click at [194, 315] on span "Row" at bounding box center [191, 320] width 13 height 10
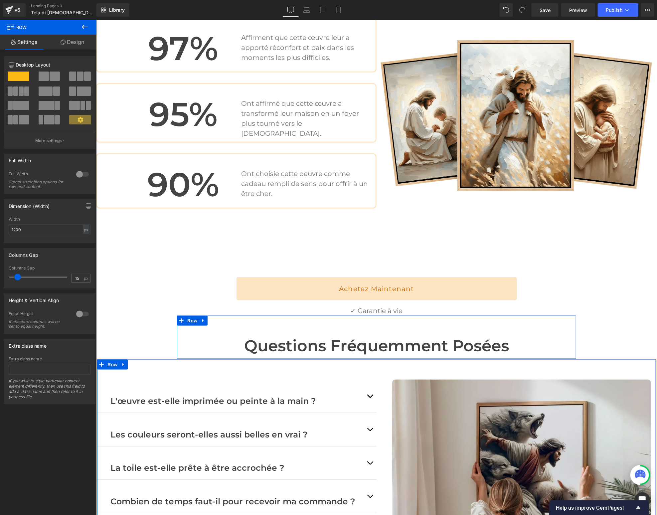
click at [76, 46] on link "Design" at bounding box center [72, 42] width 48 height 15
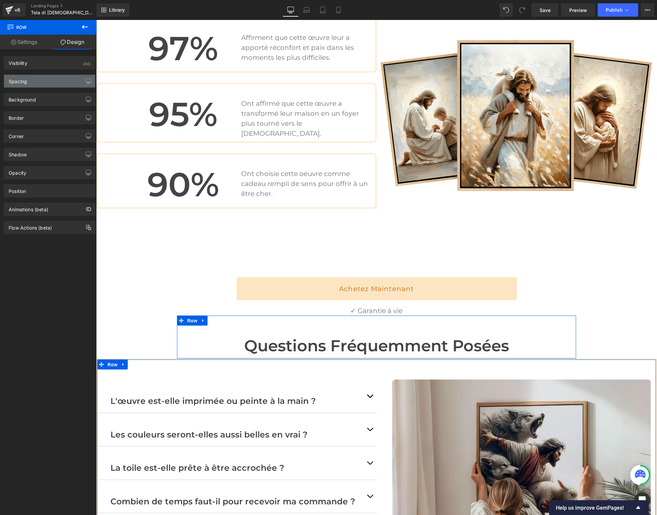
click at [40, 79] on div "Spacing" at bounding box center [49, 81] width 91 height 13
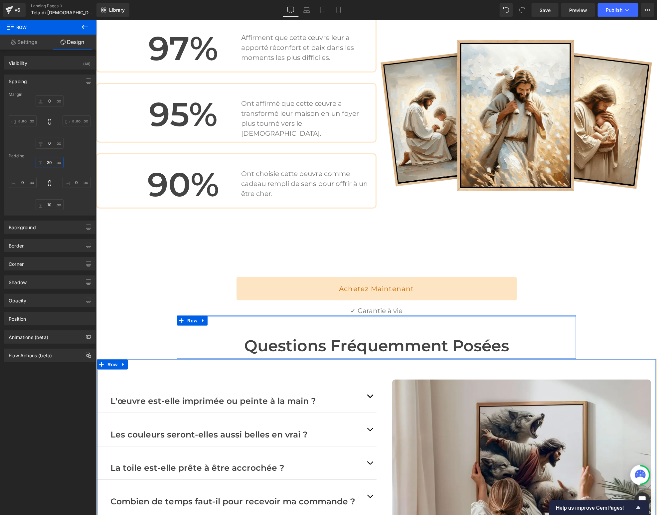
click at [50, 161] on input "30" at bounding box center [50, 162] width 28 height 11
type input "à"
drag, startPoint x: 86, startPoint y: 200, endPoint x: 82, endPoint y: 201, distance: 3.4
click at [86, 200] on div "XS S M L XL Edit Value 0 10 0" at bounding box center [50, 183] width 82 height 53
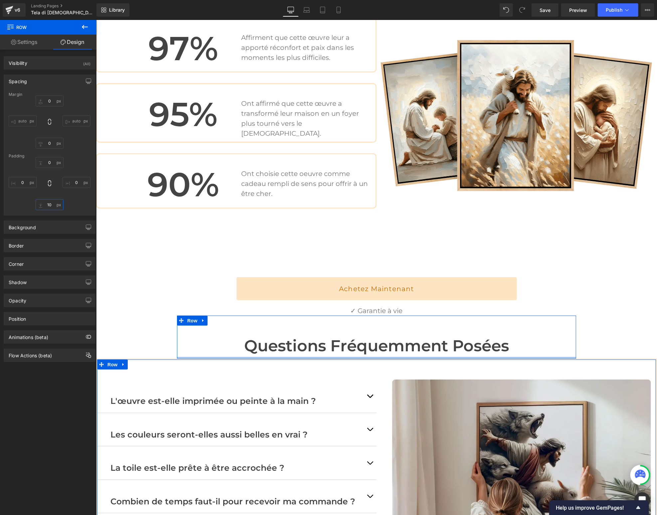
click at [46, 204] on input "10" at bounding box center [50, 204] width 28 height 11
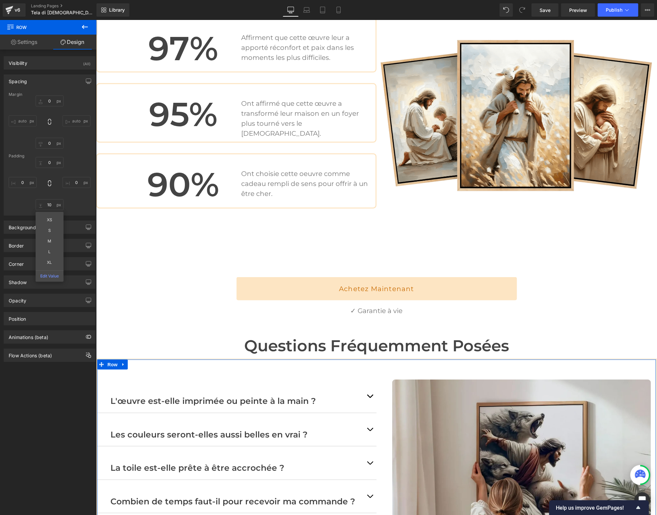
click at [163, 231] on div "97% Heading Affirment que cette œuvre leur a apporté réconfort et paix dans les…" at bounding box center [376, 130] width 561 height 294
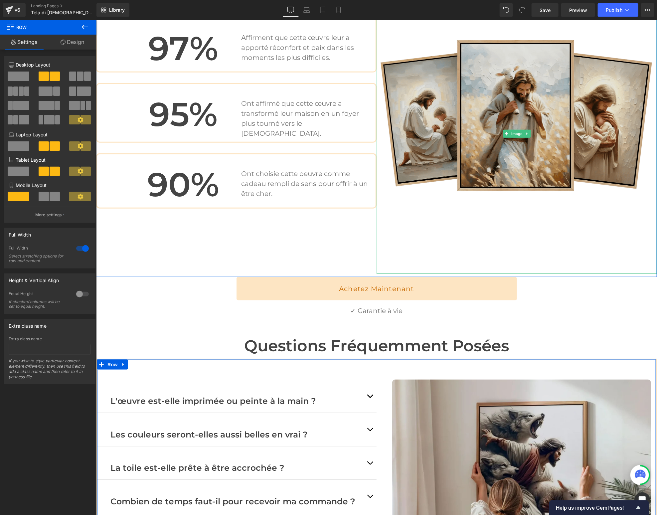
click at [411, 222] on img at bounding box center [516, 133] width 280 height 280
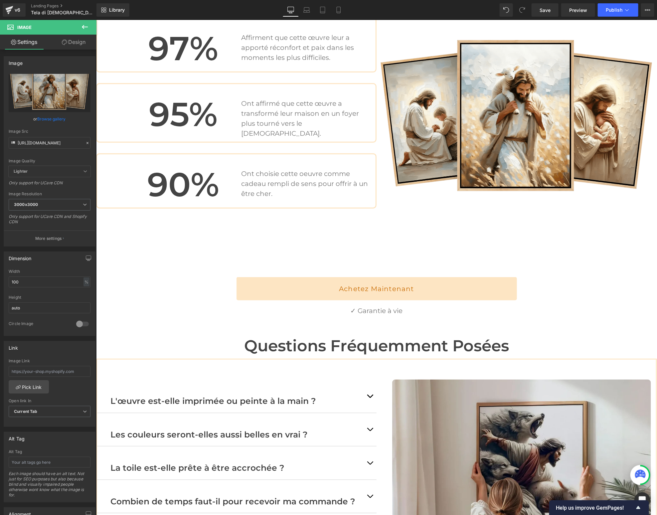
click at [105, 277] on div "Achetez Maintenant" at bounding box center [376, 288] width 561 height 23
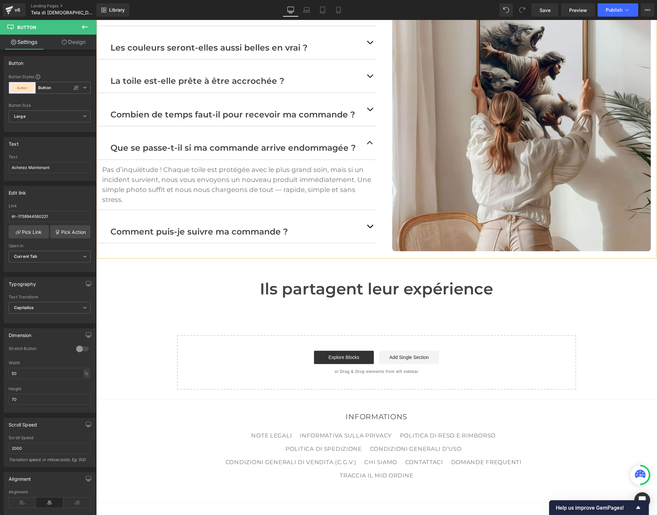
scroll to position [2001, 0]
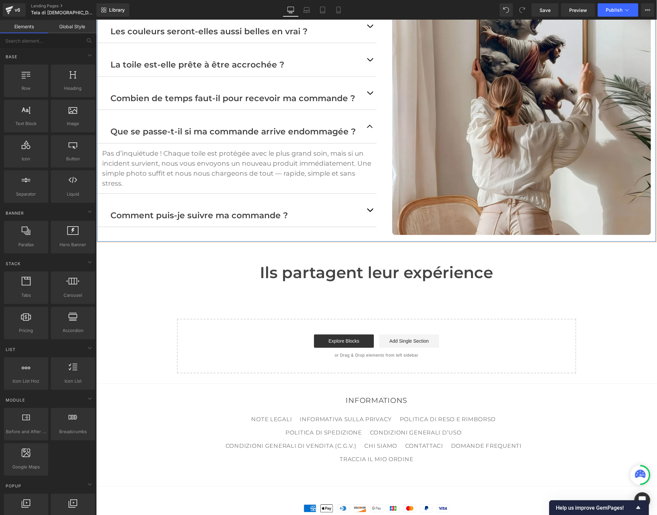
click at [310, 214] on div "L'œuvre est-elle imprimée ou peinte à la main ? Text Block Chaque toile est imp…" at bounding box center [376, 98] width 561 height 287
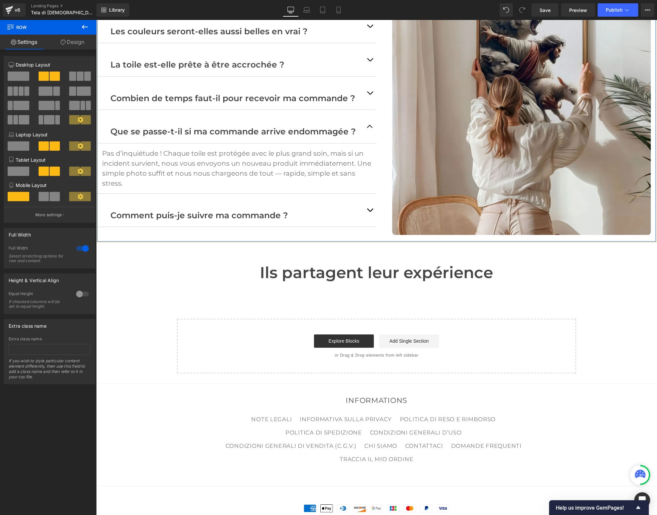
click at [78, 41] on link "Design" at bounding box center [72, 42] width 48 height 15
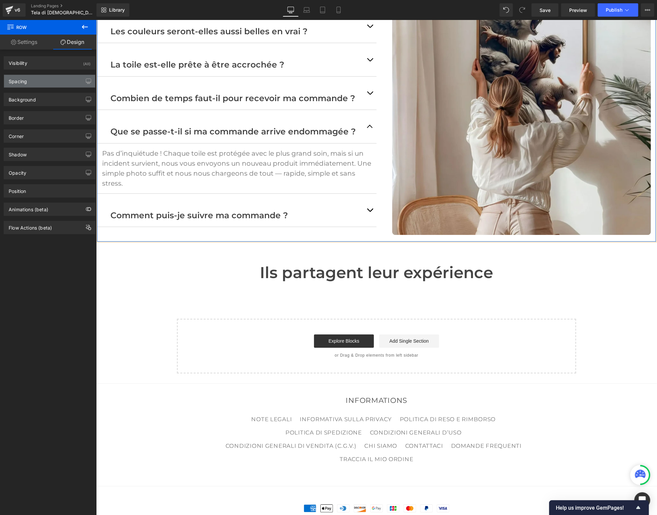
click at [41, 77] on div "Spacing" at bounding box center [49, 81] width 91 height 13
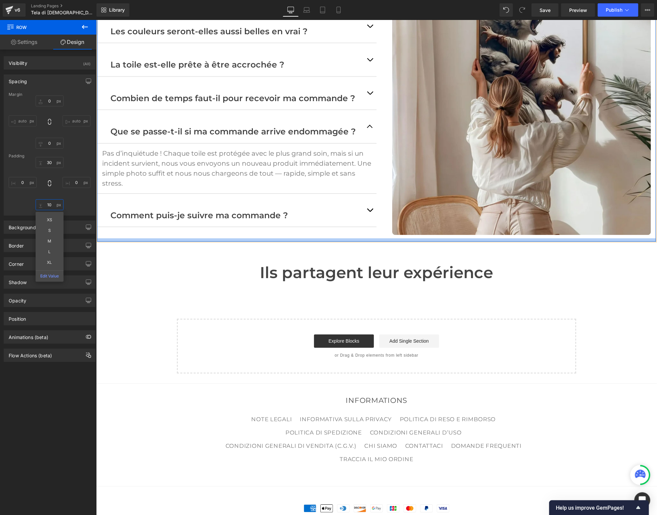
click at [50, 203] on input "10" at bounding box center [50, 204] width 28 height 11
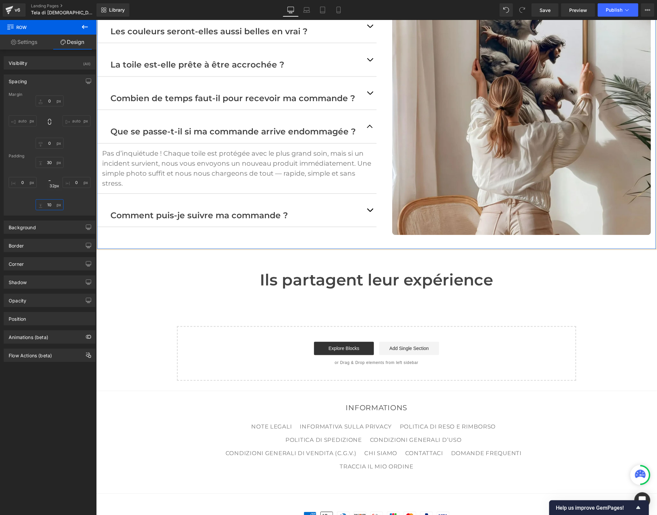
click at [51, 203] on input "10" at bounding box center [50, 204] width 28 height 11
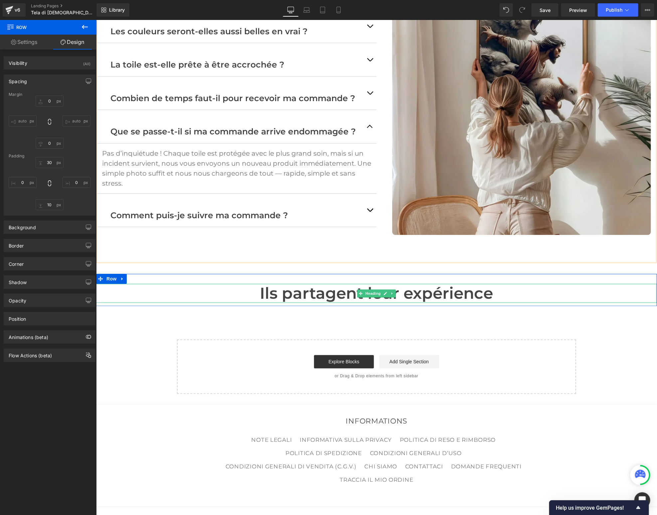
click at [299, 283] on h1 "Ils partagent leur expérience" at bounding box center [376, 292] width 561 height 19
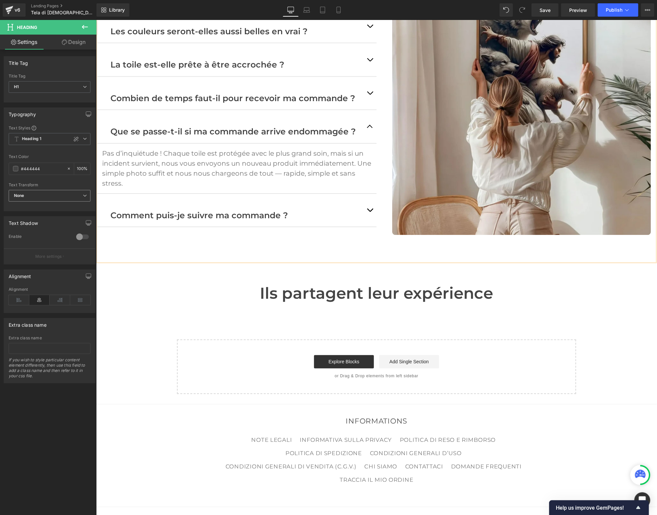
click at [33, 196] on span "None" at bounding box center [50, 196] width 82 height 12
click at [28, 236] on div "Capitalize" at bounding box center [28, 237] width 19 height 5
click at [71, 44] on link "Design" at bounding box center [74, 42] width 48 height 15
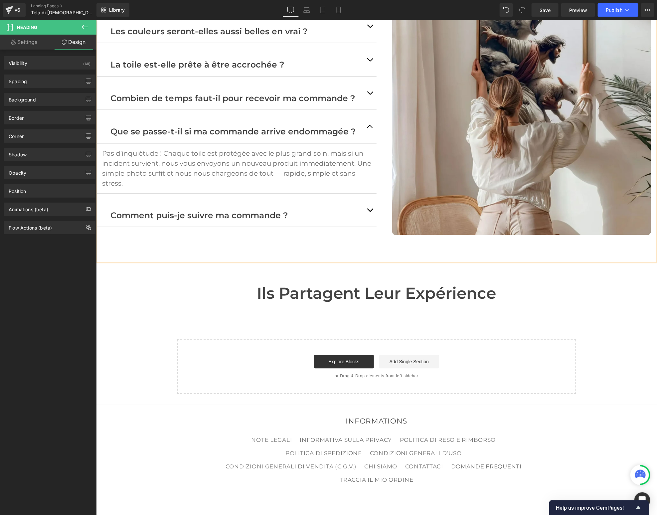
click at [33, 28] on span "Heading" at bounding box center [27, 27] width 20 height 5
click at [83, 26] on icon at bounding box center [85, 27] width 8 height 8
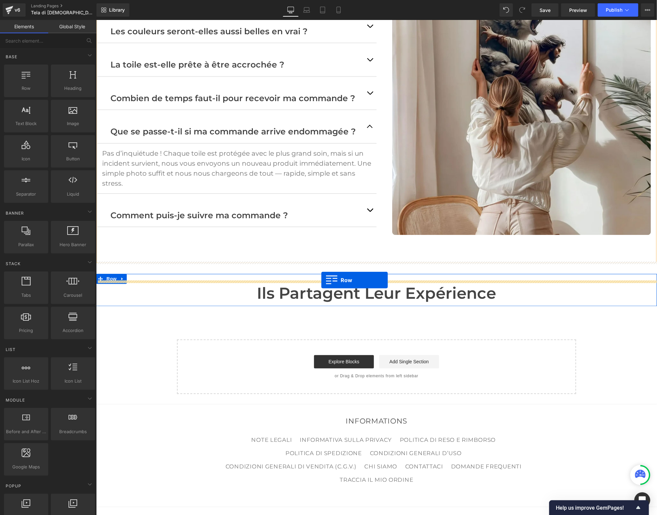
drag, startPoint x: 125, startPoint y: 109, endPoint x: 321, endPoint y: 279, distance: 259.1
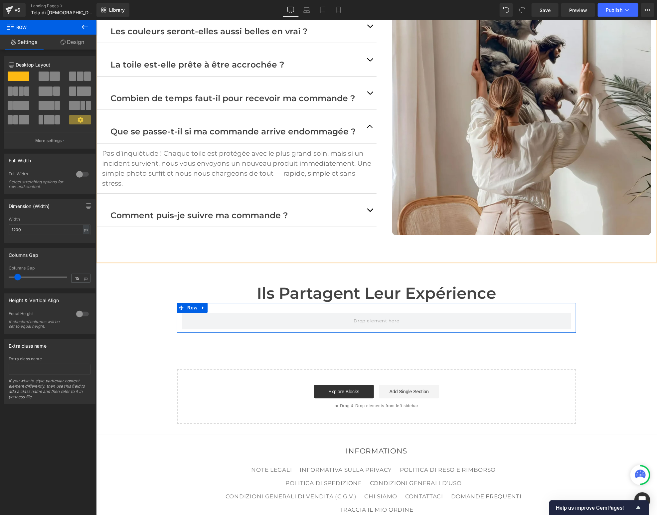
click at [77, 78] on span at bounding box center [80, 76] width 7 height 9
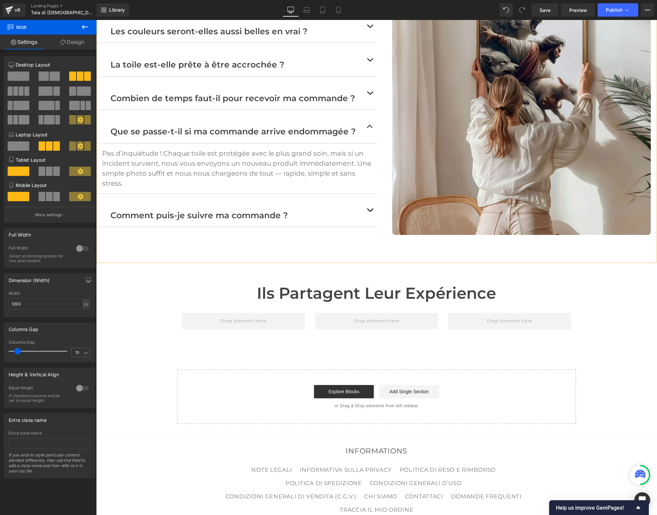
click at [85, 24] on icon at bounding box center [85, 27] width 8 height 8
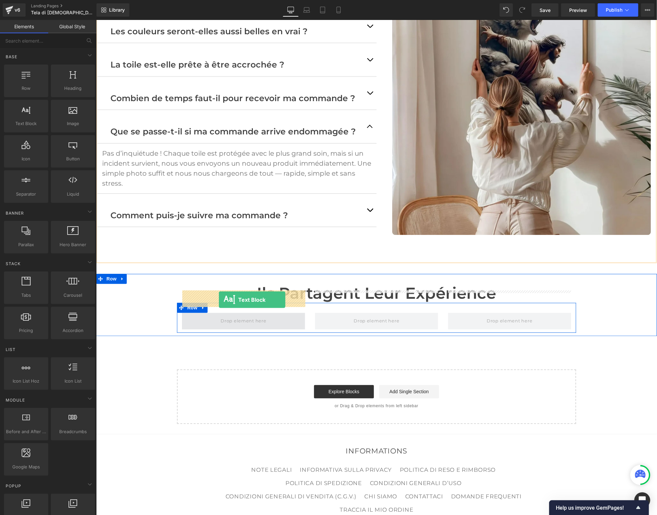
drag, startPoint x: 124, startPoint y: 141, endPoint x: 218, endPoint y: 299, distance: 184.0
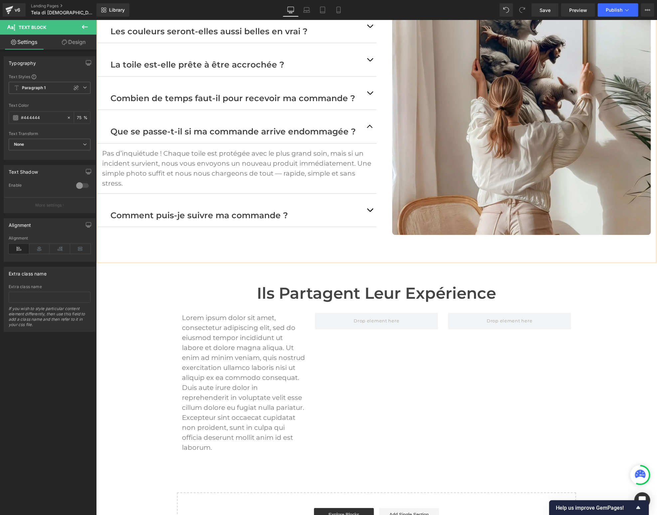
click at [82, 27] on icon at bounding box center [85, 27] width 6 height 4
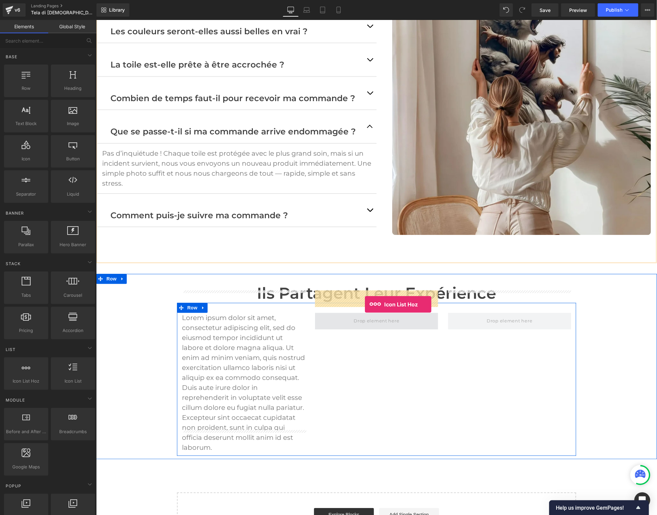
drag, startPoint x: 127, startPoint y: 399, endPoint x: 357, endPoint y: 303, distance: 249.0
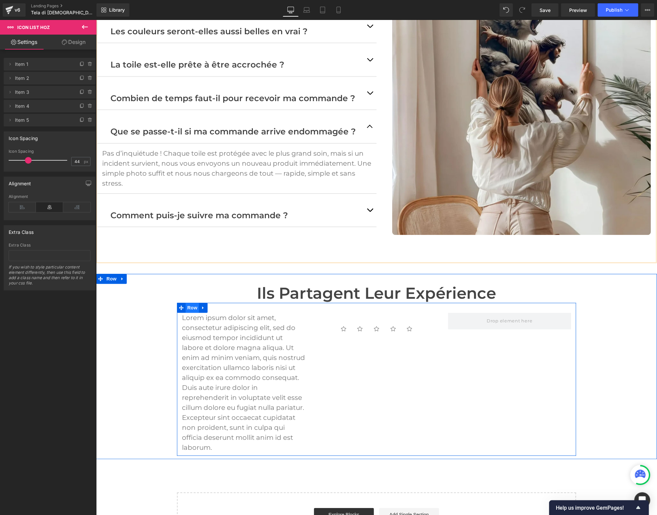
click at [190, 302] on span "Row" at bounding box center [191, 307] width 13 height 10
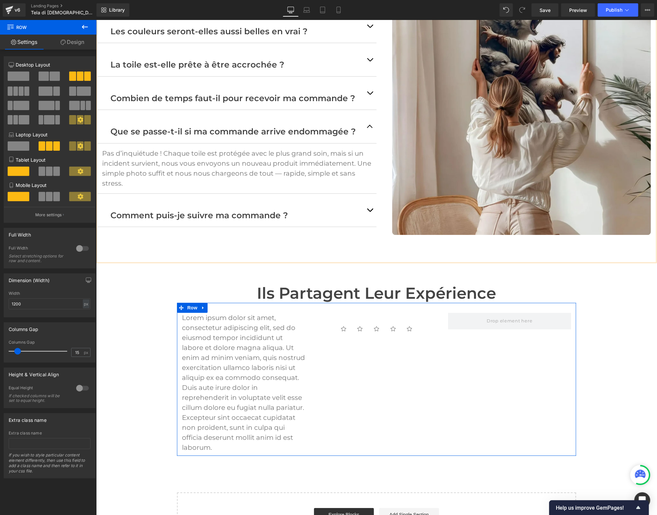
click at [41, 76] on span at bounding box center [44, 76] width 10 height 9
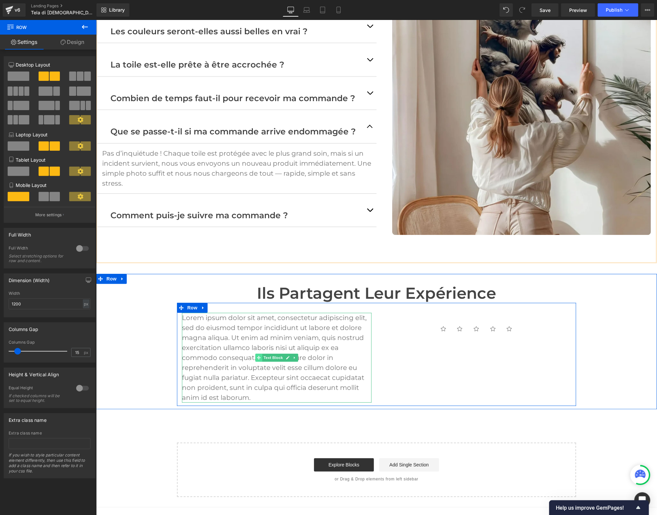
click at [256, 353] on span at bounding box center [258, 357] width 7 height 8
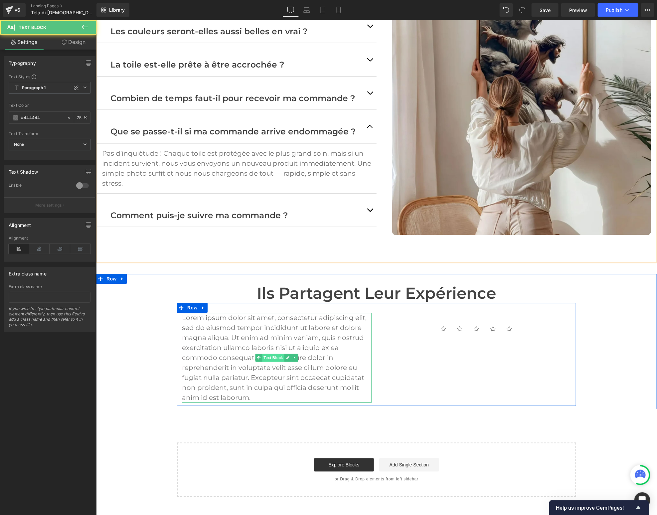
click at [276, 353] on span "Text Block" at bounding box center [273, 357] width 22 height 8
click at [227, 312] on p "Lorem ipsum dolor sit amet, consectetur adipiscing elit, sed do eiusmod tempor …" at bounding box center [277, 357] width 190 height 90
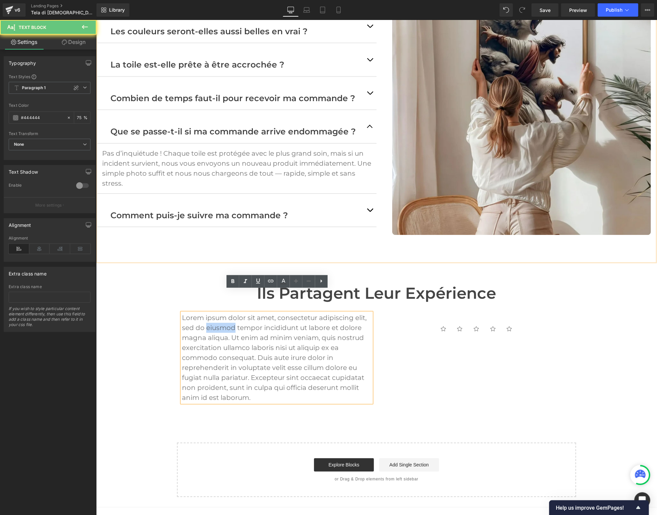
click at [227, 312] on p "Lorem ipsum dolor sit amet, consectetur adipiscing elit, sed do eiusmod tempor …" at bounding box center [277, 357] width 190 height 90
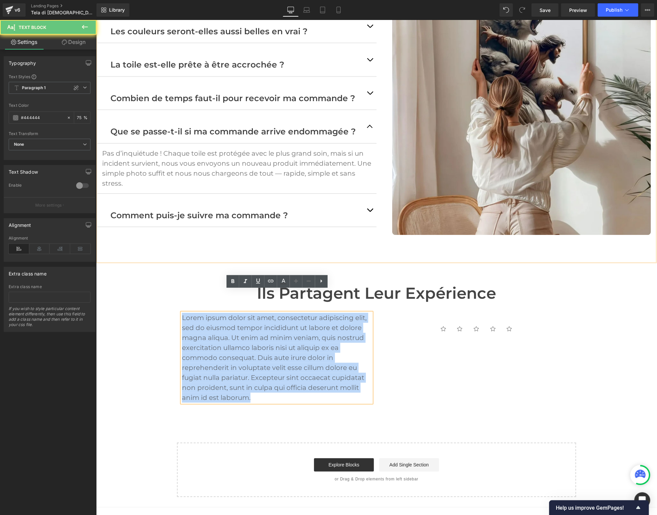
click at [227, 312] on p "Lorem ipsum dolor sit amet, consectetur adipiscing elit, sed do eiusmod tempor …" at bounding box center [277, 357] width 190 height 90
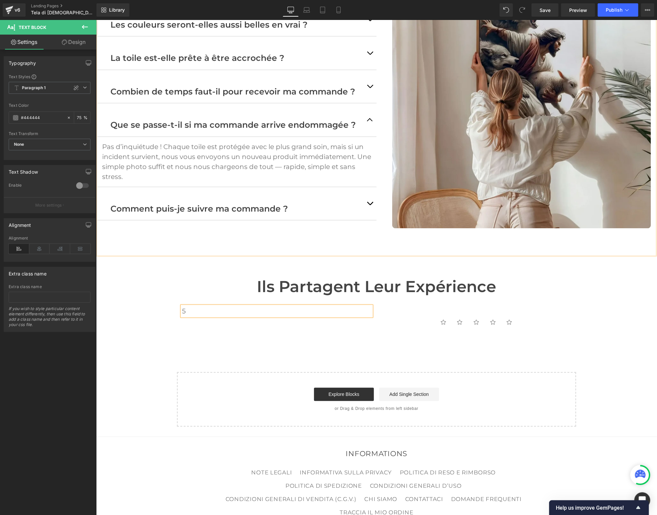
scroll to position [2011, 0]
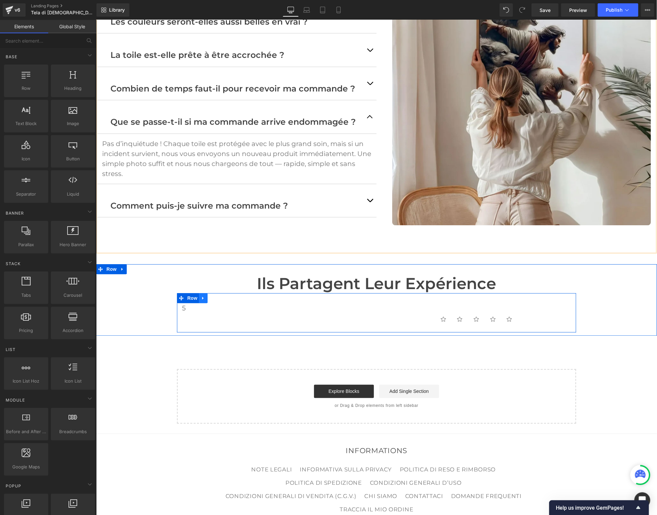
click at [204, 295] on icon at bounding box center [203, 297] width 5 height 5
click at [219, 295] on icon at bounding box center [220, 297] width 5 height 5
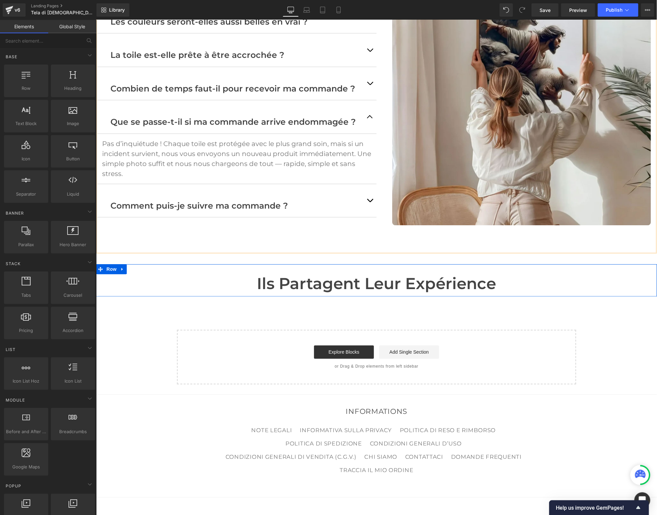
click at [138, 406] on div "INFORMATIONS NOTE LEGALI INFORMATIVA SULLA PRIVACY POLITICA DI RESO E RIMBORSO …" at bounding box center [376, 451] width 479 height 90
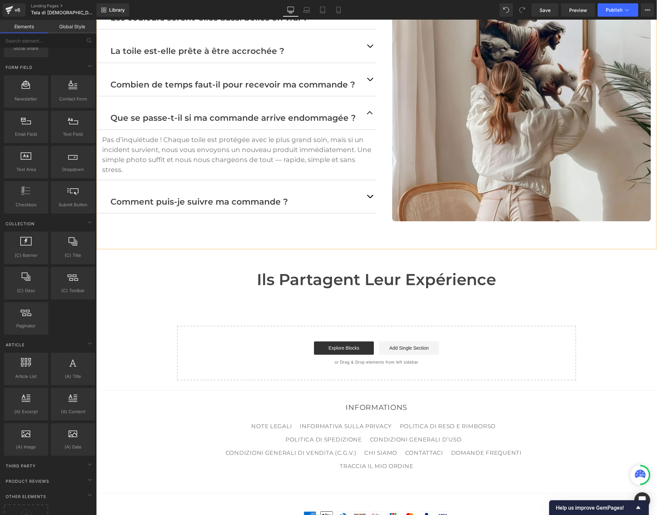
scroll to position [975, 0]
click at [86, 489] on icon at bounding box center [90, 493] width 8 height 8
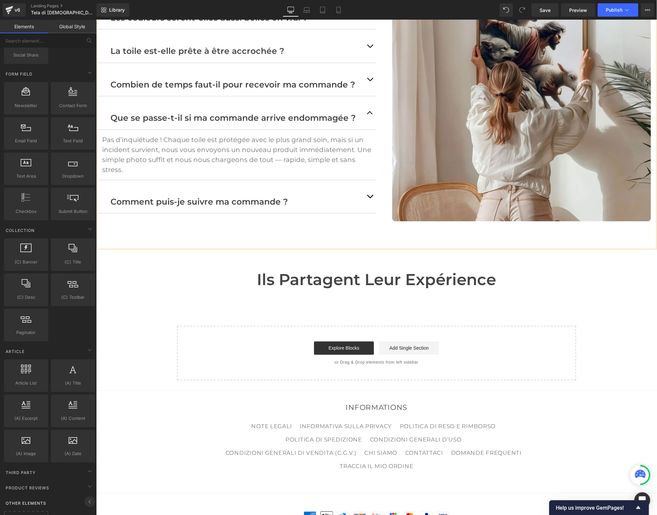
scroll to position [958, 0]
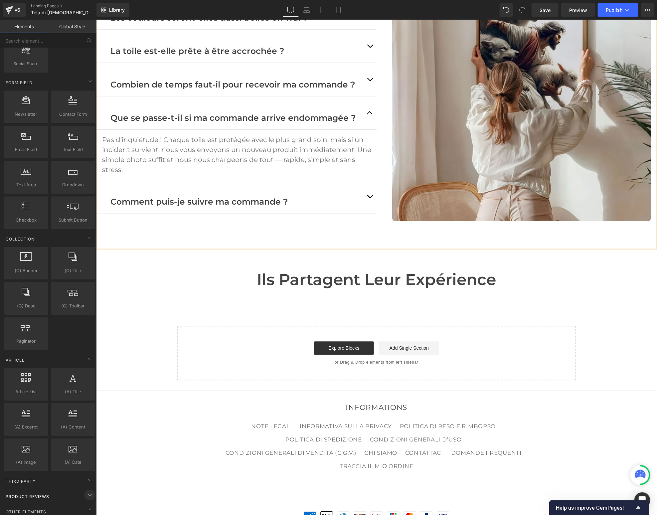
click at [88, 491] on icon at bounding box center [90, 495] width 8 height 8
click at [89, 479] on icon at bounding box center [89, 480] width 3 height 2
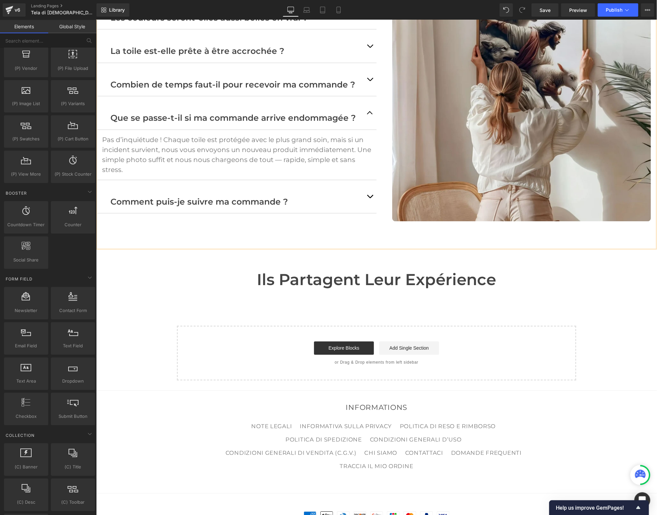
scroll to position [760, 0]
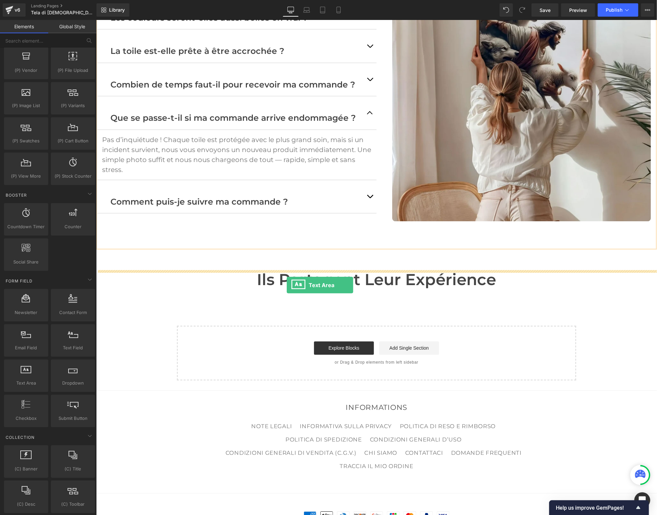
drag, startPoint x: 120, startPoint y: 395, endPoint x: 286, endPoint y: 285, distance: 199.4
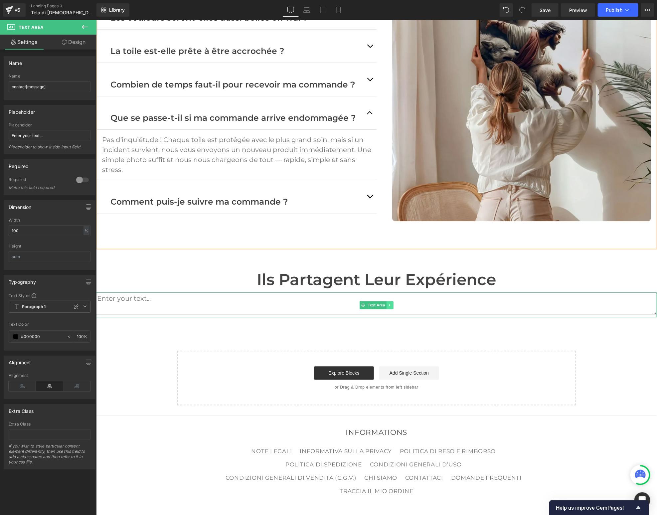
click at [390, 303] on icon at bounding box center [390, 305] width 4 height 4
click at [394, 303] on icon at bounding box center [393, 305] width 4 height 4
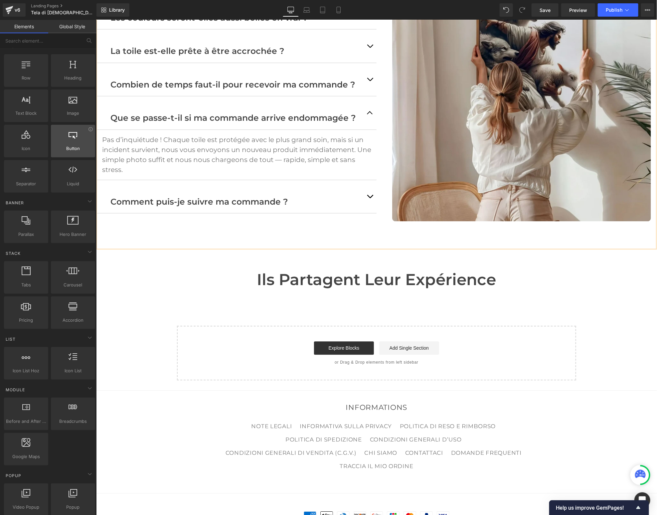
scroll to position [0, 0]
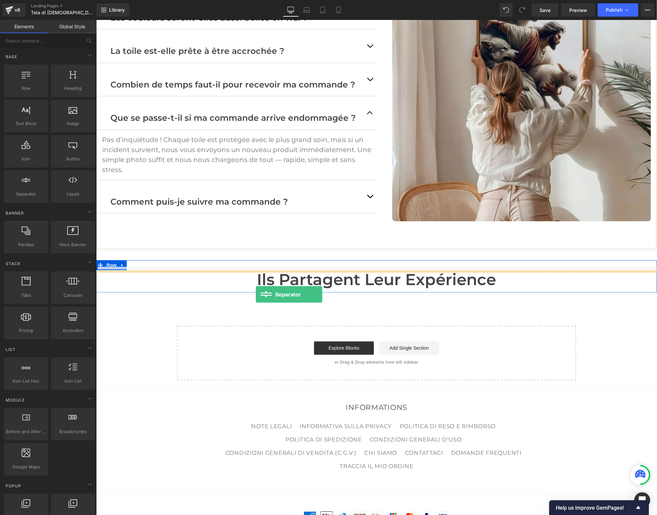
drag, startPoint x: 129, startPoint y: 211, endPoint x: 255, endPoint y: 294, distance: 151.1
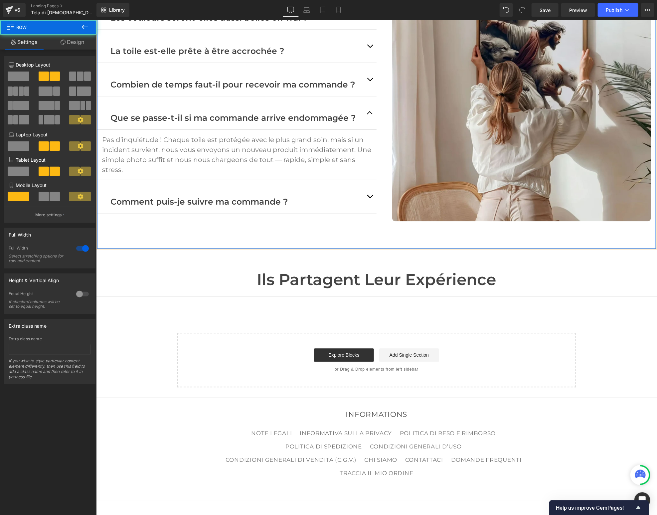
click at [244, 226] on div "L'œuvre est-elle imprimée ou peinte à la main ? Text Block Chaque toile est imp…" at bounding box center [376, 95] width 561 height 308
click at [70, 45] on link "Design" at bounding box center [72, 42] width 48 height 15
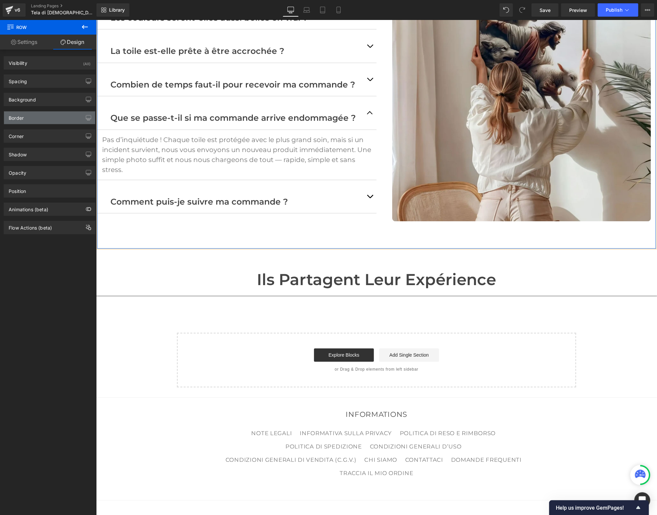
click at [20, 119] on div "Border" at bounding box center [16, 115] width 15 height 9
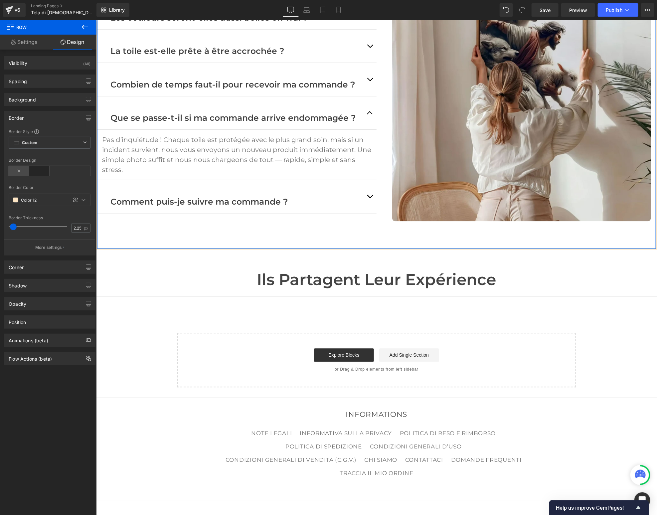
click at [21, 171] on icon at bounding box center [19, 171] width 21 height 10
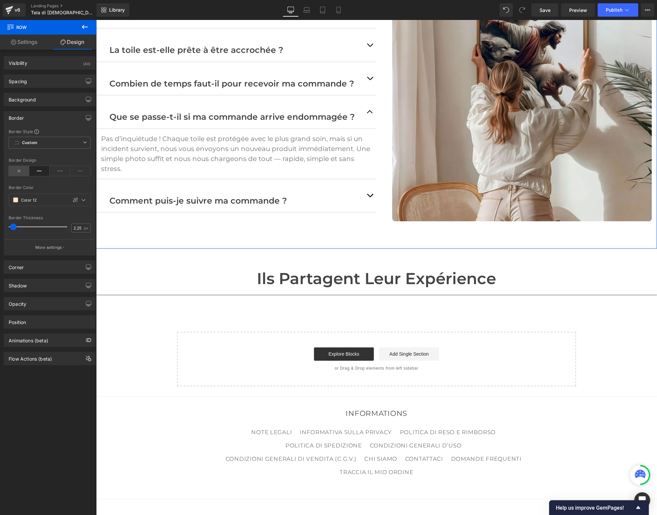
scroll to position [2014, 0]
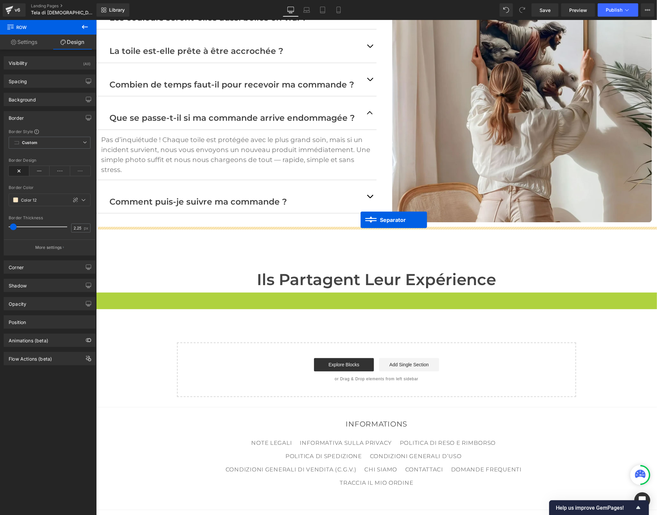
drag, startPoint x: 362, startPoint y: 273, endPoint x: 360, endPoint y: 220, distance: 53.6
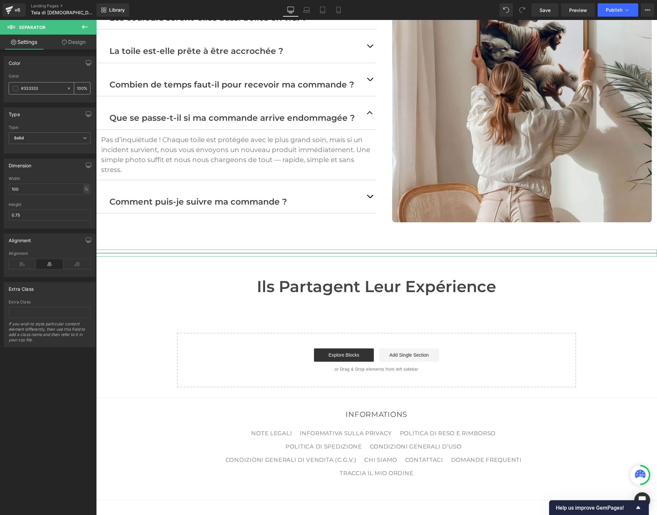
click at [38, 88] on input "#333333" at bounding box center [42, 88] width 43 height 7
click at [18, 87] on span at bounding box center [15, 88] width 5 height 5
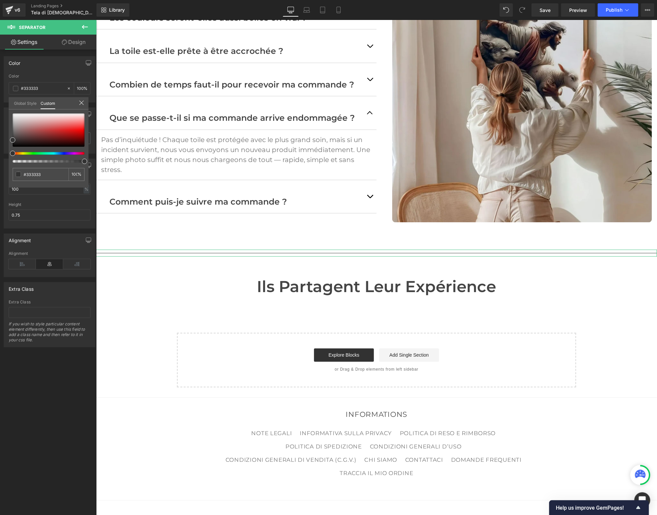
click at [29, 99] on link "Global Style" at bounding box center [25, 102] width 23 height 11
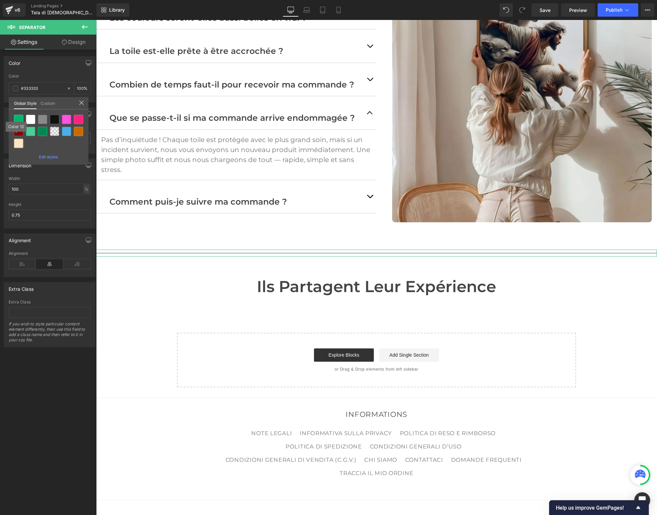
click at [16, 144] on div at bounding box center [18, 143] width 9 height 9
type input "Color 12"
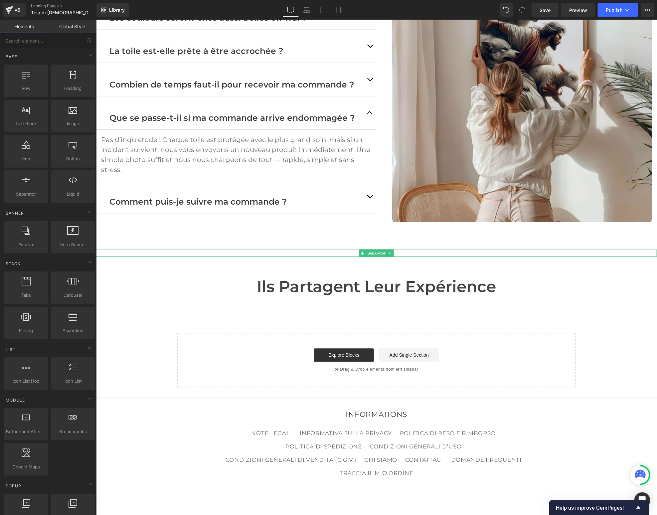
click at [134, 252] on hr at bounding box center [376, 254] width 561 height 4
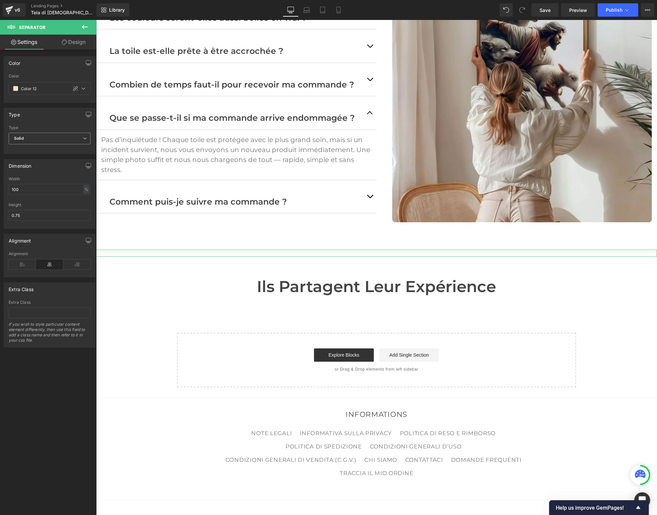
click at [83, 137] on icon at bounding box center [85, 138] width 4 height 4
click at [82, 137] on icon at bounding box center [82, 138] width 4 height 4
click at [29, 214] on input "0.75" at bounding box center [50, 215] width 82 height 11
drag, startPoint x: 29, startPoint y: 214, endPoint x: 9, endPoint y: 213, distance: 20.6
click at [9, 213] on input "0.75" at bounding box center [50, 215] width 82 height 11
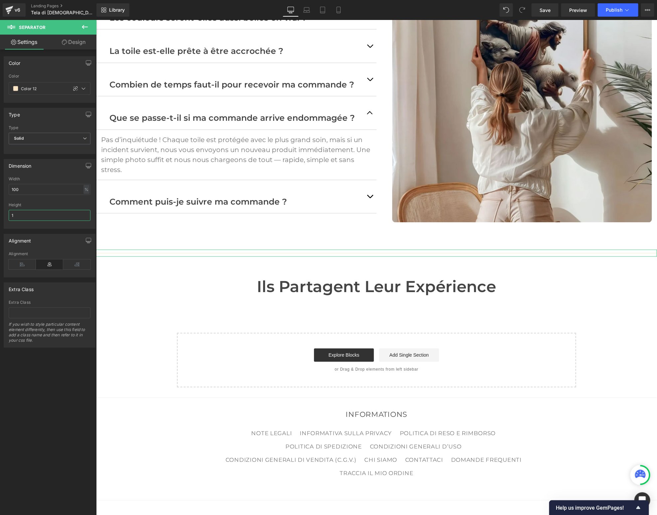
click at [28, 215] on input "1" at bounding box center [50, 215] width 82 height 11
click at [63, 206] on div "Height" at bounding box center [50, 205] width 82 height 5
click at [62, 219] on input "1" at bounding box center [50, 215] width 82 height 11
type input "3"
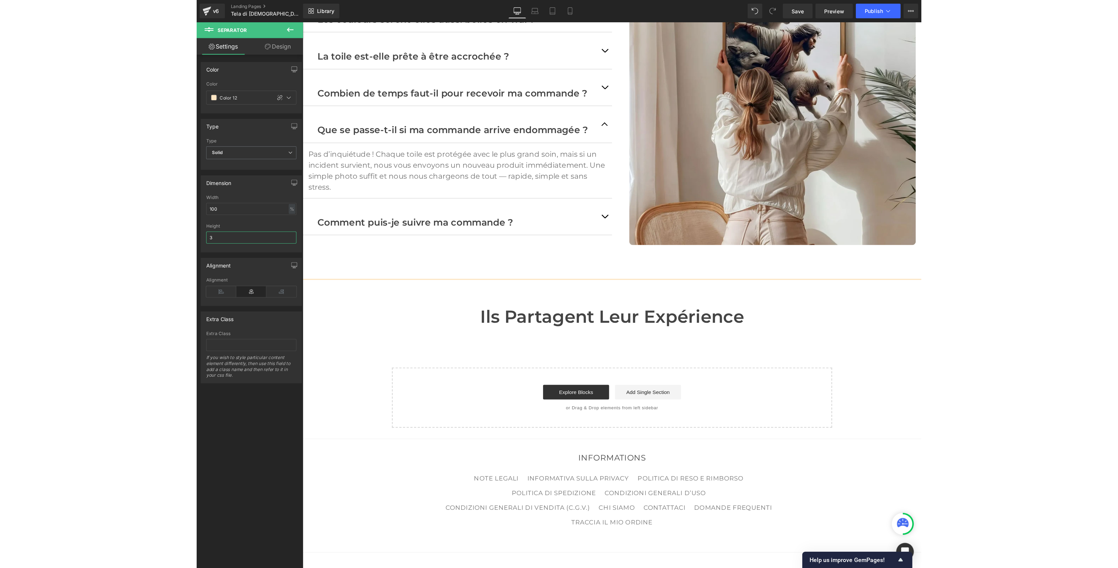
scroll to position [2029, 0]
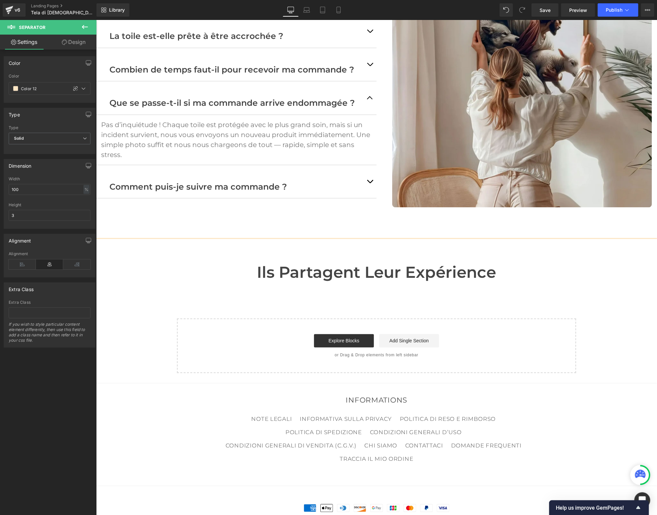
drag, startPoint x: 84, startPoint y: 25, endPoint x: 83, endPoint y: 28, distance: 3.7
click at [84, 25] on icon at bounding box center [85, 27] width 8 height 8
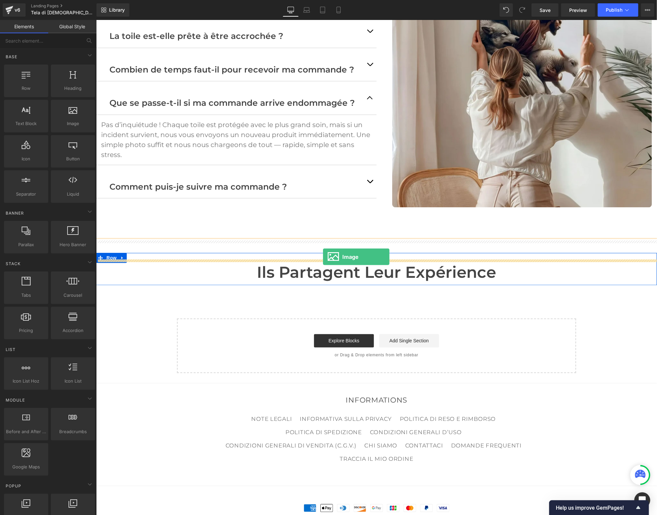
drag, startPoint x: 154, startPoint y: 140, endPoint x: 322, endPoint y: 257, distance: 205.1
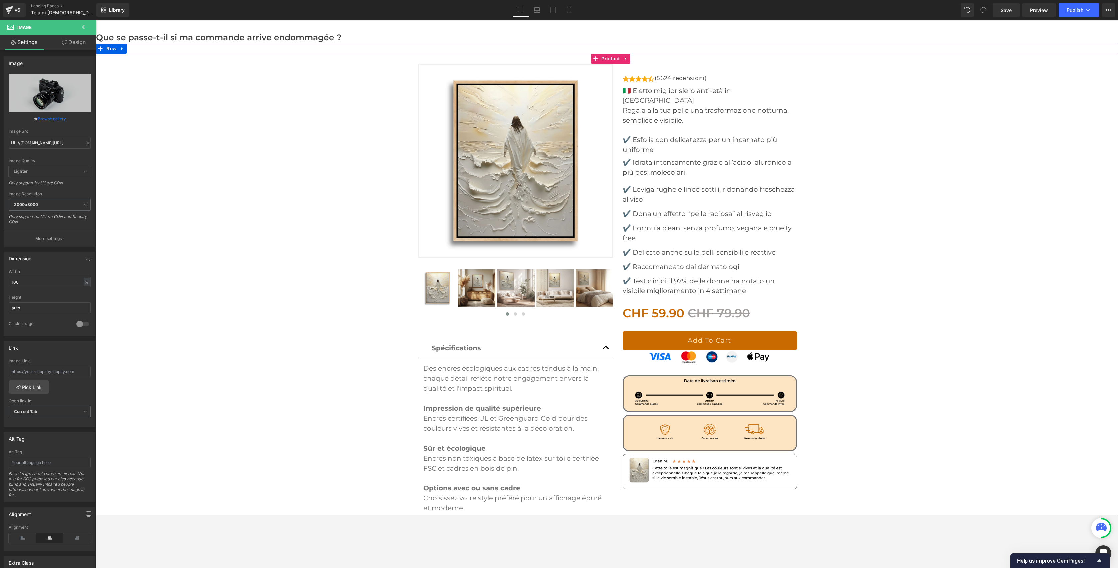
scroll to position [0, 0]
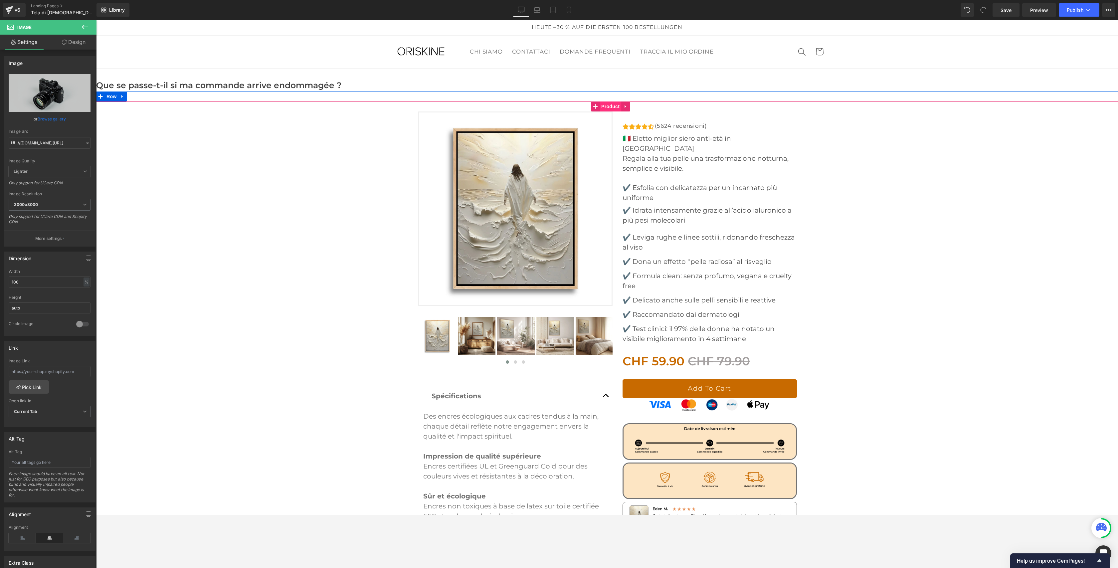
click at [608, 106] on span "Product" at bounding box center [610, 106] width 22 height 10
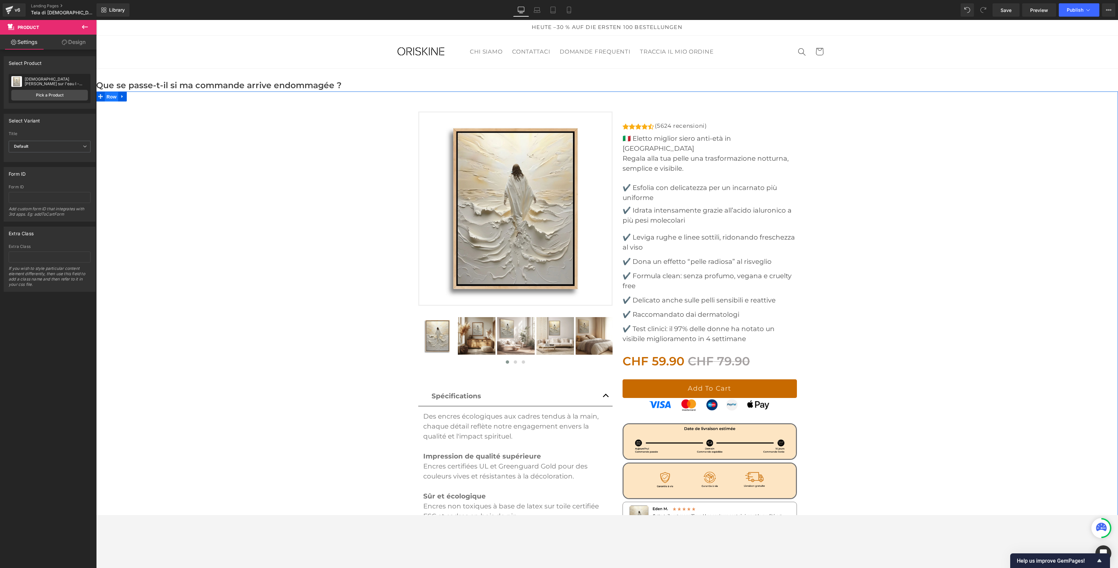
click at [113, 101] on span "Row" at bounding box center [111, 97] width 13 height 10
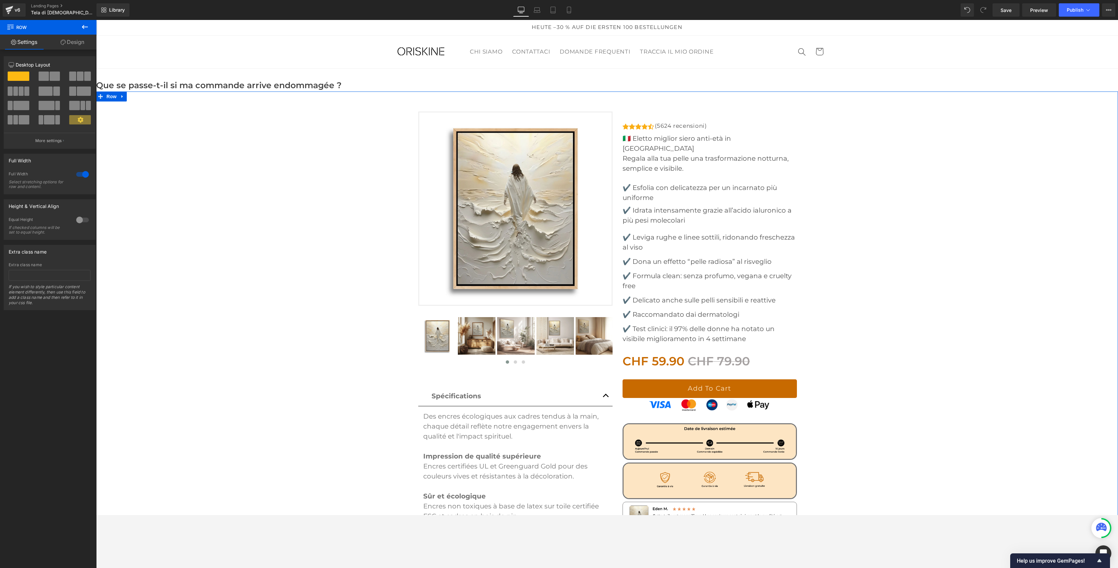
click at [76, 174] on div at bounding box center [83, 174] width 16 height 11
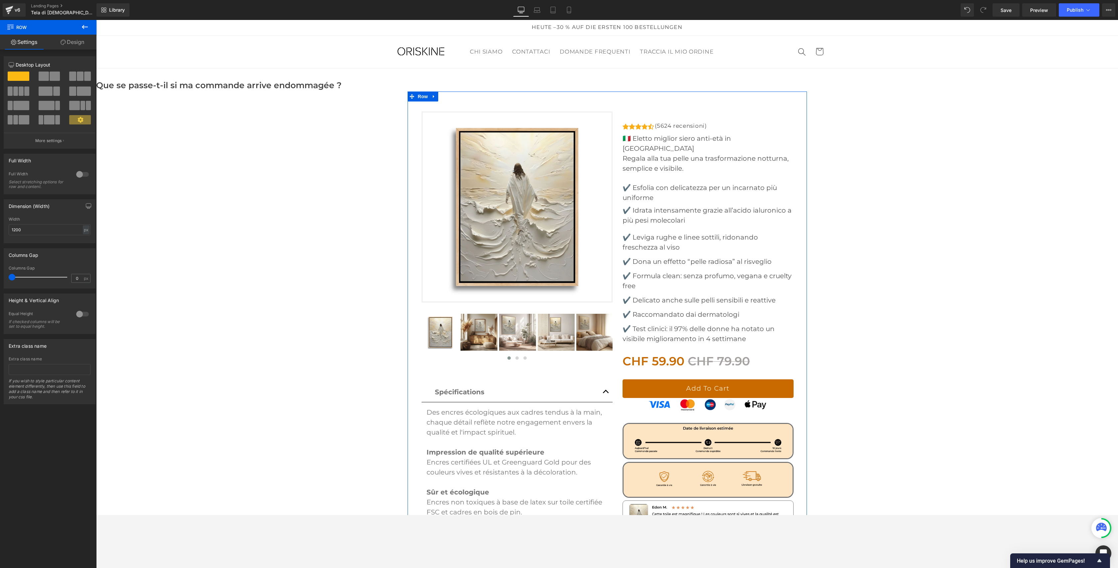
click at [82, 174] on div at bounding box center [83, 174] width 16 height 11
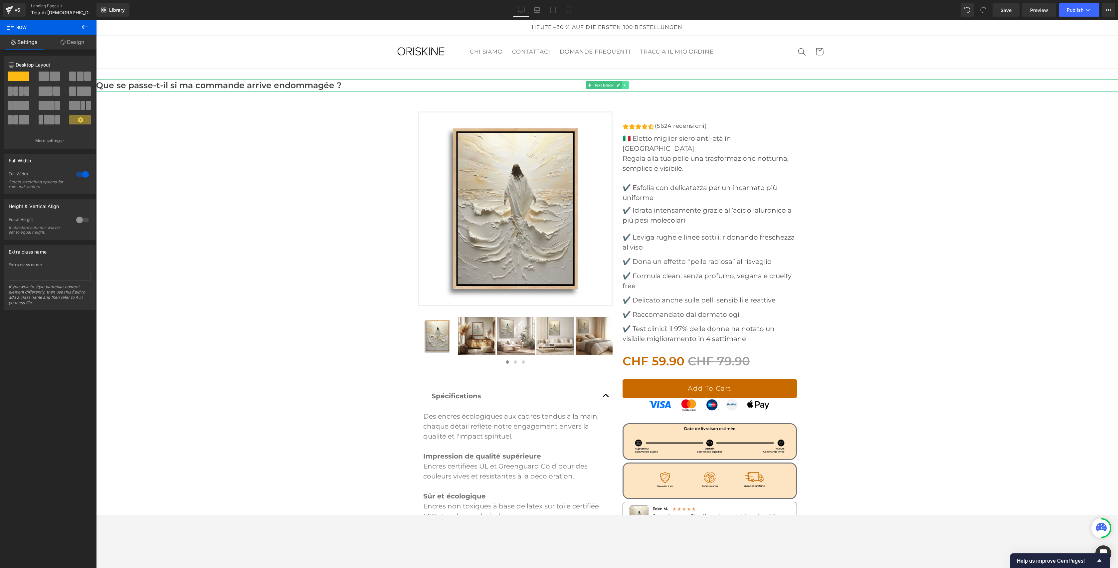
click at [624, 85] on icon at bounding box center [625, 85] width 4 height 4
click at [627, 85] on icon at bounding box center [628, 85] width 4 height 4
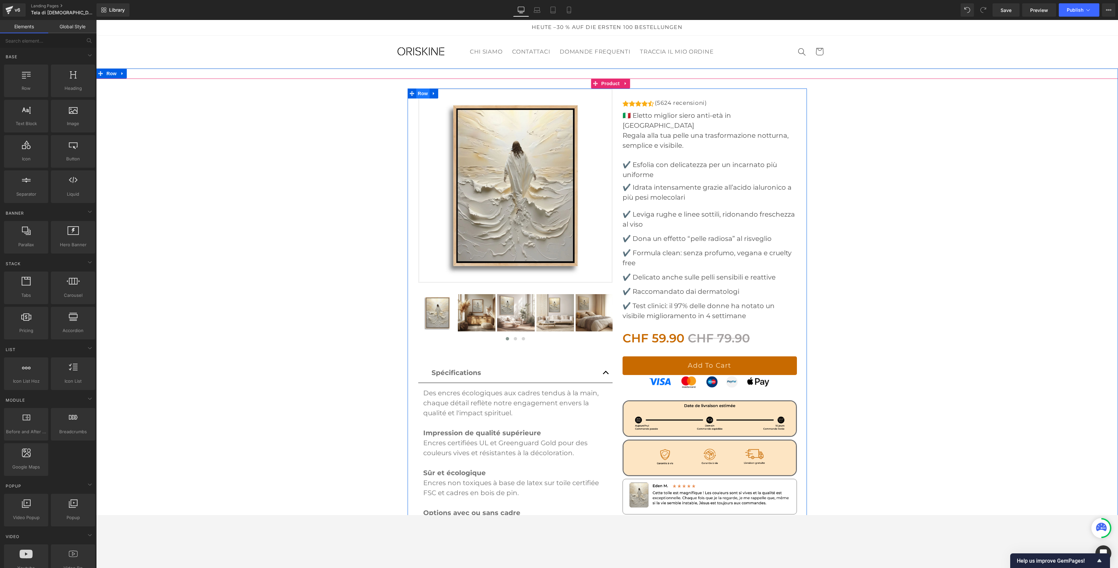
click at [423, 92] on span "Row" at bounding box center [422, 93] width 13 height 10
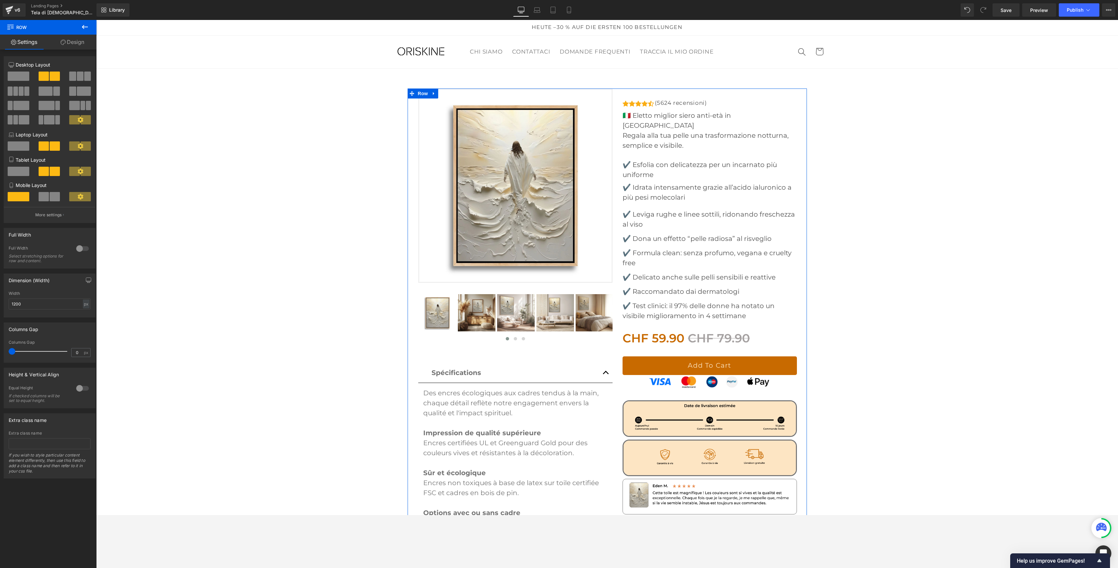
click at [85, 252] on div at bounding box center [83, 248] width 16 height 11
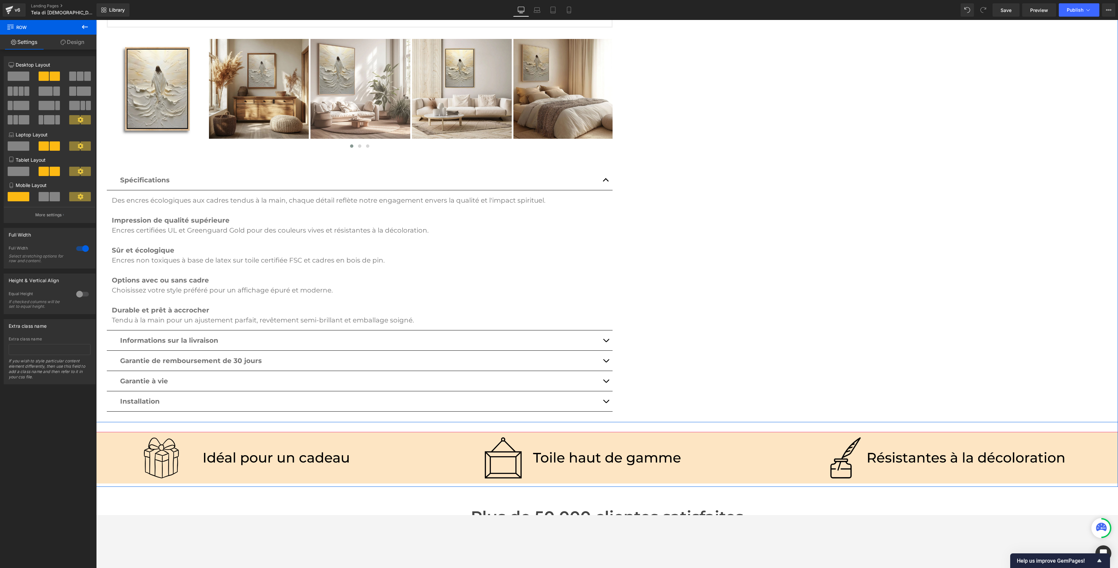
scroll to position [569, 0]
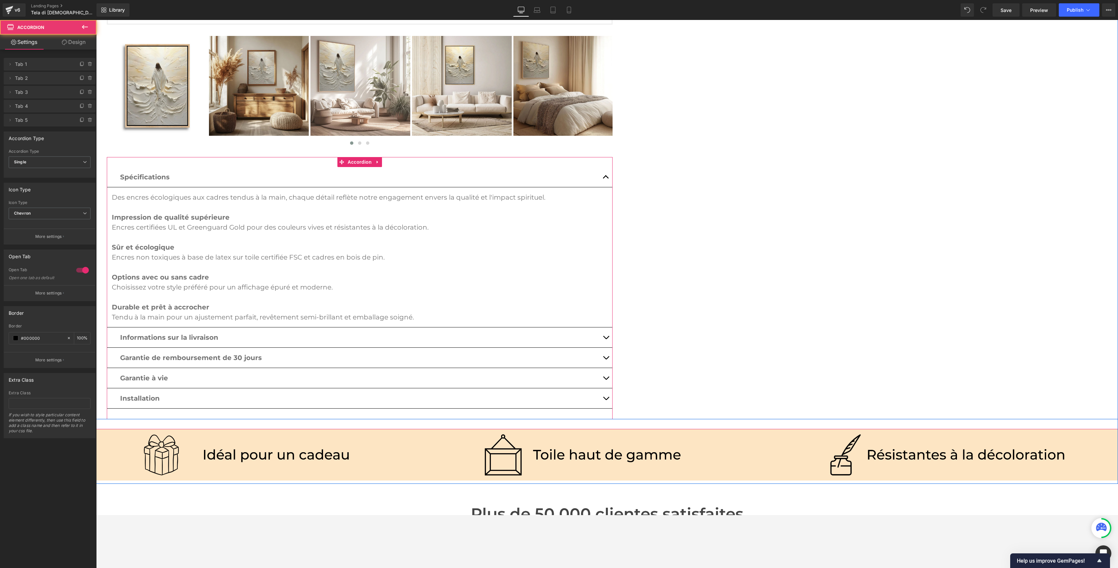
click at [608, 176] on button "button" at bounding box center [605, 177] width 13 height 20
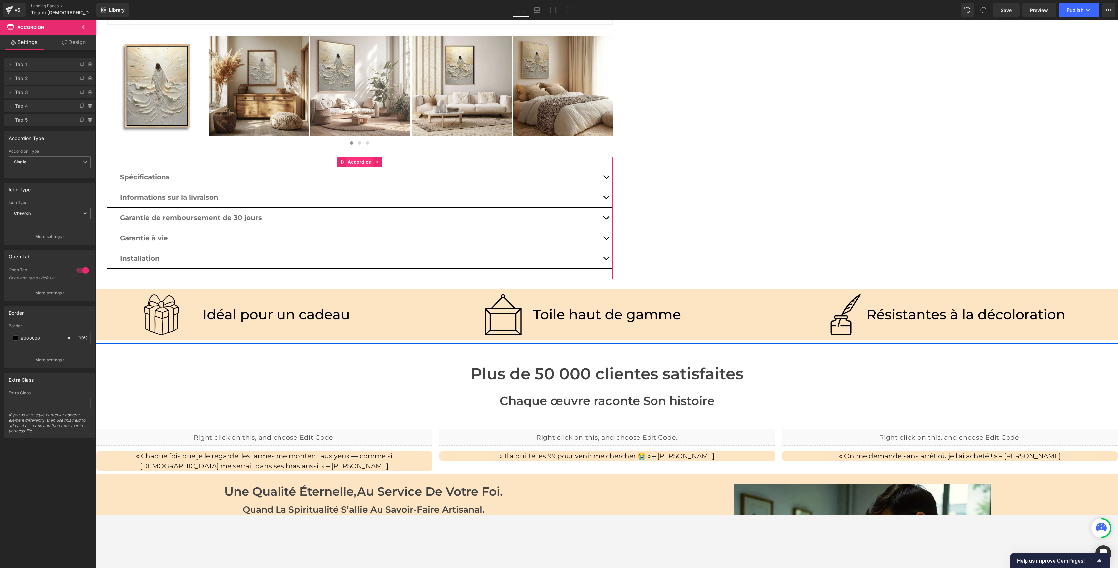
click at [356, 163] on span "Accordion" at bounding box center [359, 162] width 27 height 10
click at [78, 271] on div at bounding box center [83, 270] width 16 height 11
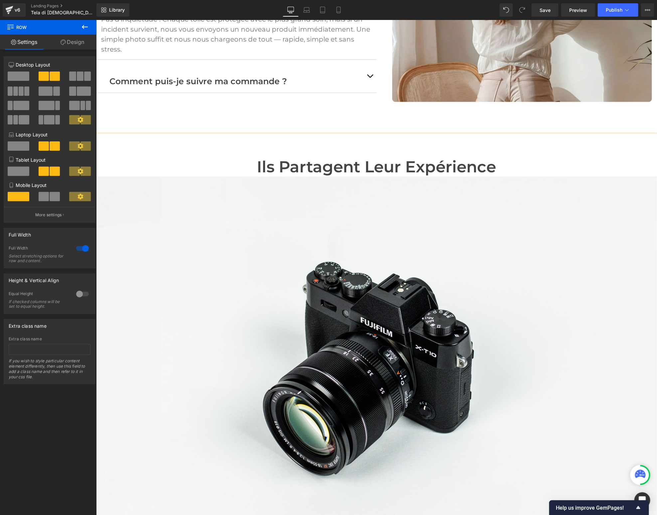
scroll to position [1975, 0]
